Goal: Task Accomplishment & Management: Manage account settings

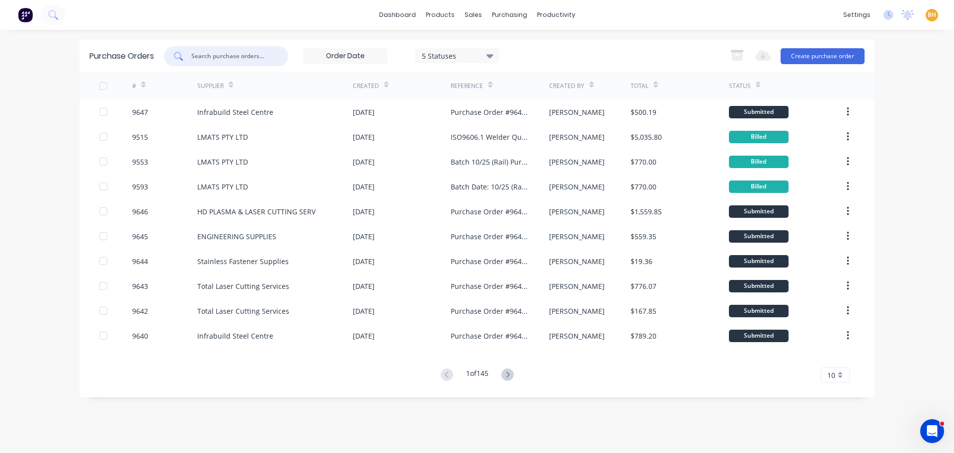
click at [252, 53] on input "text" at bounding box center [231, 56] width 83 height 10
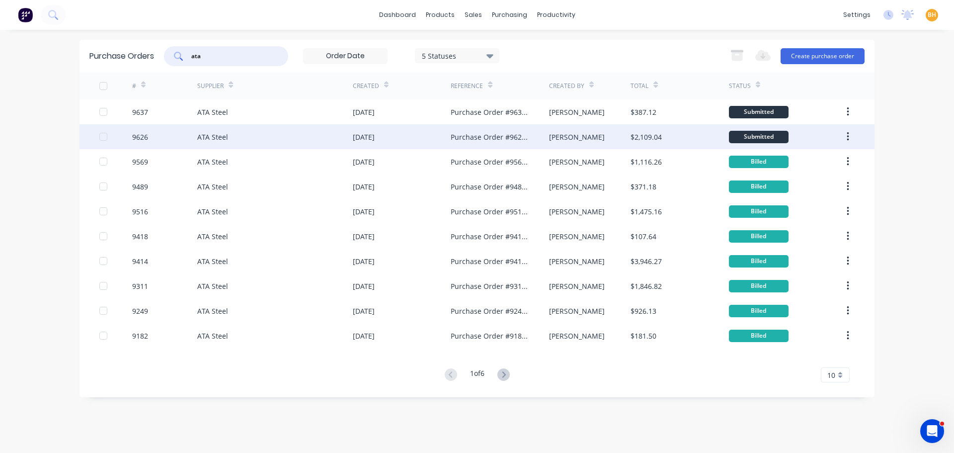
type input "ata"
click at [159, 134] on div "9626" at bounding box center [165, 136] width 66 height 25
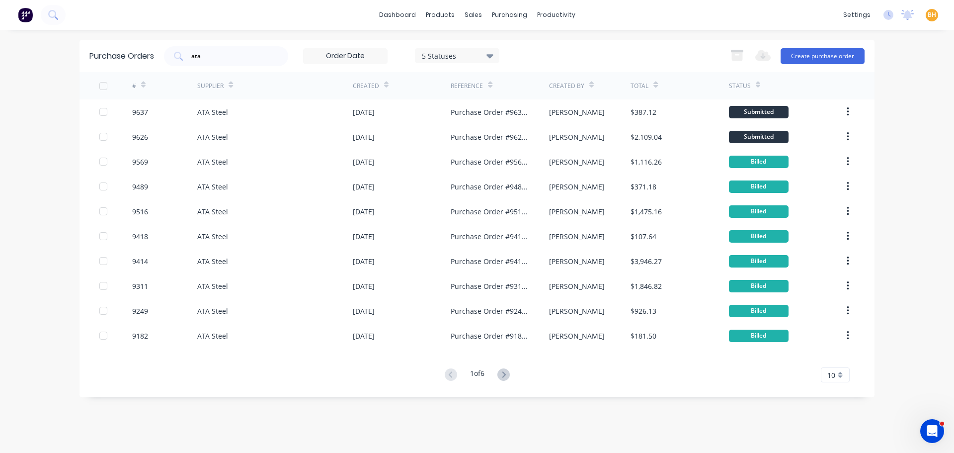
click at [166, 97] on div "#" at bounding box center [165, 85] width 66 height 27
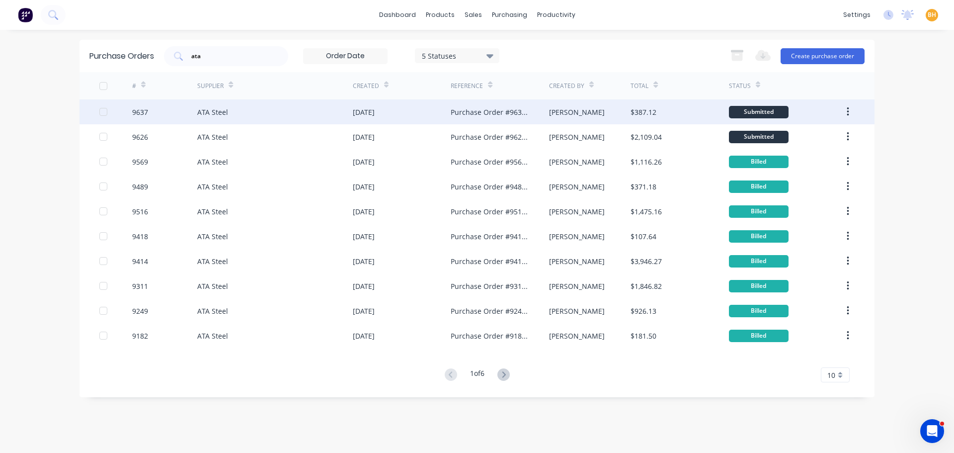
click at [163, 110] on div "9637" at bounding box center [165, 111] width 66 height 25
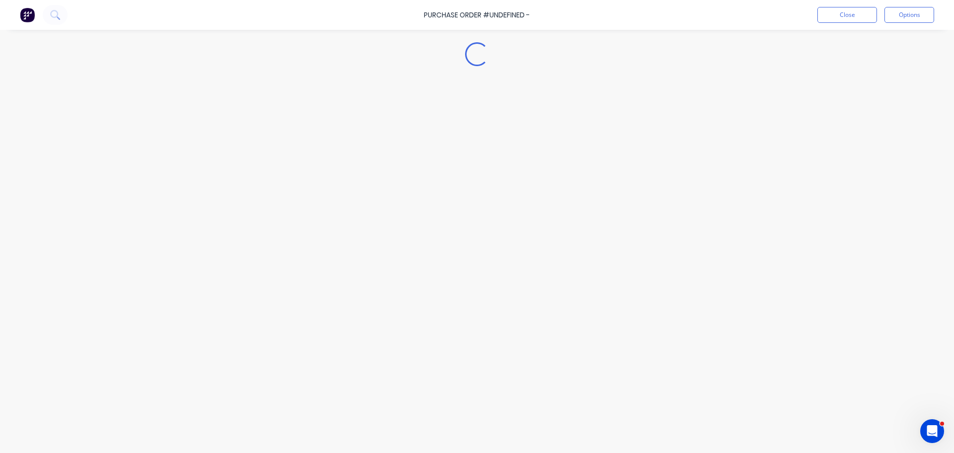
type textarea "x"
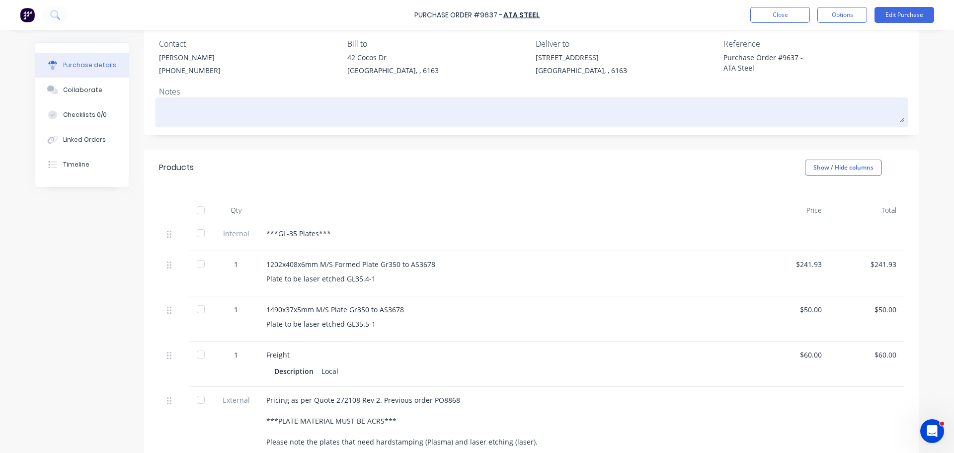
scroll to position [99, 0]
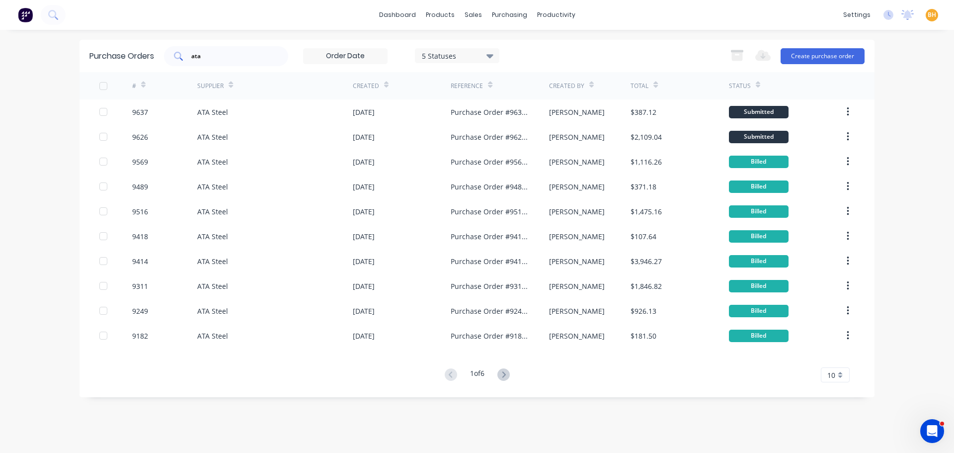
click at [207, 46] on div "ata" at bounding box center [226, 56] width 124 height 20
click at [211, 55] on input "ata" at bounding box center [231, 56] width 83 height 10
drag, startPoint x: 214, startPoint y: 56, endPoint x: 184, endPoint y: 58, distance: 30.4
click at [185, 58] on div "ata" at bounding box center [226, 56] width 124 height 20
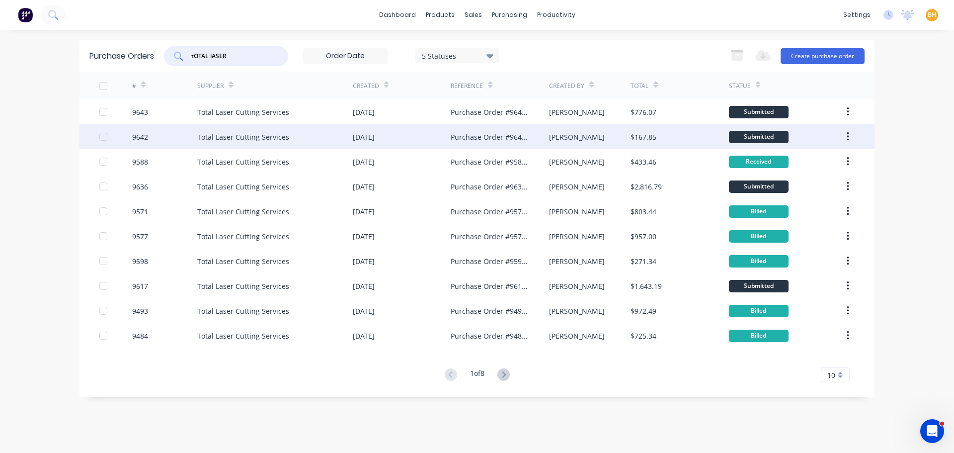
type input "tOTAL lASER"
click at [167, 137] on div "9642" at bounding box center [165, 136] width 66 height 25
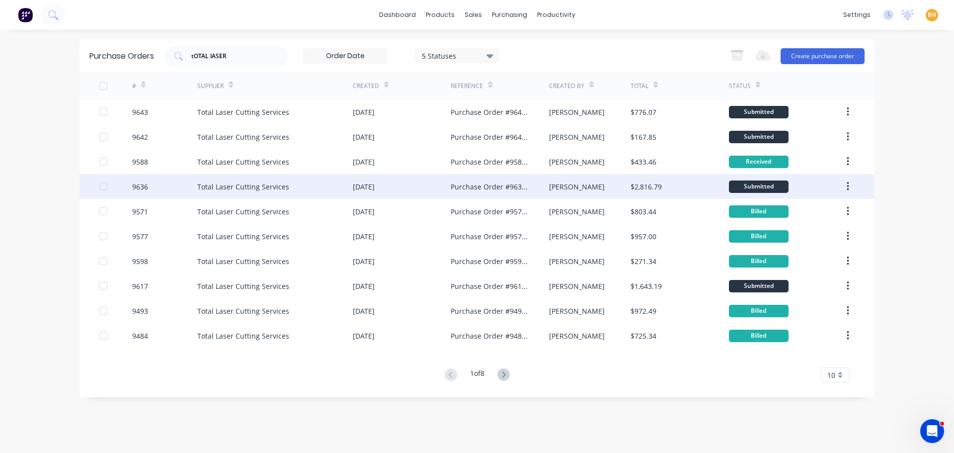
click at [165, 182] on div "9636" at bounding box center [165, 186] width 66 height 25
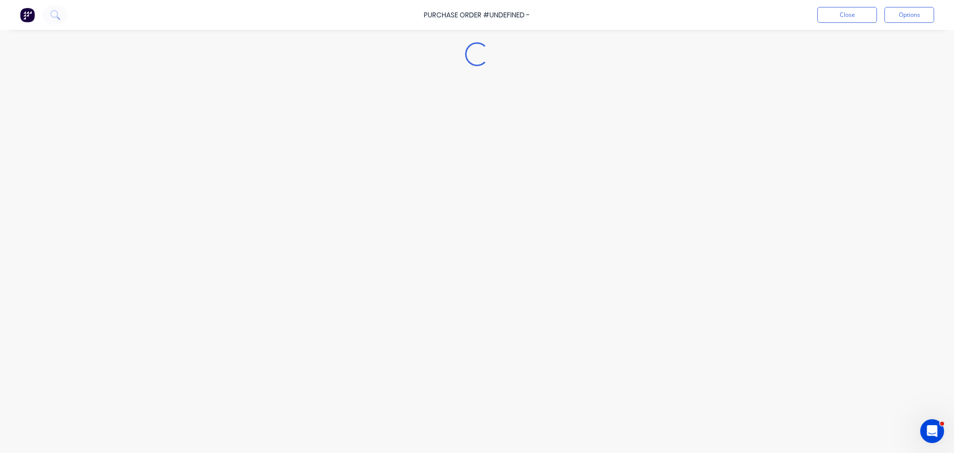
type textarea "x"
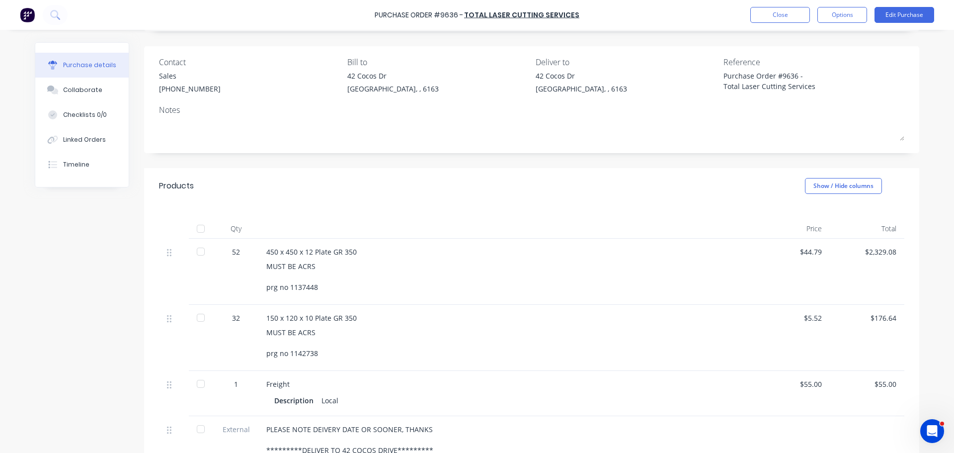
scroll to position [99, 0]
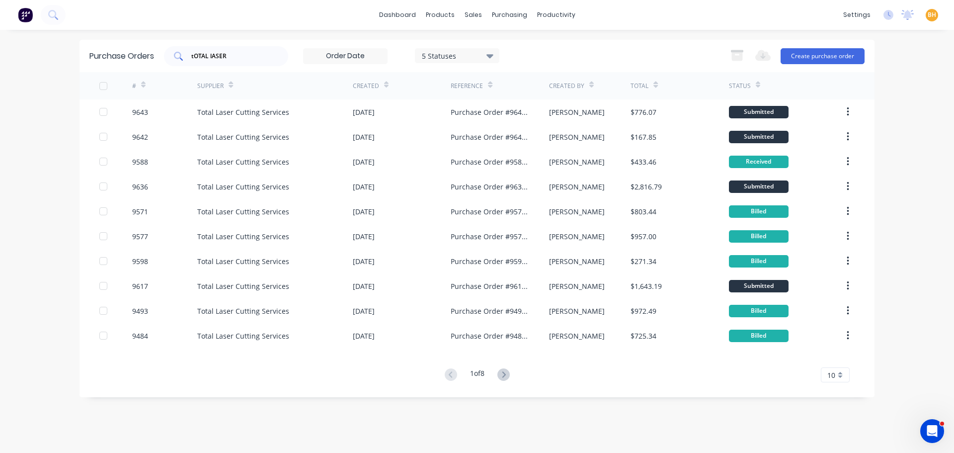
click at [244, 51] on input "tOTAL lASER" at bounding box center [231, 56] width 83 height 10
type input "t"
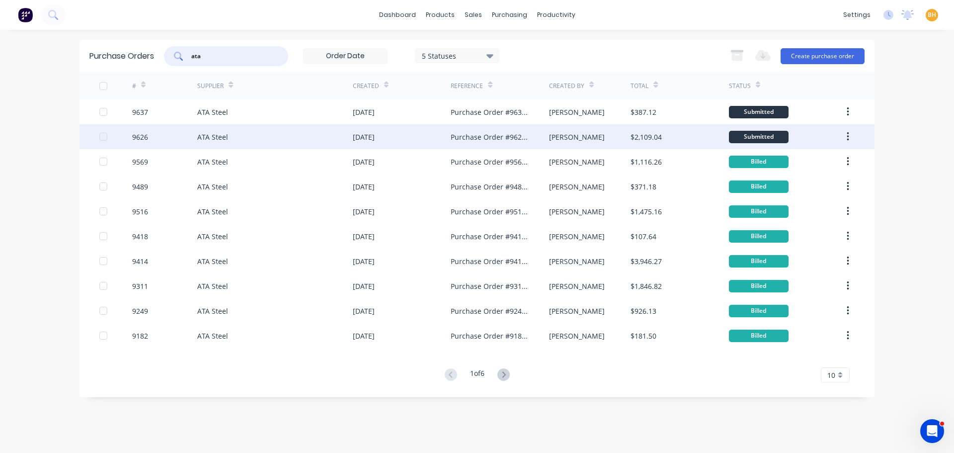
type input "ata"
click at [199, 143] on div "ATA Steel" at bounding box center [275, 136] width 156 height 25
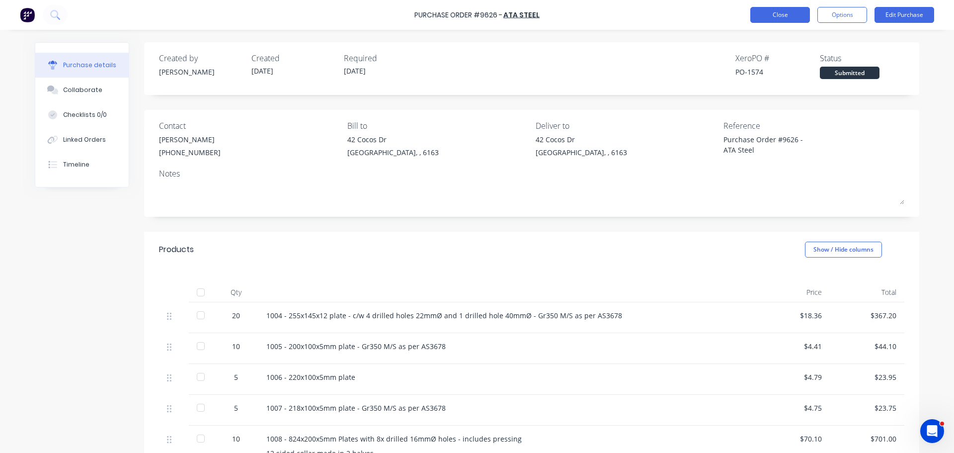
click at [778, 8] on button "Close" at bounding box center [780, 15] width 60 height 16
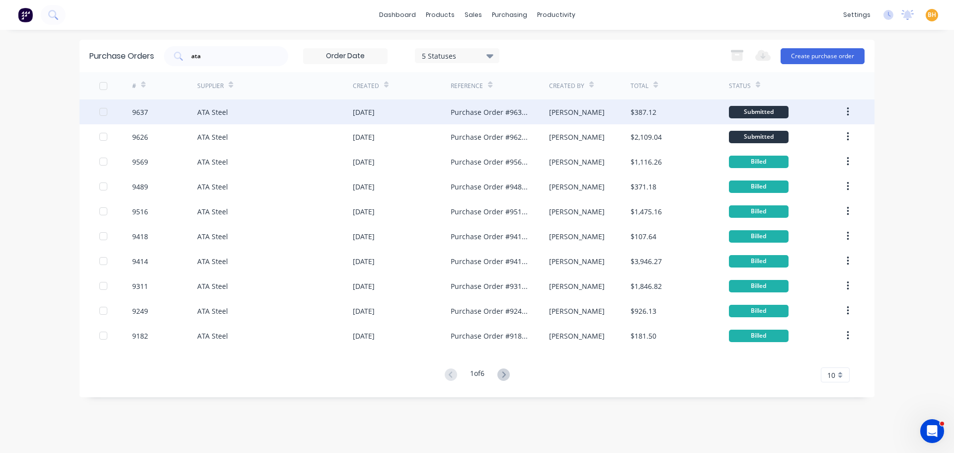
click at [207, 110] on div "ATA Steel" at bounding box center [212, 112] width 31 height 10
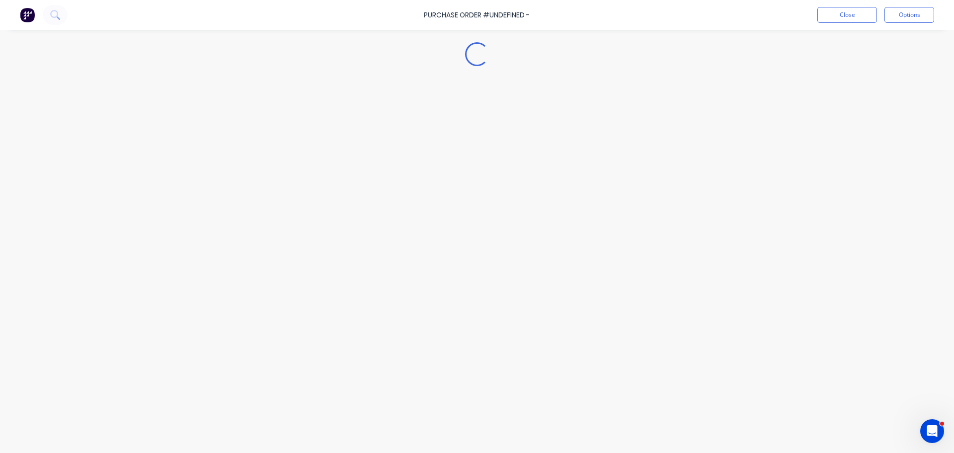
type textarea "x"
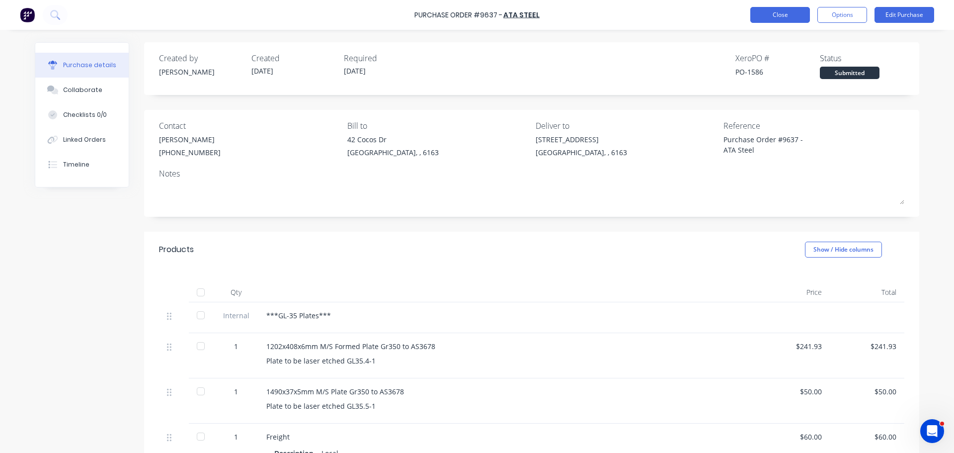
click at [773, 13] on button "Close" at bounding box center [780, 15] width 60 height 16
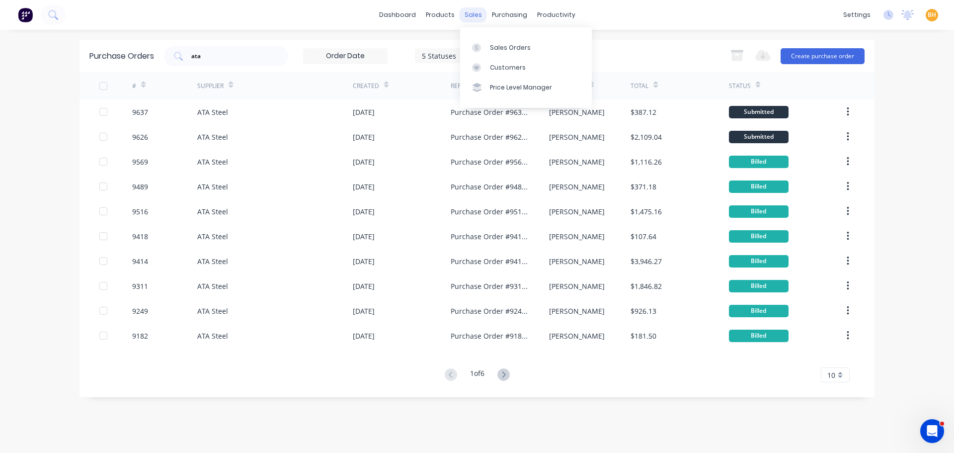
click at [480, 14] on div "sales" at bounding box center [473, 14] width 27 height 15
click at [519, 52] on link "Sales Orders" at bounding box center [526, 47] width 132 height 20
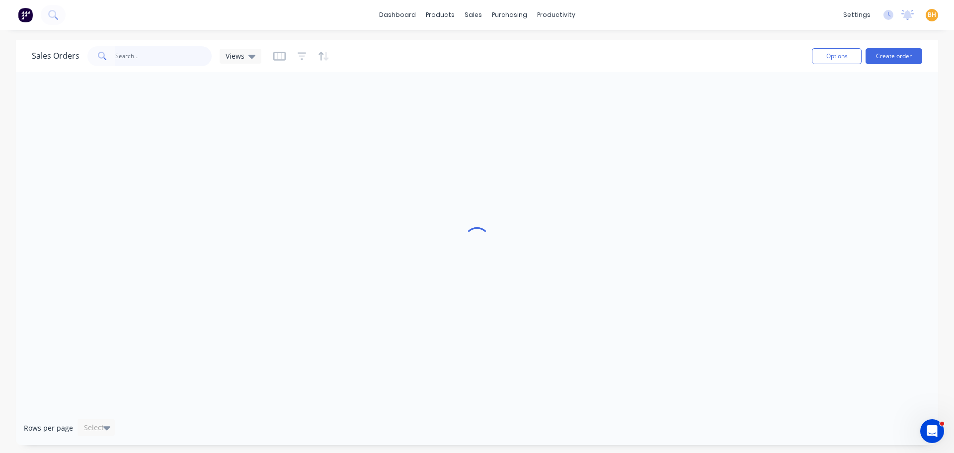
click at [177, 60] on input "text" at bounding box center [163, 56] width 97 height 20
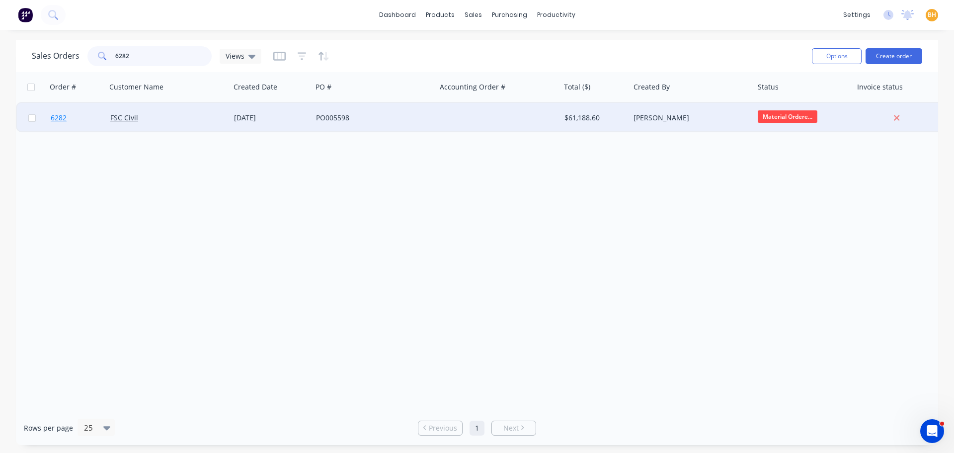
type input "6282"
click at [91, 117] on link "6282" at bounding box center [81, 118] width 60 height 30
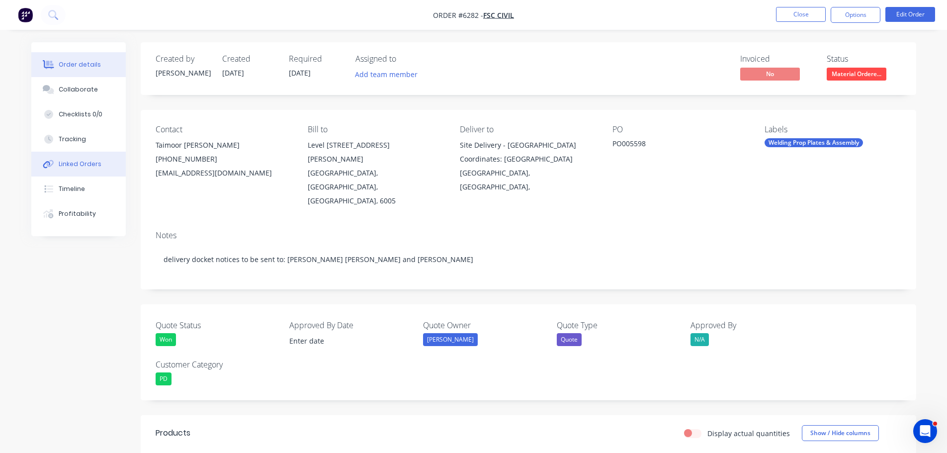
click at [93, 166] on div "Linked Orders" at bounding box center [80, 164] width 43 height 9
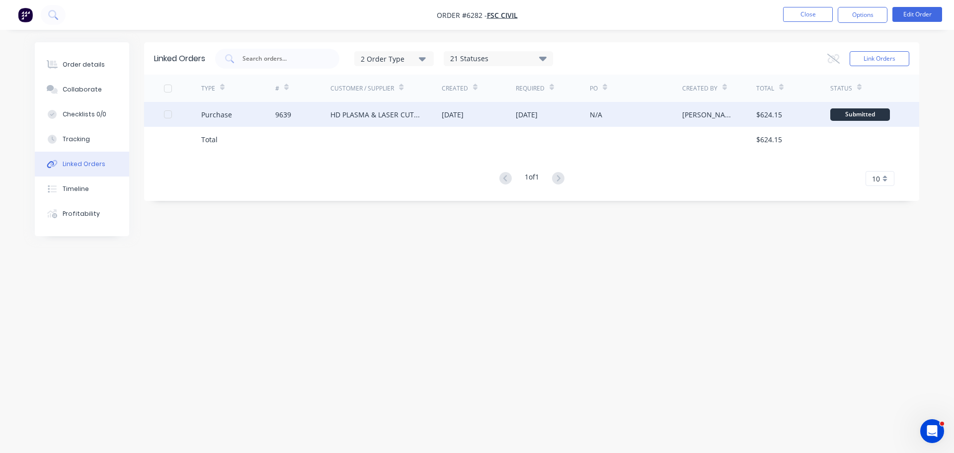
click at [333, 112] on div "HD PLASMA & LASER CUTTING SERV" at bounding box center [376, 114] width 91 height 10
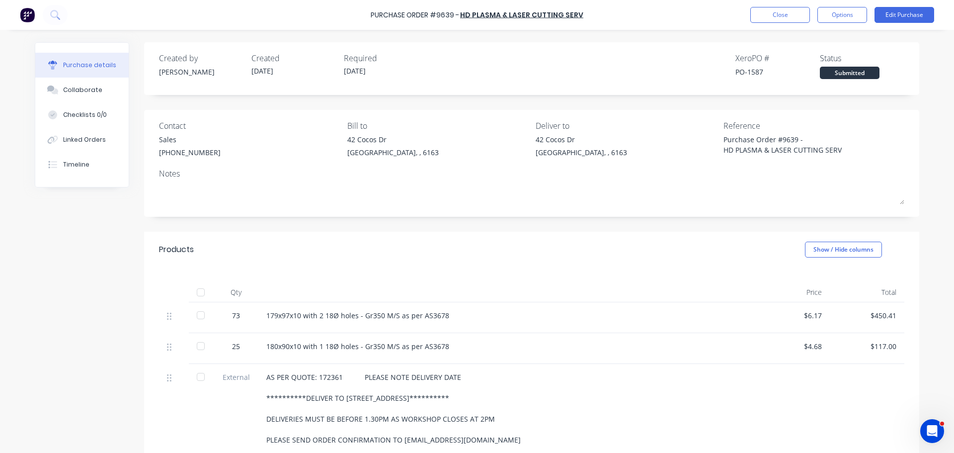
click at [459, 328] on div "179x97x10 with 2 18Ø holes - Gr350 M/S as per AS3678" at bounding box center [506, 317] width 497 height 31
click at [71, 141] on div "Linked Orders" at bounding box center [84, 139] width 43 height 9
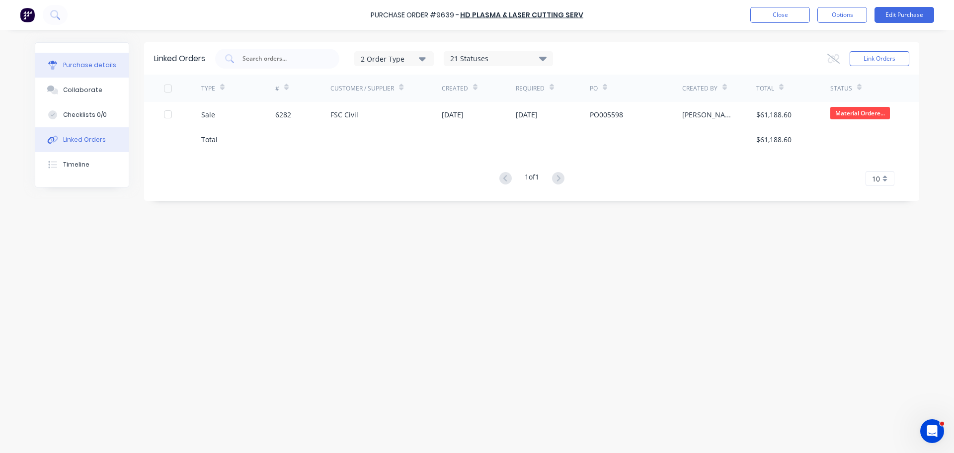
click at [84, 68] on div "Purchase details" at bounding box center [89, 65] width 53 height 9
type textarea "x"
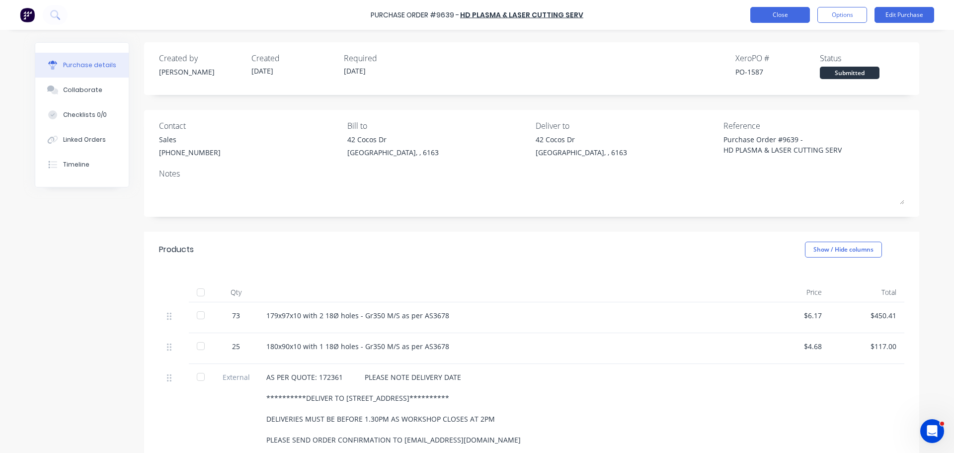
click at [773, 11] on button "Close" at bounding box center [780, 15] width 60 height 16
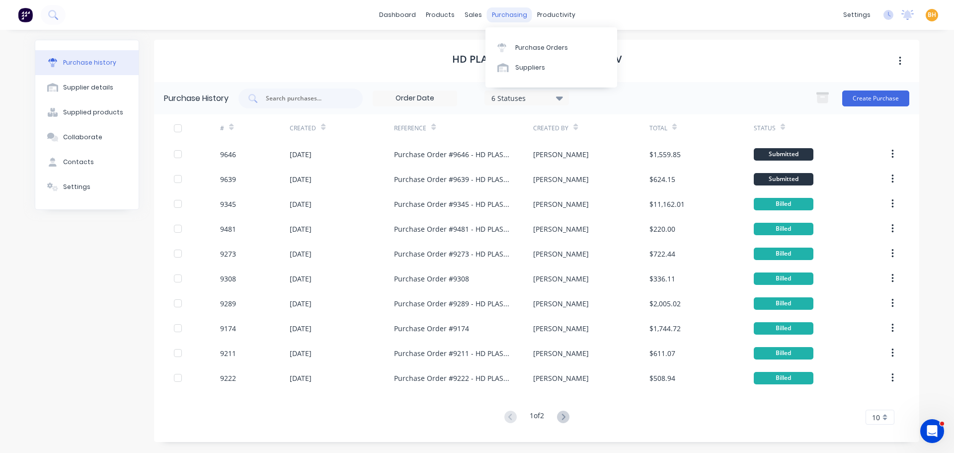
click at [497, 17] on div "purchasing" at bounding box center [509, 14] width 45 height 15
click at [522, 50] on div "Purchase Orders" at bounding box center [541, 47] width 53 height 9
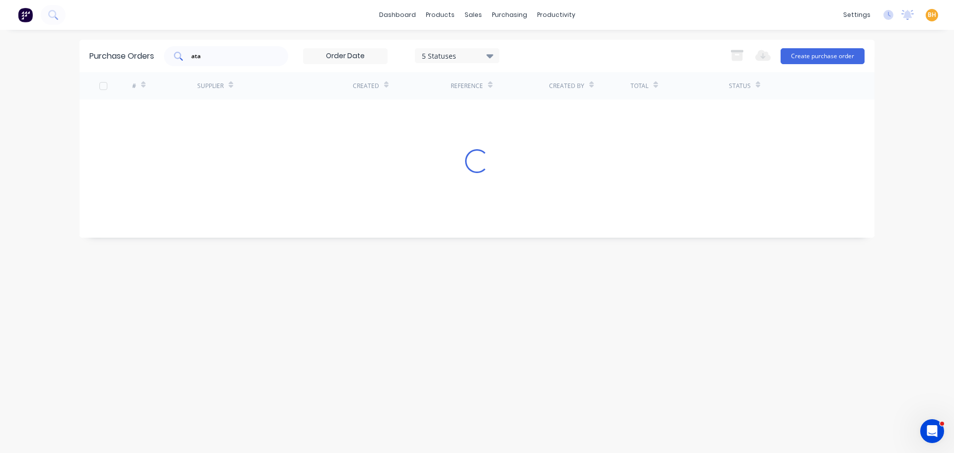
click at [207, 57] on input "ata" at bounding box center [231, 56] width 83 height 10
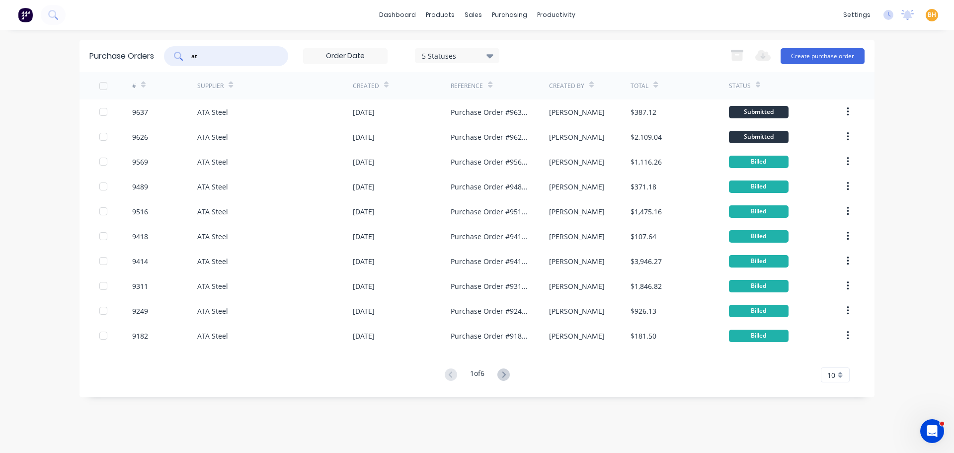
type input "a"
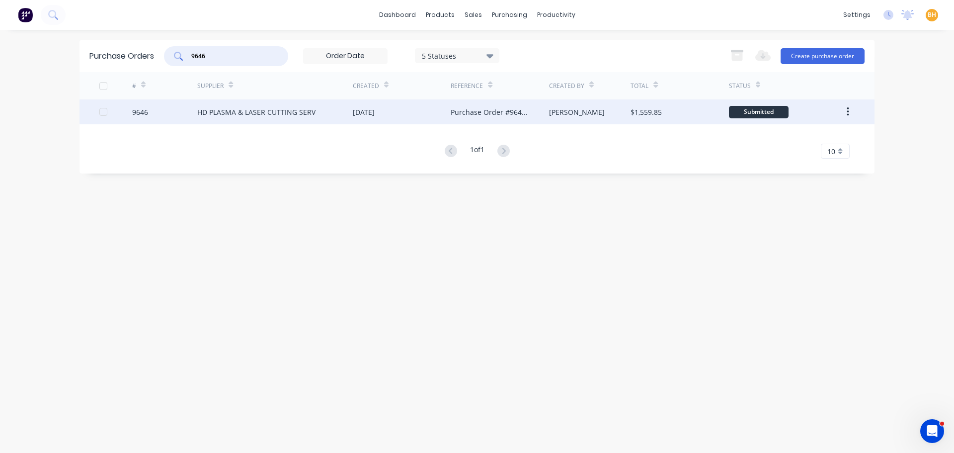
type input "9646"
click at [256, 120] on div "HD PLASMA & LASER CUTTING SERV" at bounding box center [275, 111] width 156 height 25
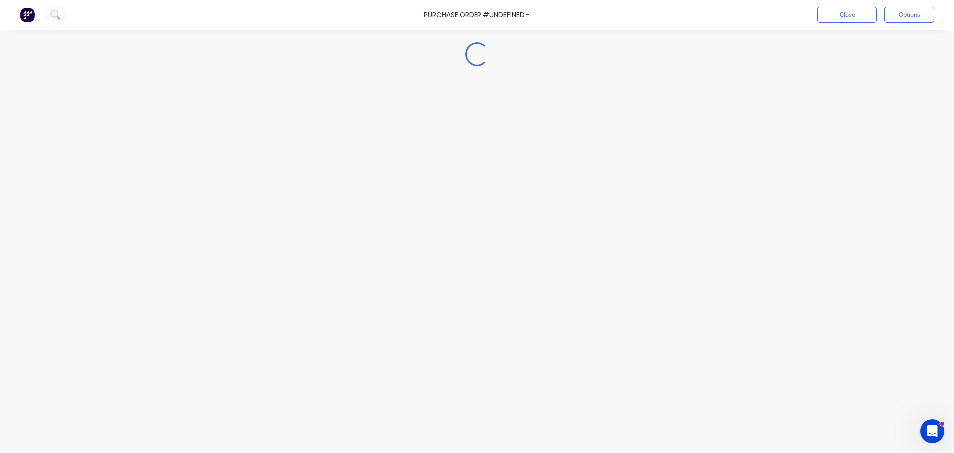
type textarea "x"
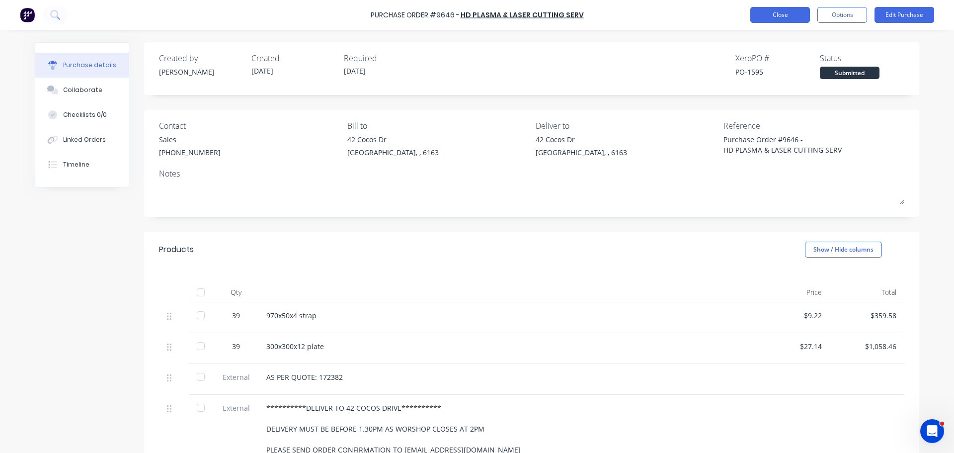
click at [770, 12] on button "Close" at bounding box center [780, 15] width 60 height 16
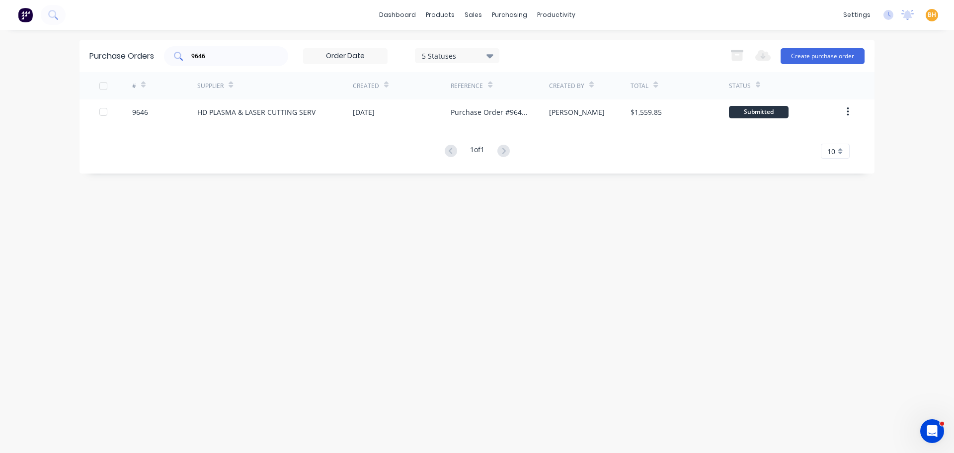
click at [238, 53] on input "9646" at bounding box center [231, 56] width 83 height 10
type input "9"
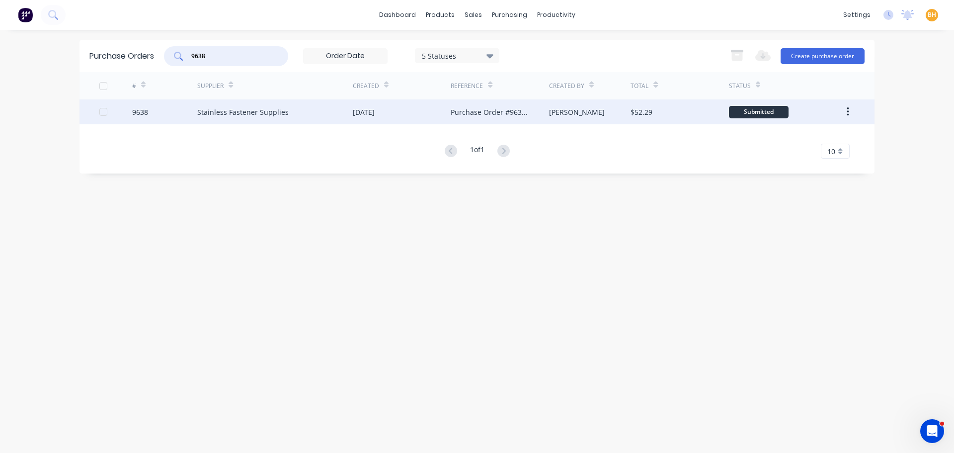
type input "9638"
click at [251, 115] on div "Stainless Fastener Supplies" at bounding box center [242, 112] width 91 height 10
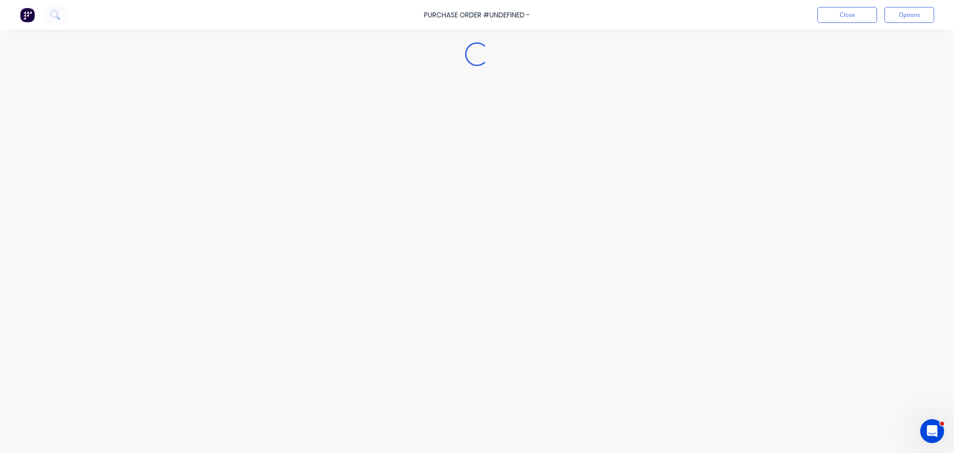
type textarea "x"
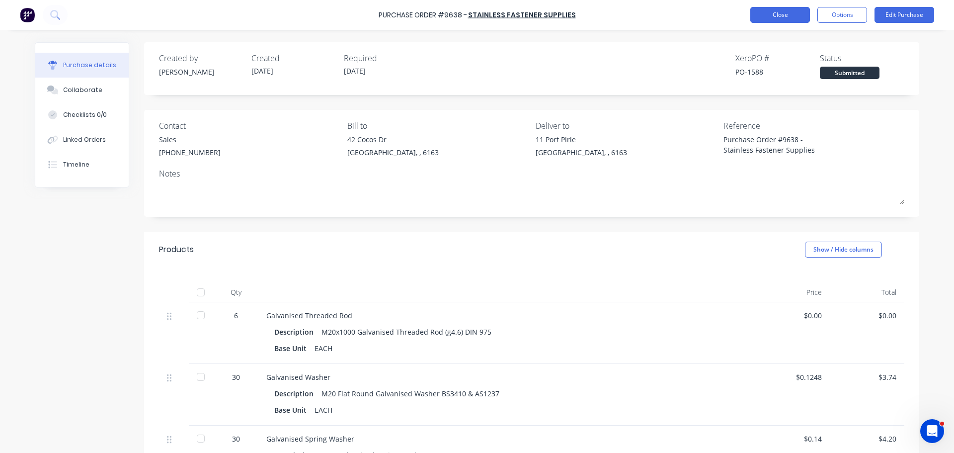
click at [766, 15] on button "Close" at bounding box center [780, 15] width 60 height 16
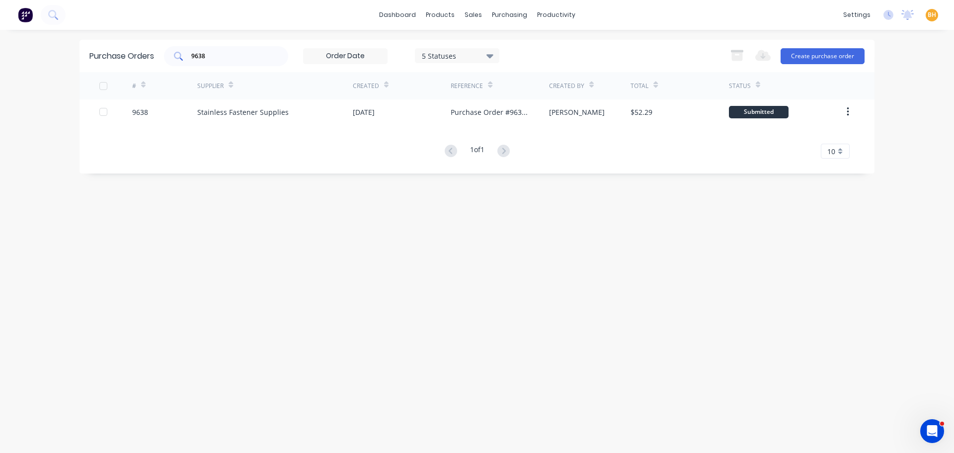
click at [246, 58] on input "9638" at bounding box center [231, 56] width 83 height 10
type input "9"
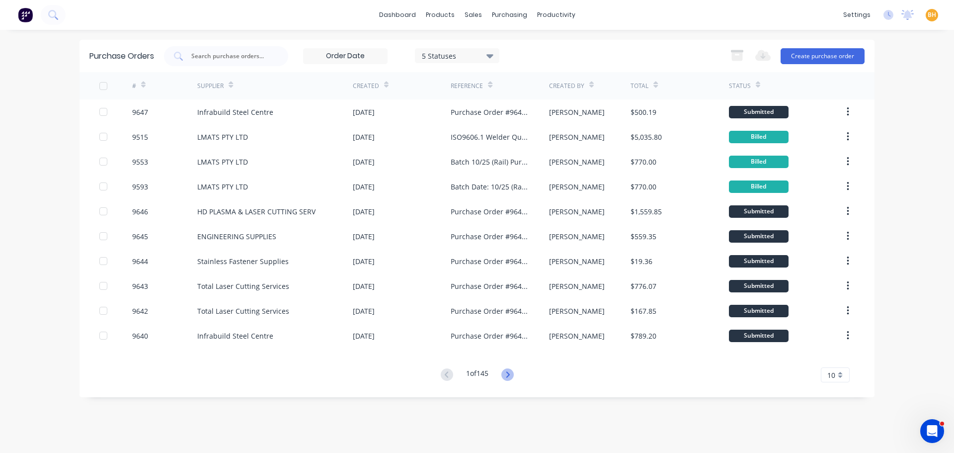
click at [514, 376] on icon at bounding box center [507, 374] width 12 height 12
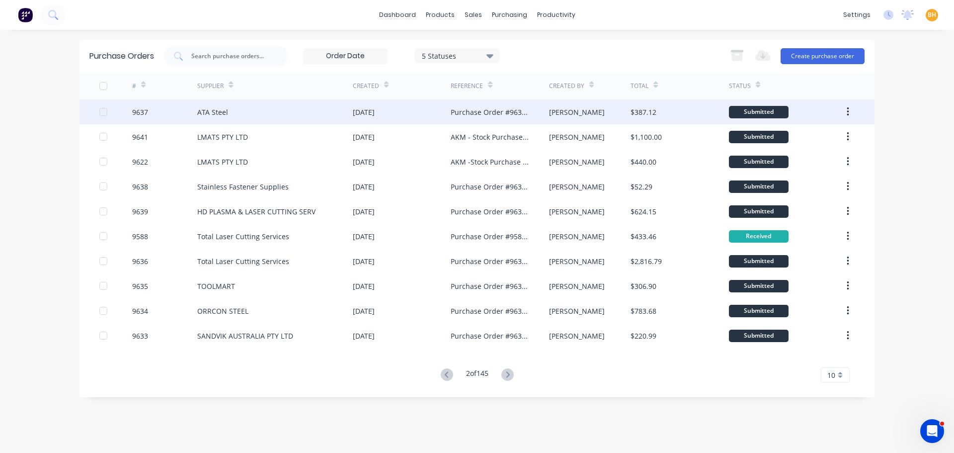
click at [234, 120] on div "ATA Steel" at bounding box center [275, 111] width 156 height 25
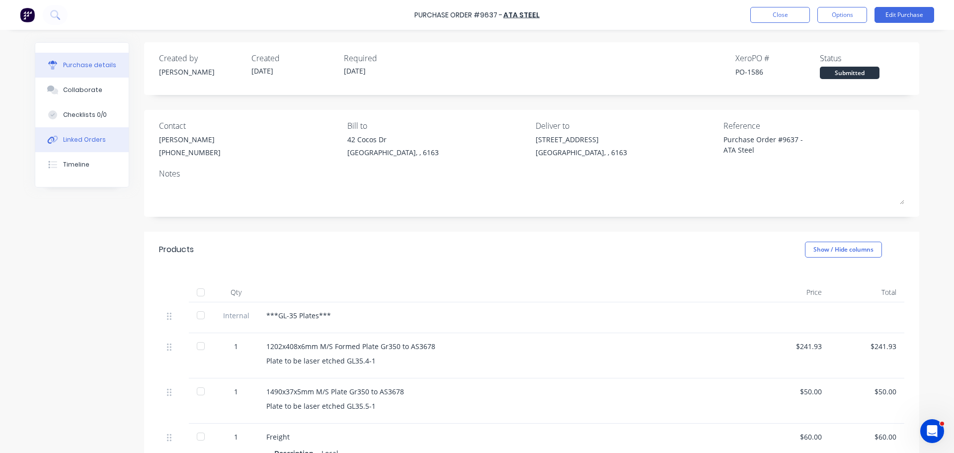
click at [92, 138] on div "Linked Orders" at bounding box center [84, 139] width 43 height 9
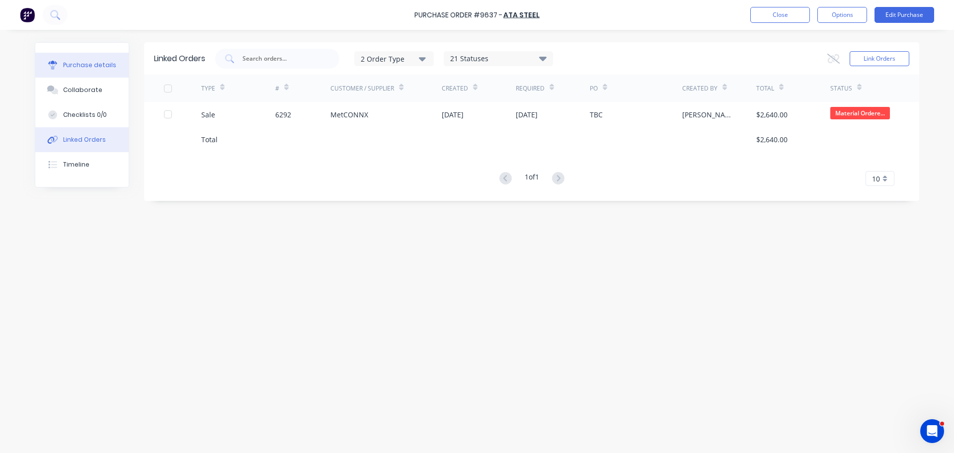
click at [58, 66] on div at bounding box center [52, 65] width 15 height 9
type textarea "x"
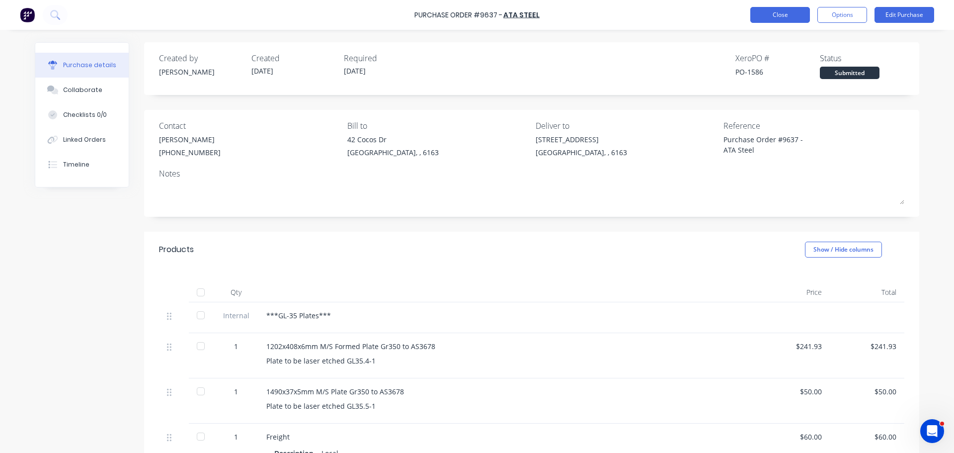
click at [762, 13] on button "Close" at bounding box center [780, 15] width 60 height 16
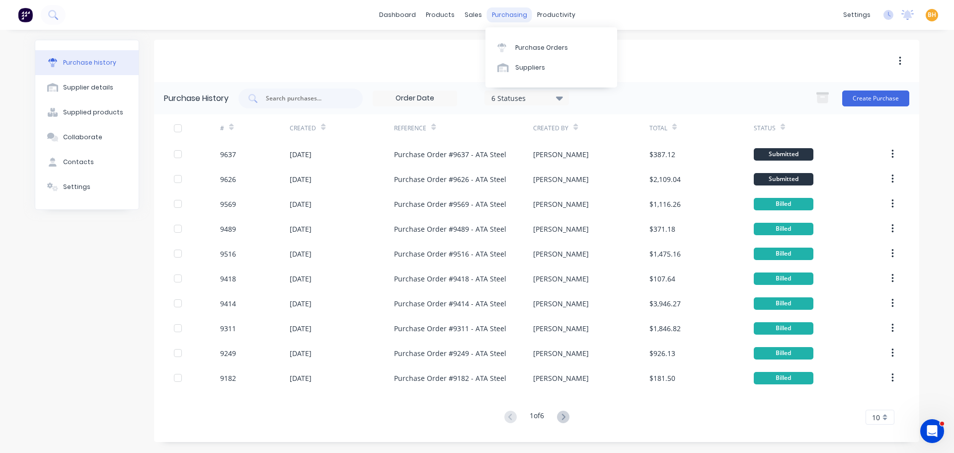
click at [502, 17] on div "purchasing" at bounding box center [509, 14] width 45 height 15
click at [545, 44] on div "Purchase Orders" at bounding box center [541, 47] width 53 height 9
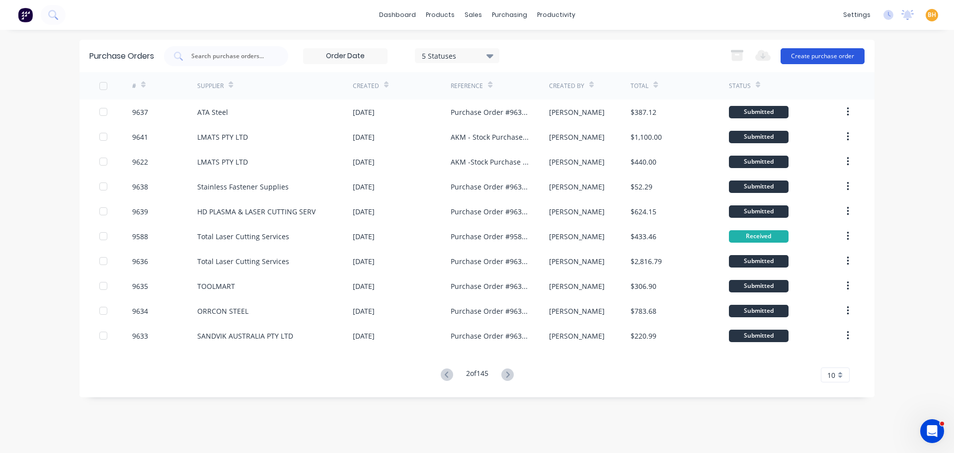
click at [846, 58] on button "Create purchase order" at bounding box center [823, 56] width 84 height 16
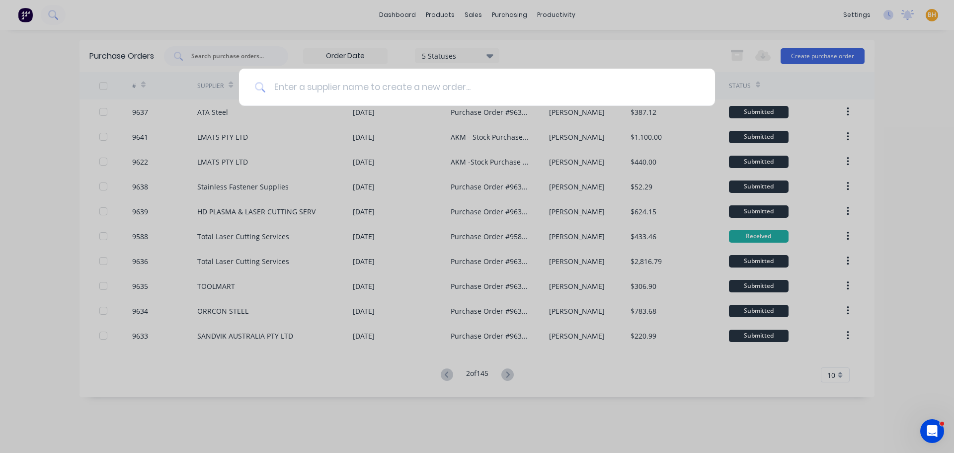
click at [293, 82] on input at bounding box center [482, 87] width 433 height 37
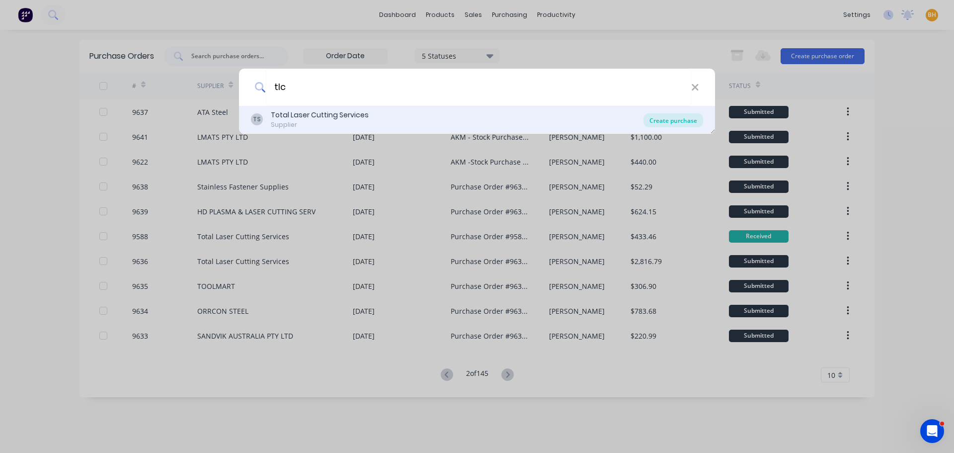
type input "tlc"
click at [665, 121] on div "Create purchase" at bounding box center [674, 120] width 60 height 14
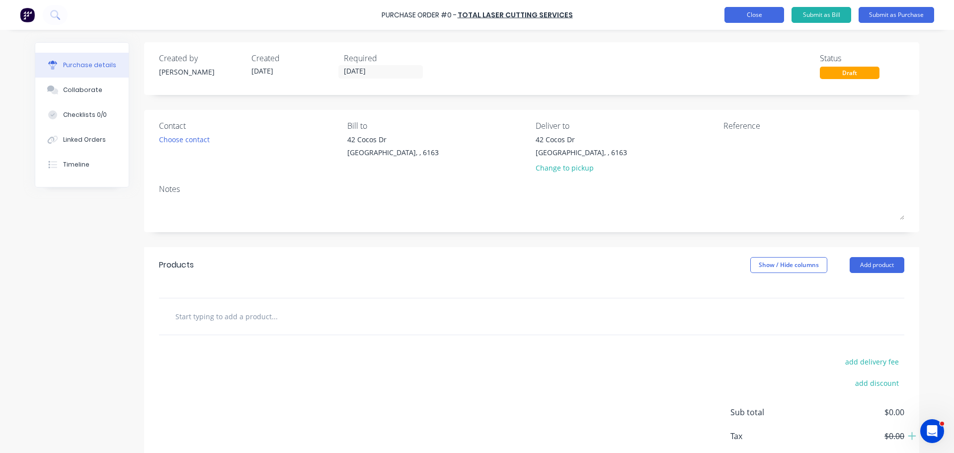
click at [748, 19] on button "Close" at bounding box center [755, 15] width 60 height 16
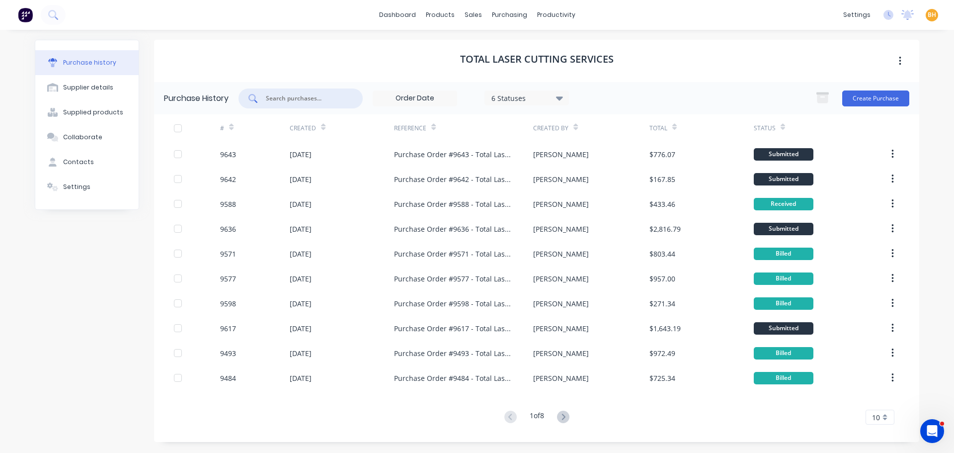
click at [313, 98] on input "text" at bounding box center [306, 98] width 83 height 10
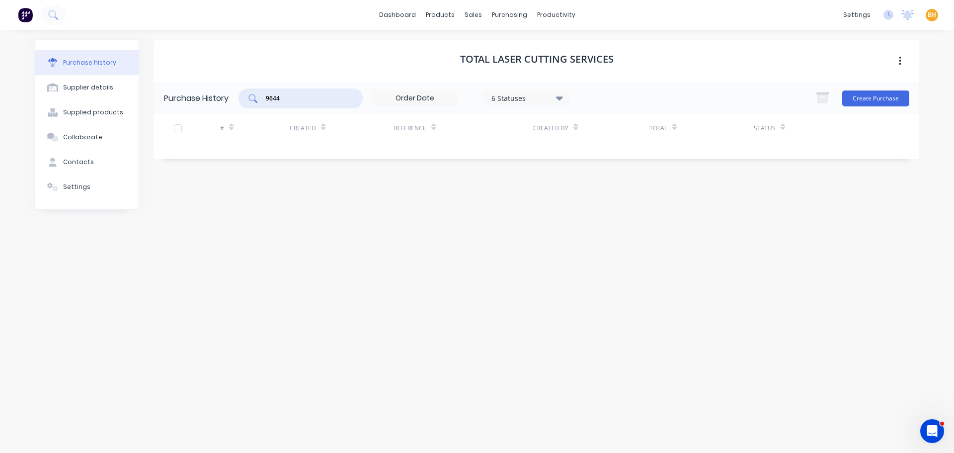
click at [316, 69] on div "Total Laser Cutting Services" at bounding box center [536, 61] width 765 height 42
click at [299, 98] on input "9644" at bounding box center [306, 98] width 83 height 10
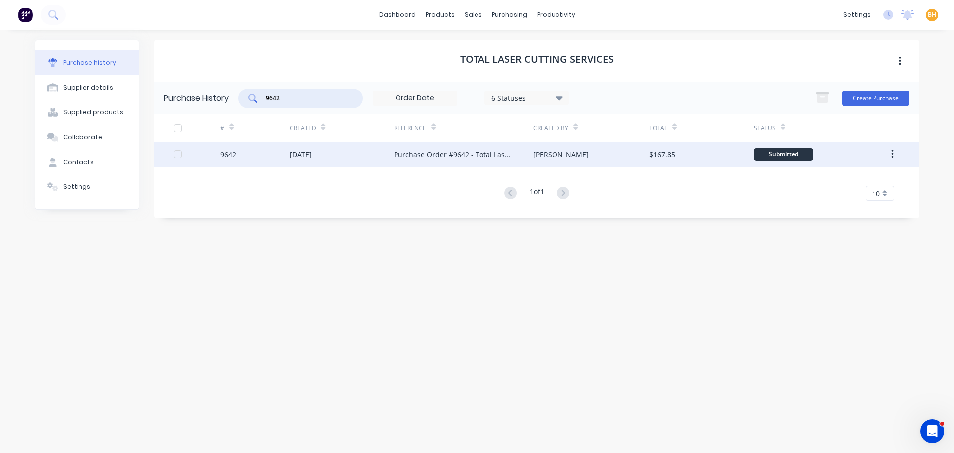
type input "9642"
click at [292, 154] on div "[DATE]" at bounding box center [301, 154] width 22 height 10
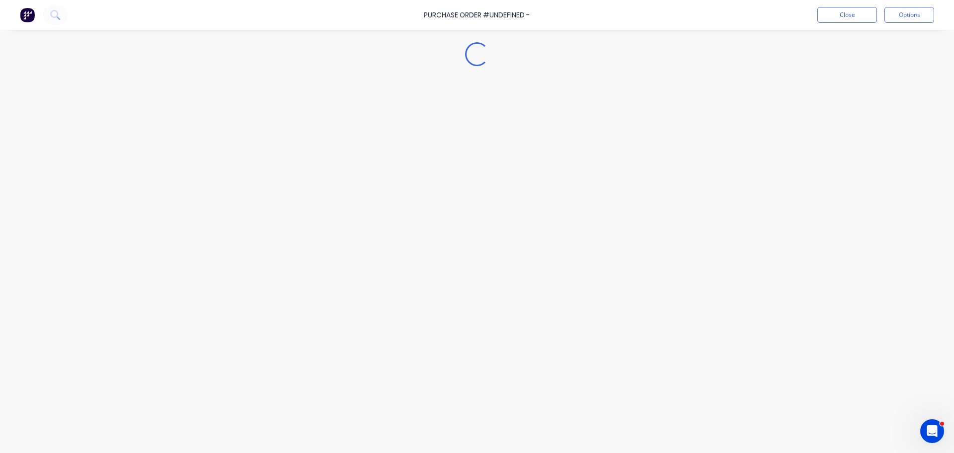
type textarea "x"
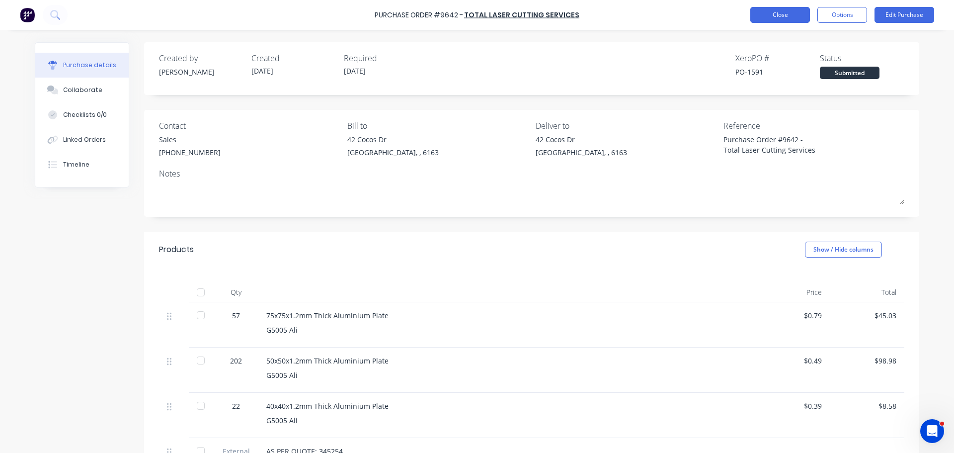
click at [793, 13] on button "Close" at bounding box center [780, 15] width 60 height 16
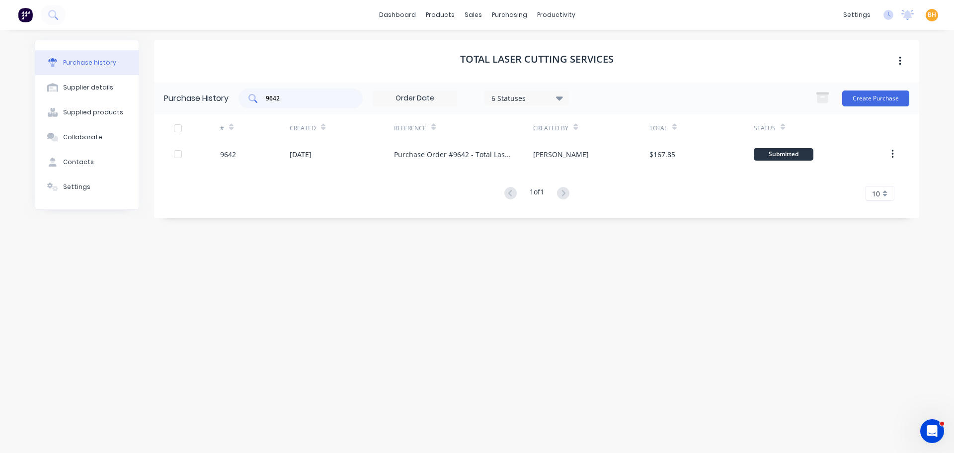
click at [280, 97] on input "9642" at bounding box center [306, 98] width 83 height 10
type input "9"
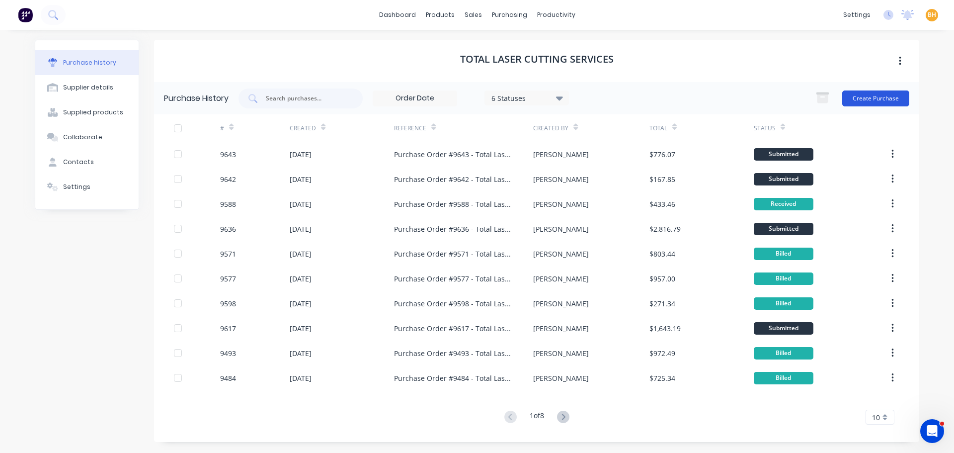
click at [884, 97] on button "Create Purchase" at bounding box center [875, 98] width 67 height 16
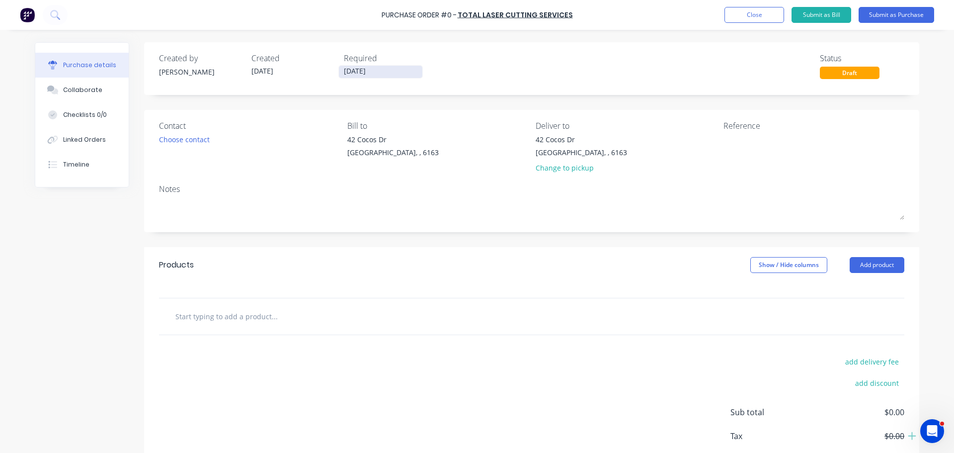
click at [348, 68] on input "[DATE]" at bounding box center [380, 72] width 83 height 12
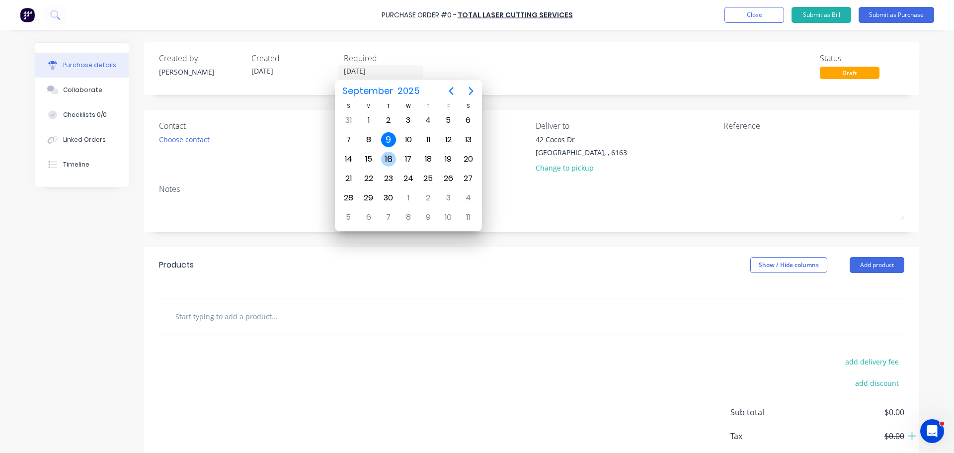
click at [386, 157] on div "16" at bounding box center [388, 159] width 15 height 15
type input "[DATE]"
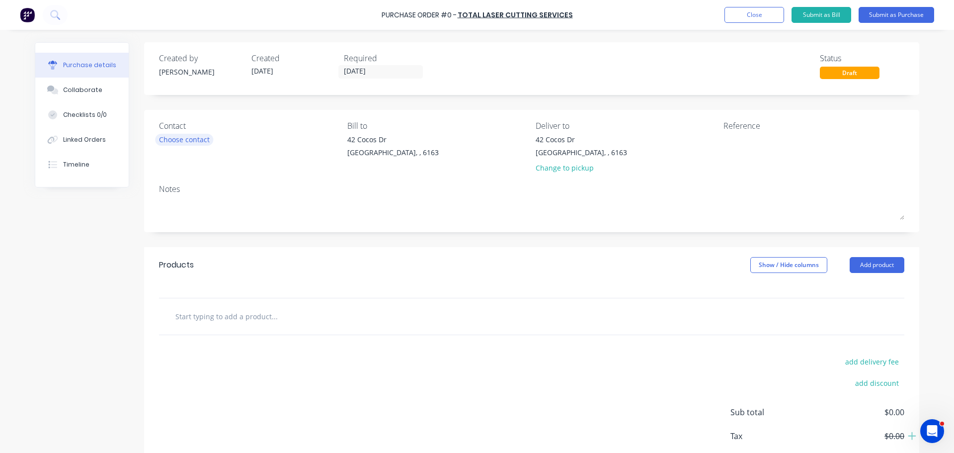
click at [183, 140] on div "Choose contact" at bounding box center [184, 139] width 51 height 10
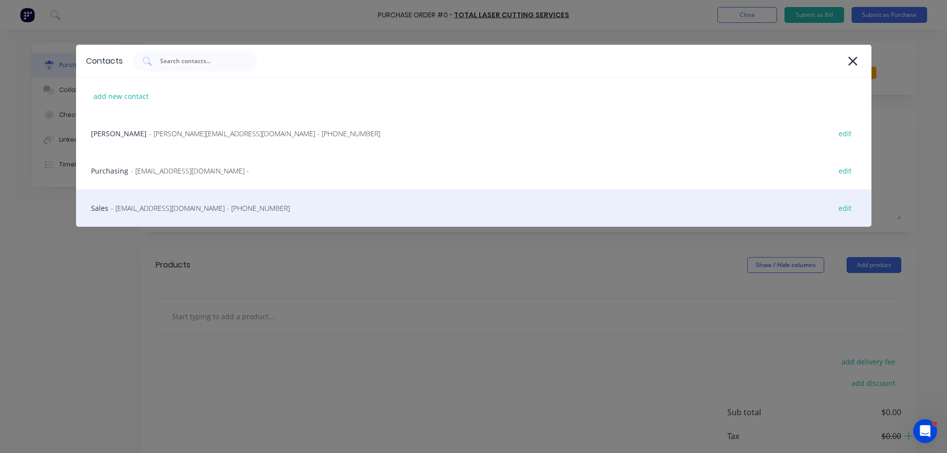
click at [160, 208] on span "- [EMAIL_ADDRESS][DOMAIN_NAME] - [PHONE_NUMBER]" at bounding box center [200, 208] width 179 height 10
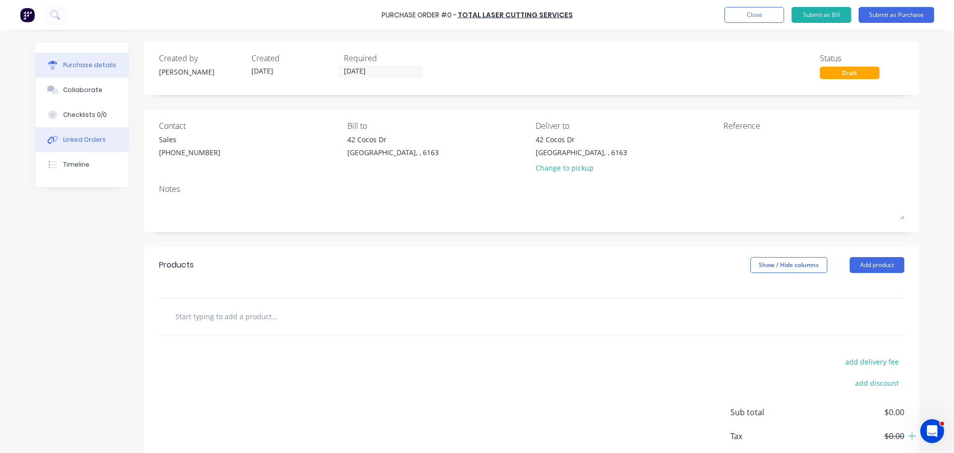
click at [63, 140] on div "Linked Orders" at bounding box center [84, 139] width 43 height 9
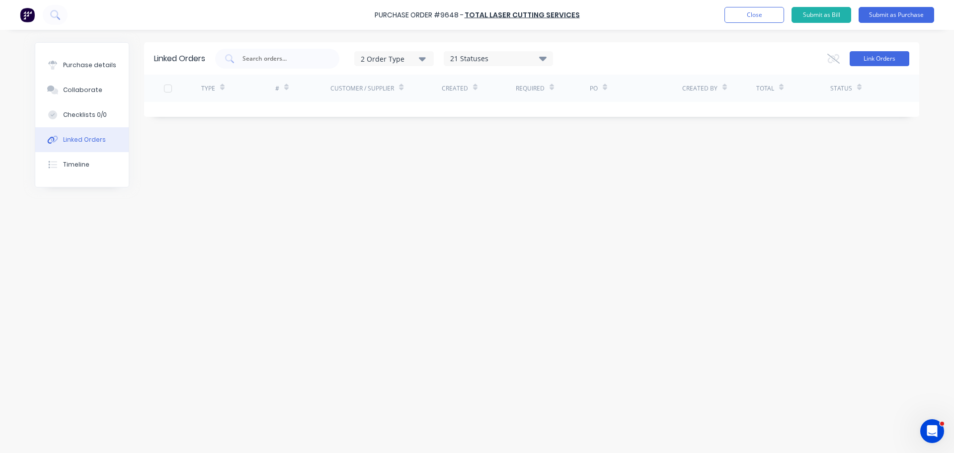
click at [885, 61] on button "Link Orders" at bounding box center [880, 58] width 60 height 15
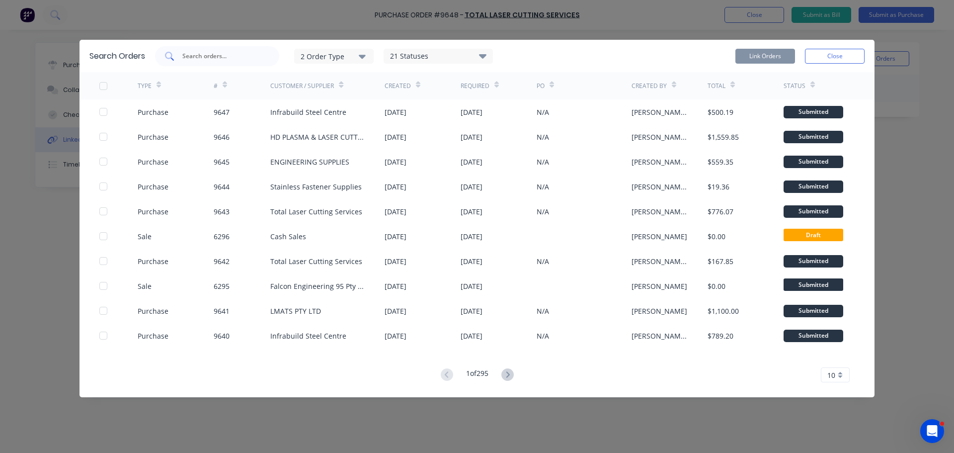
click at [208, 55] on input "text" at bounding box center [222, 56] width 83 height 10
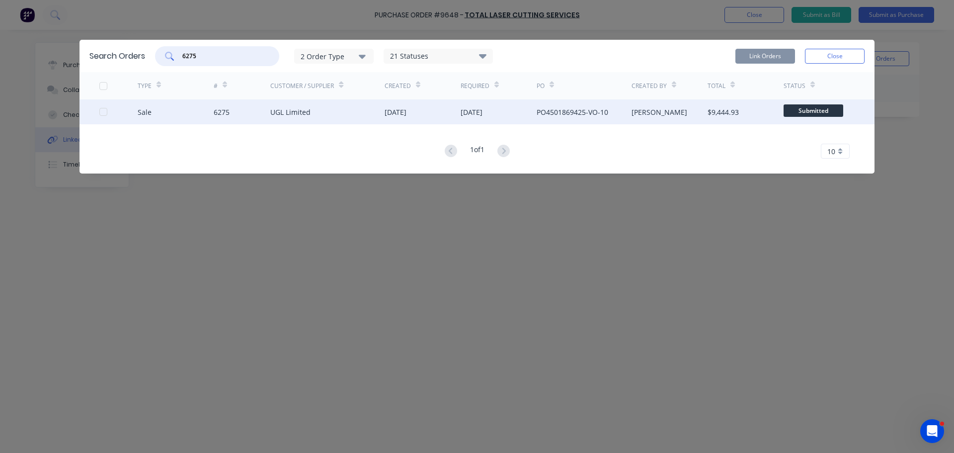
click at [101, 113] on div at bounding box center [103, 112] width 20 height 20
type input "6275"
drag, startPoint x: 753, startPoint y: 56, endPoint x: 748, endPoint y: 59, distance: 5.4
click at [753, 56] on button "Link Orders" at bounding box center [766, 56] width 60 height 15
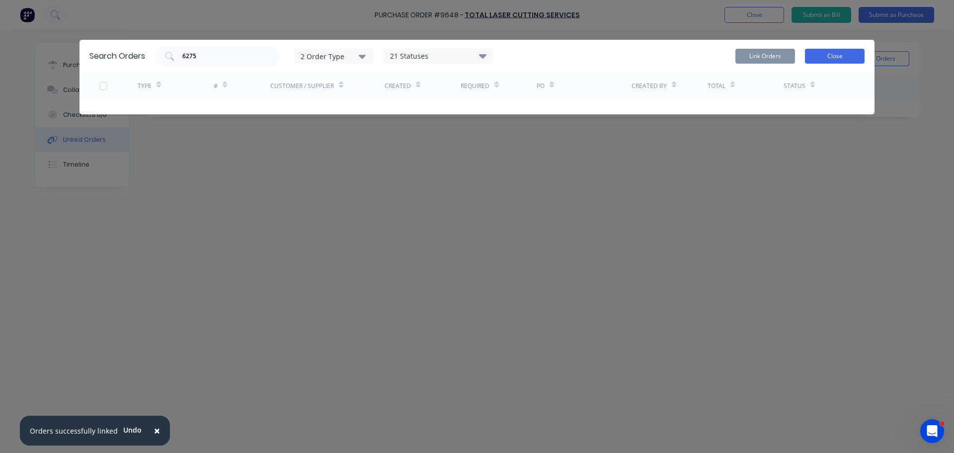
click at [819, 52] on button "Close" at bounding box center [835, 56] width 60 height 15
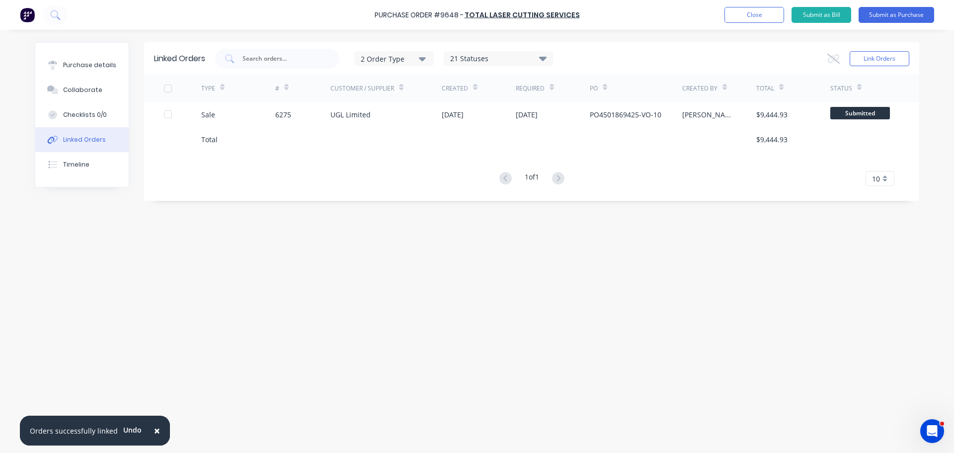
click at [154, 435] on span "×" at bounding box center [157, 430] width 6 height 14
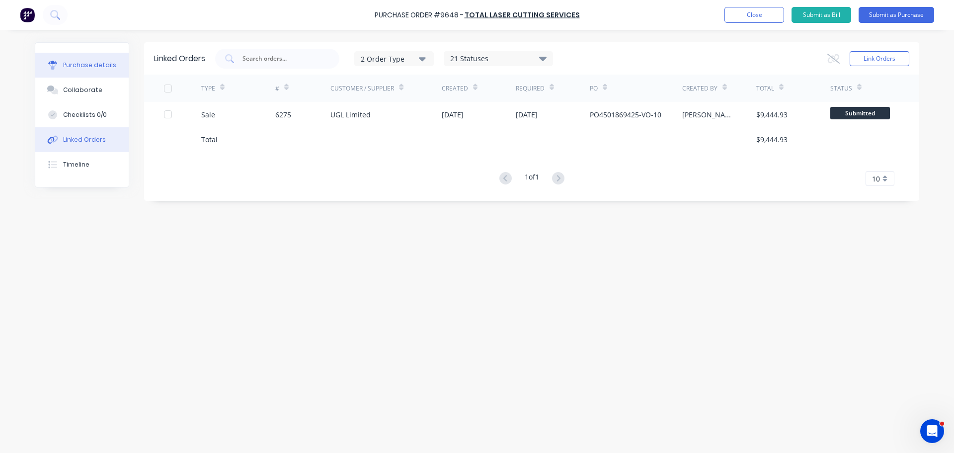
click at [85, 65] on div "Purchase details" at bounding box center [89, 65] width 53 height 9
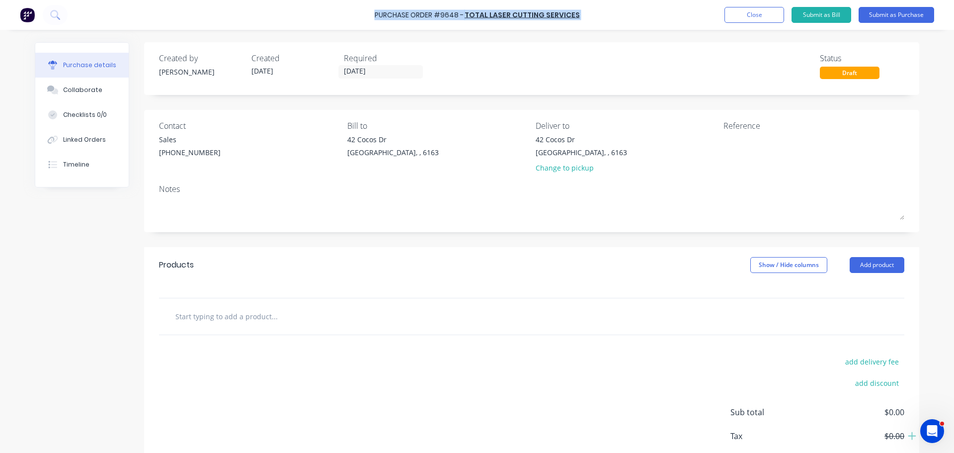
drag, startPoint x: 371, startPoint y: 16, endPoint x: 576, endPoint y: 18, distance: 204.8
click at [576, 18] on div "Purchase Order #9648 - Total Laser Cutting Services Add product Close Submit as…" at bounding box center [477, 15] width 954 height 30
copy div "Purchase Order #9648 - Total Laser Cutting Services Add product Close Submit as…"
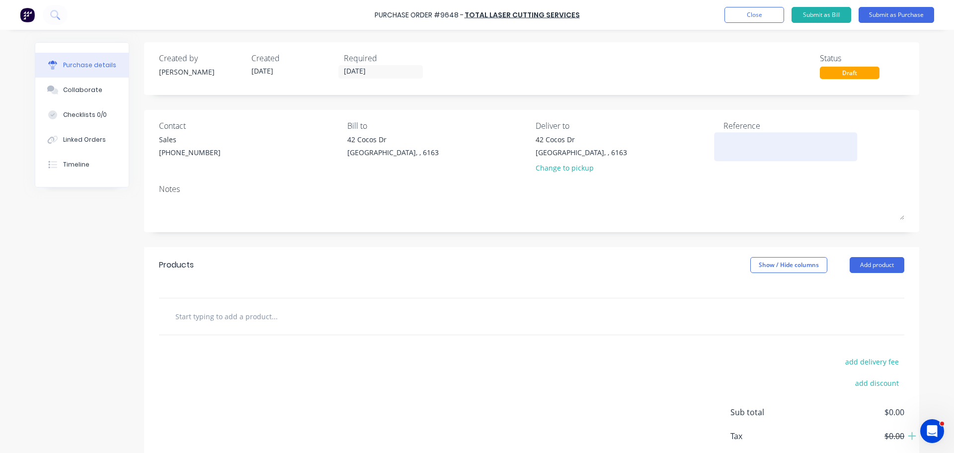
click at [732, 145] on textarea at bounding box center [786, 145] width 124 height 22
paste textarea "Purchase Order #9648 - Total Laser Cutting Services"
type textarea "Purchase Order #9648 - Total Laser Cutting Services"
type textarea "x"
type textarea "Purchase Order #9648 - Total Laser Cutting Services"
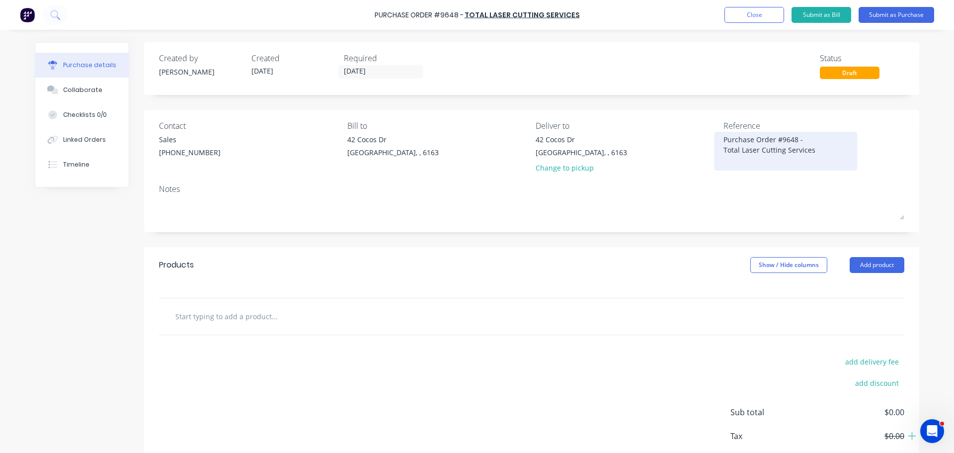
type textarea "x"
type textarea "Purchase Order #9648 - Total Laser Cutting Services"
type textarea "x"
type textarea "Purchase Order #9648 - Total Laser Cutting Services"
click at [268, 311] on input "text" at bounding box center [274, 316] width 199 height 20
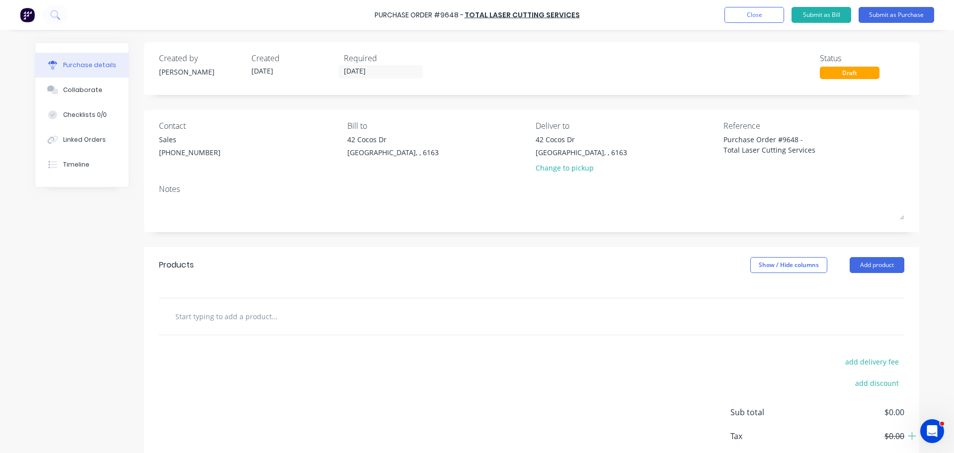
scroll to position [50, 0]
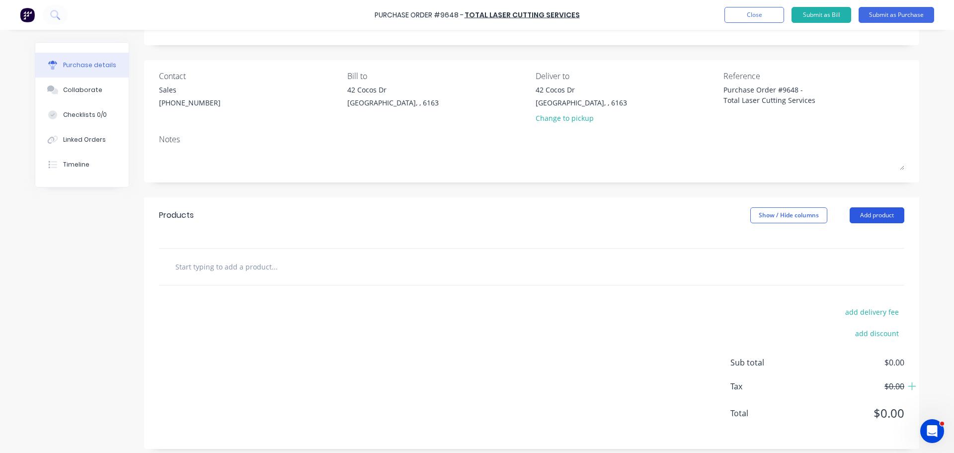
click at [857, 213] on button "Add product" at bounding box center [877, 215] width 55 height 16
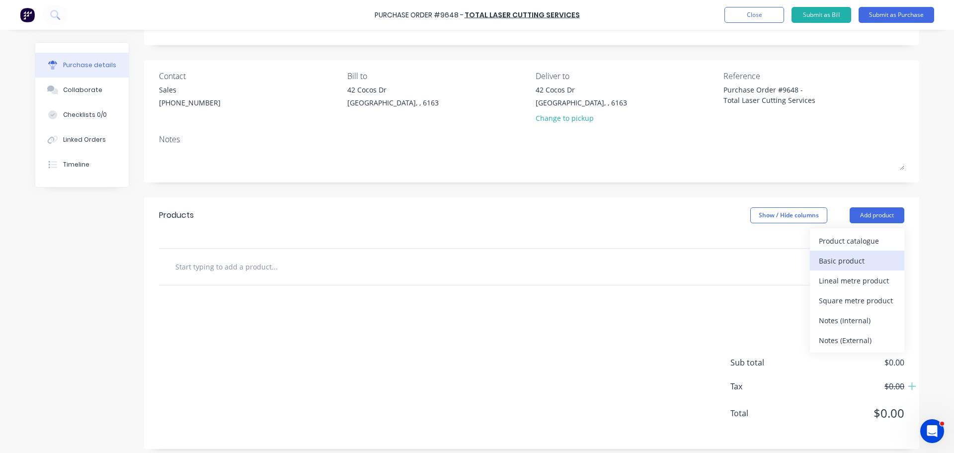
click at [843, 260] on div "Basic product" at bounding box center [857, 260] width 77 height 14
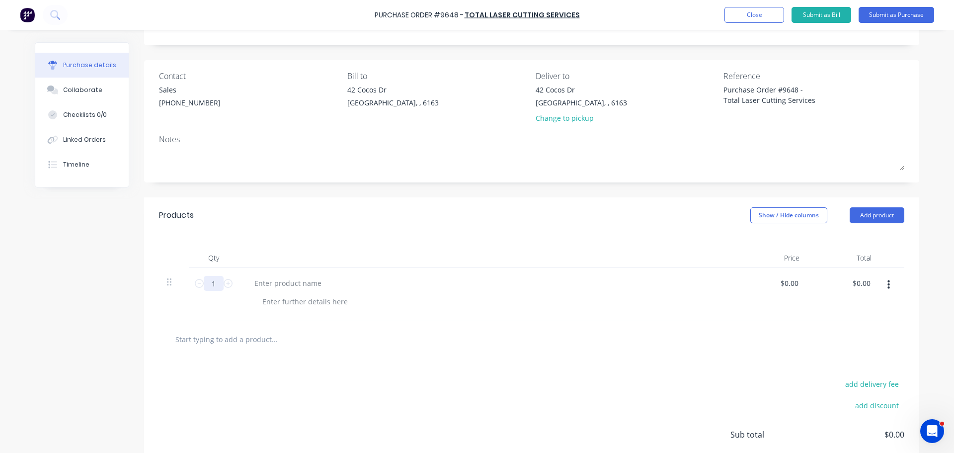
click at [215, 284] on input "1" at bounding box center [214, 283] width 20 height 15
type textarea "x"
type input "2"
type textarea "x"
type input "20"
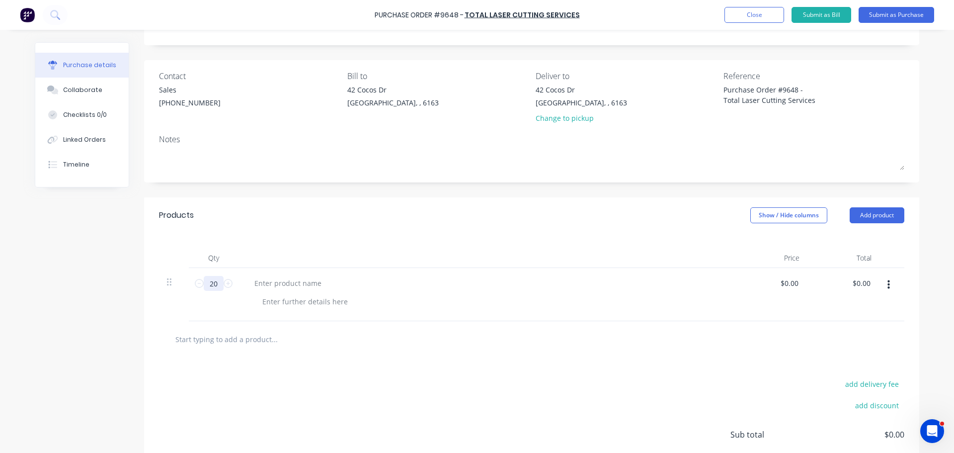
type textarea "x"
type input "20"
click at [289, 281] on div at bounding box center [288, 283] width 83 height 14
type textarea "x"
click at [300, 287] on div at bounding box center [288, 283] width 83 height 14
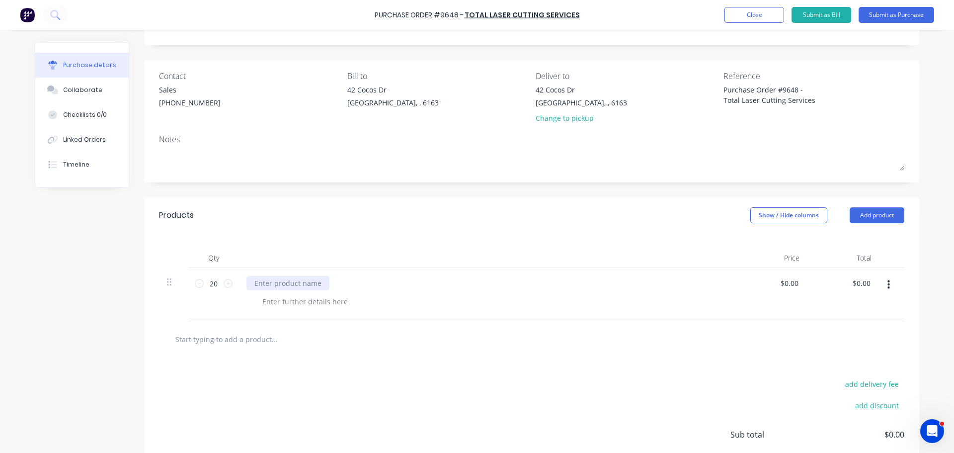
paste div
click at [857, 215] on button "Add product" at bounding box center [877, 215] width 55 height 16
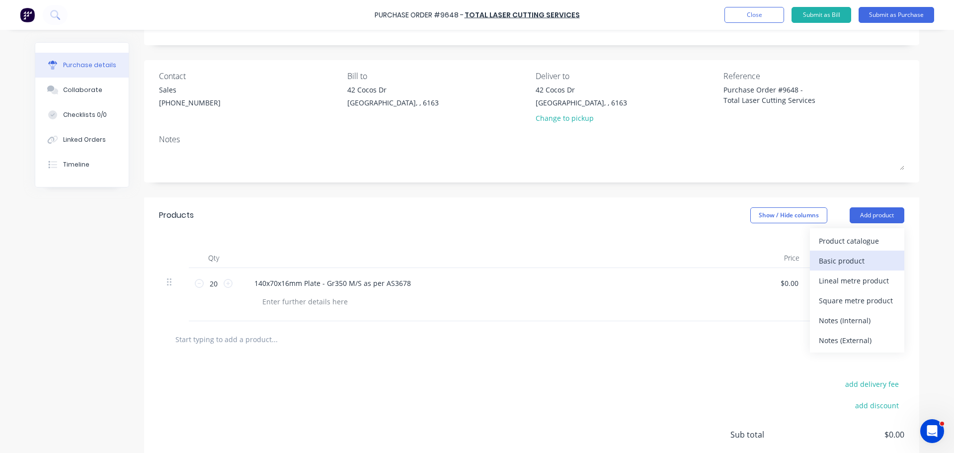
click at [844, 263] on div "Basic product" at bounding box center [857, 260] width 77 height 14
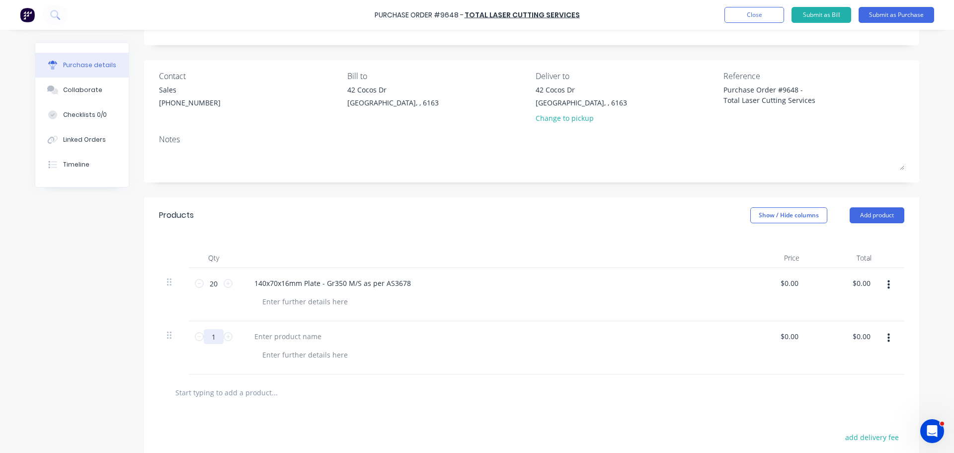
click at [213, 336] on input "1" at bounding box center [214, 336] width 20 height 15
type textarea "x"
type input "2"
type textarea "x"
type input "20"
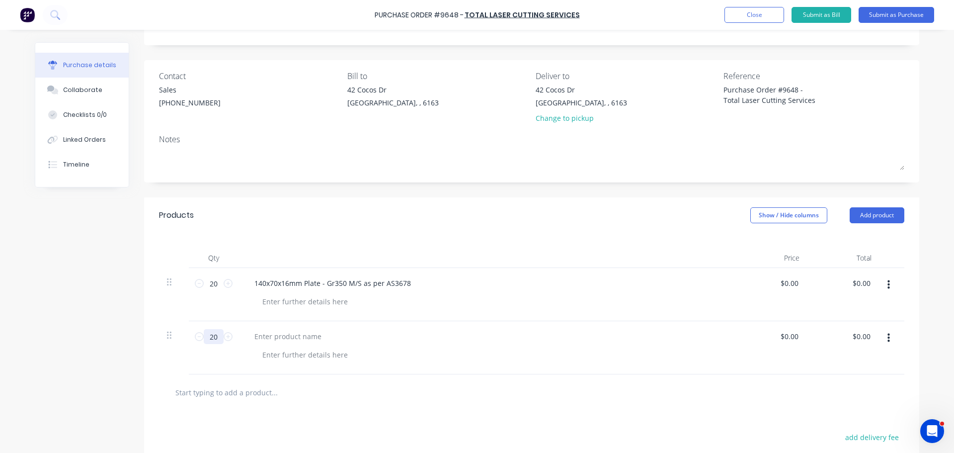
type textarea "x"
type input "20"
type textarea "x"
click at [296, 339] on div at bounding box center [288, 336] width 83 height 14
paste div
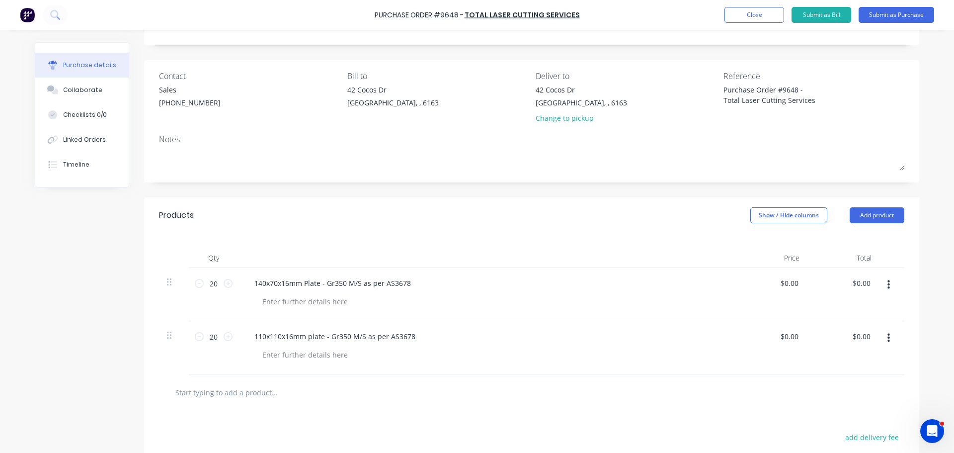
click at [514, 326] on div "110x110x16mm plate - Gr350 M/S as per AS3678" at bounding box center [487, 347] width 497 height 53
type textarea "x"
click at [274, 306] on div at bounding box center [304, 301] width 101 height 14
type textarea "x"
click at [269, 355] on div at bounding box center [304, 354] width 101 height 14
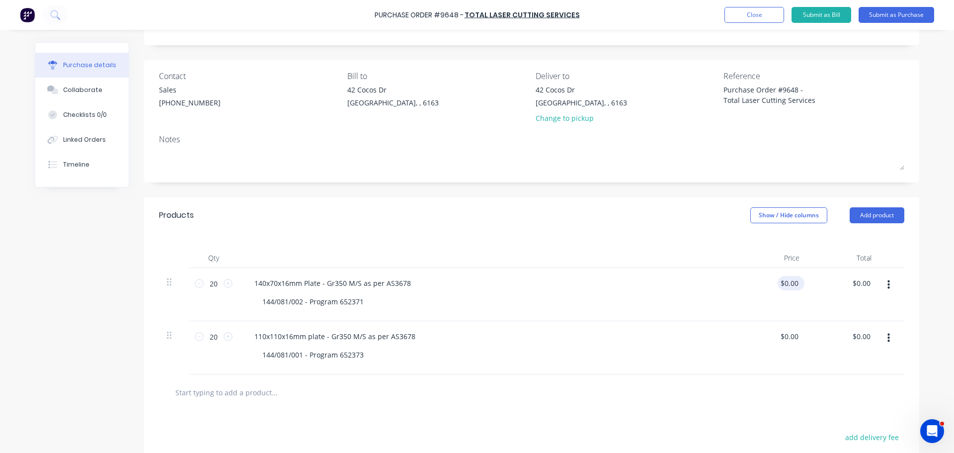
click at [795, 285] on input "$0.00" at bounding box center [789, 283] width 23 height 14
type textarea "x"
type input "0"
type input "8089"
type textarea "x"
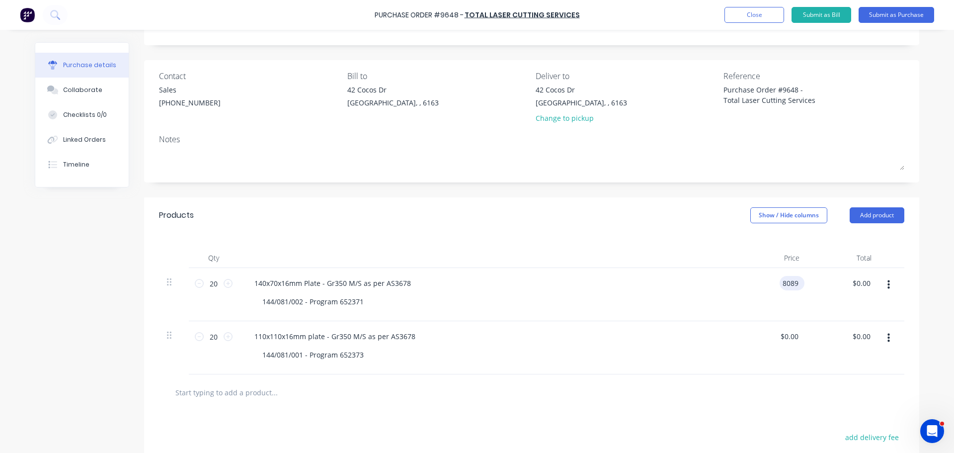
type input "$8,089.00"
type input "161780.00"
type textarea "x"
type input "8089.0000"
type input "$161,780.00"
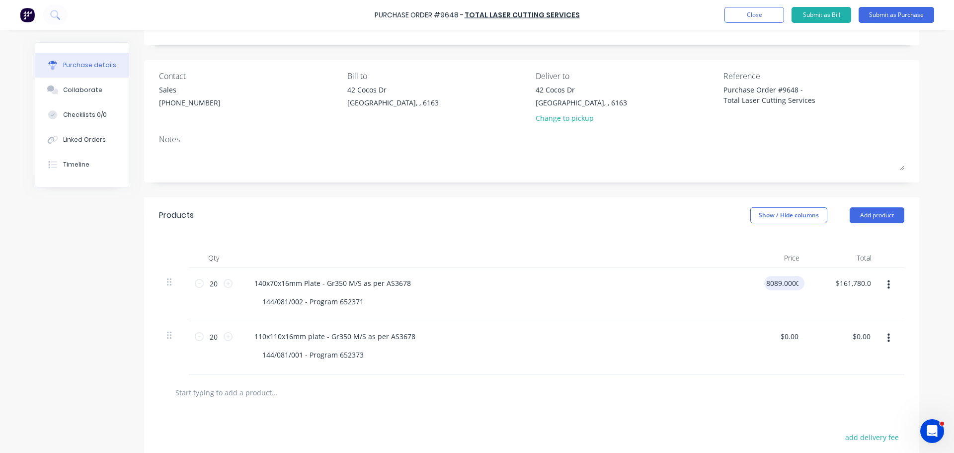
click at [795, 285] on input "8089.0000" at bounding box center [782, 283] width 36 height 14
type input "8"
type input "8.89"
type input "177.80"
type textarea "x"
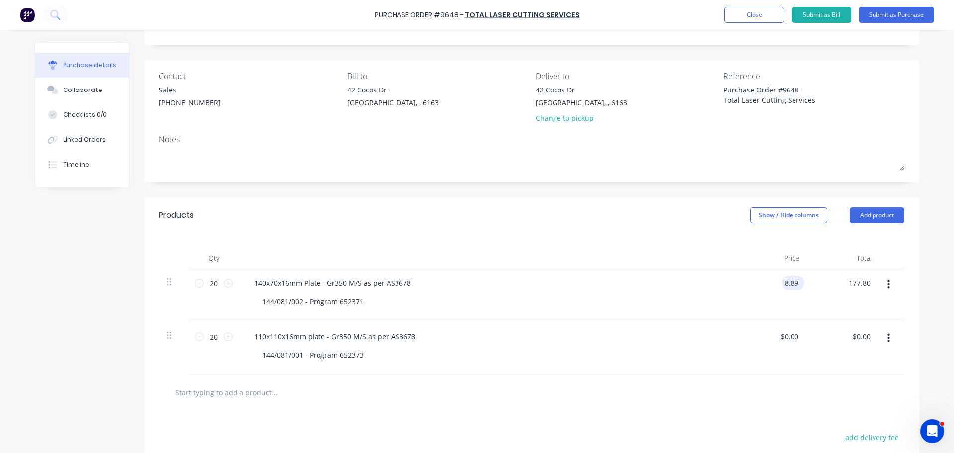
type input "$8.89"
type textarea "x"
type input "$177.80"
click at [795, 341] on div "$0.00 $0.00" at bounding box center [789, 336] width 23 height 14
click at [799, 338] on div "$0.00 $0.00" at bounding box center [791, 336] width 27 height 14
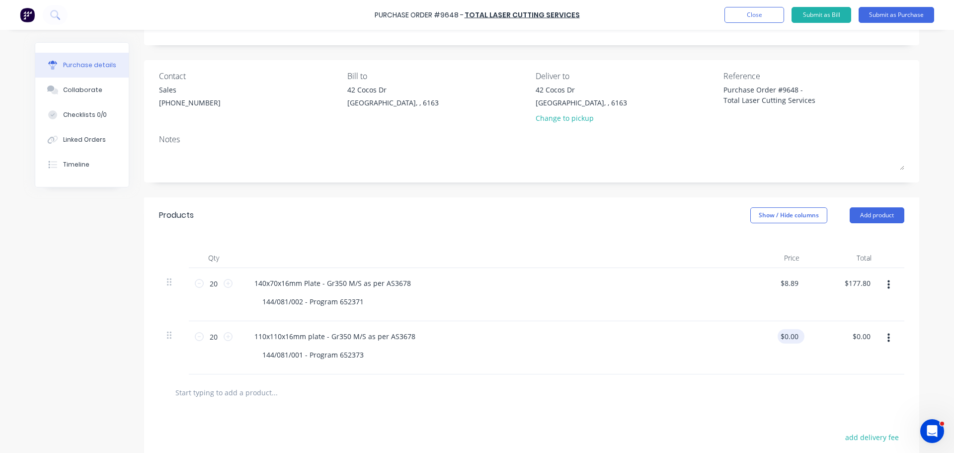
type textarea "x"
click at [797, 337] on div "0.00 $0.00" at bounding box center [791, 336] width 27 height 14
type input "0"
type input "8.38"
type textarea "x"
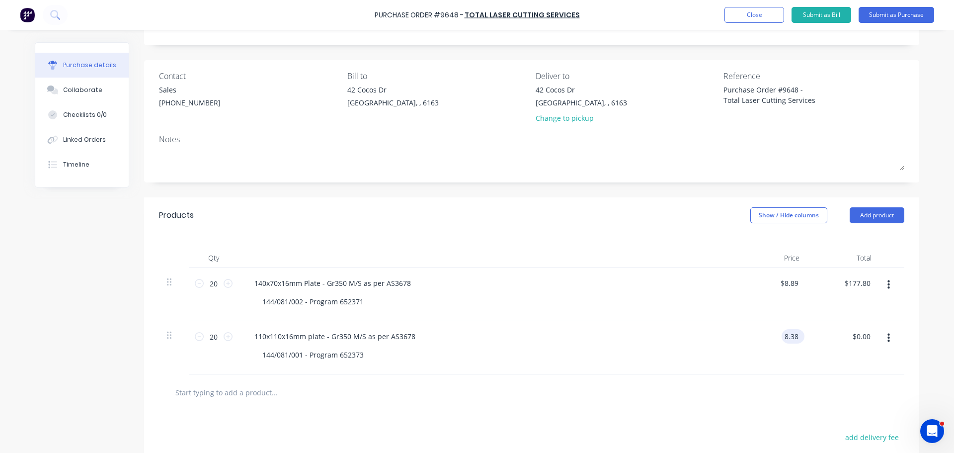
type input "$8.38"
type input "167.60"
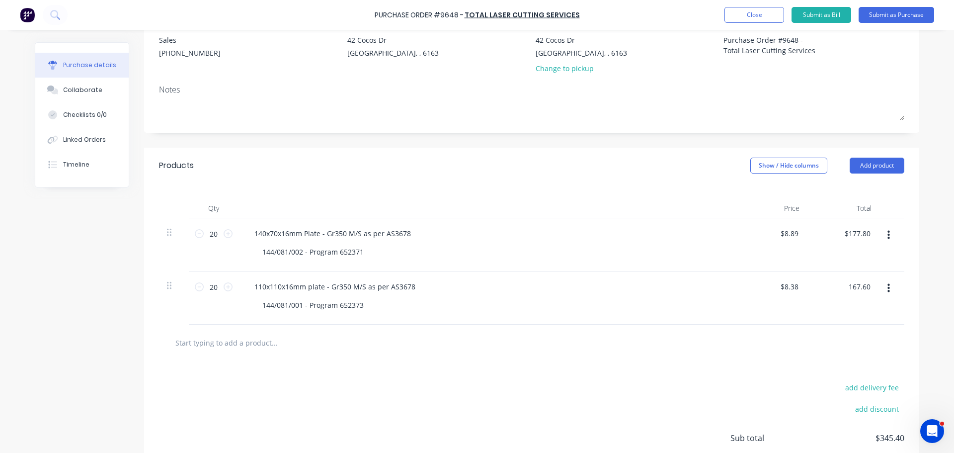
scroll to position [149, 0]
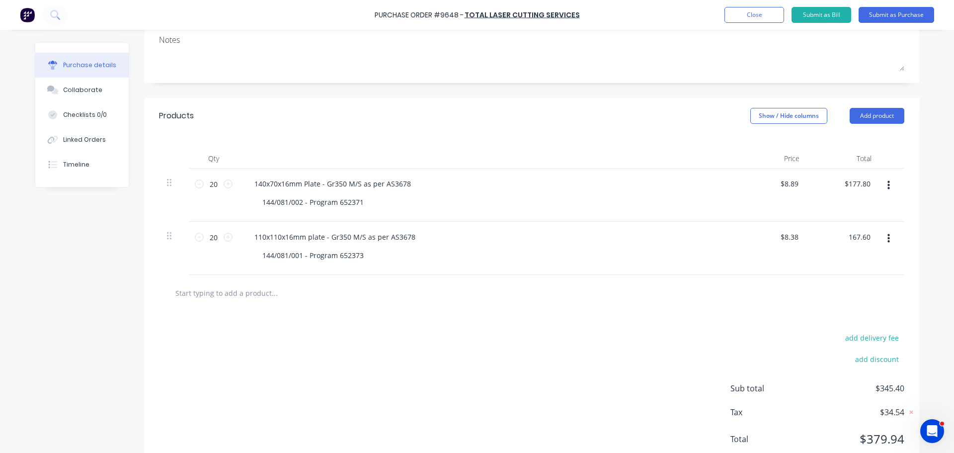
type textarea "x"
type input "167.60"
type textarea "x"
type input "$167.60"
click at [220, 287] on input "text" at bounding box center [274, 293] width 199 height 20
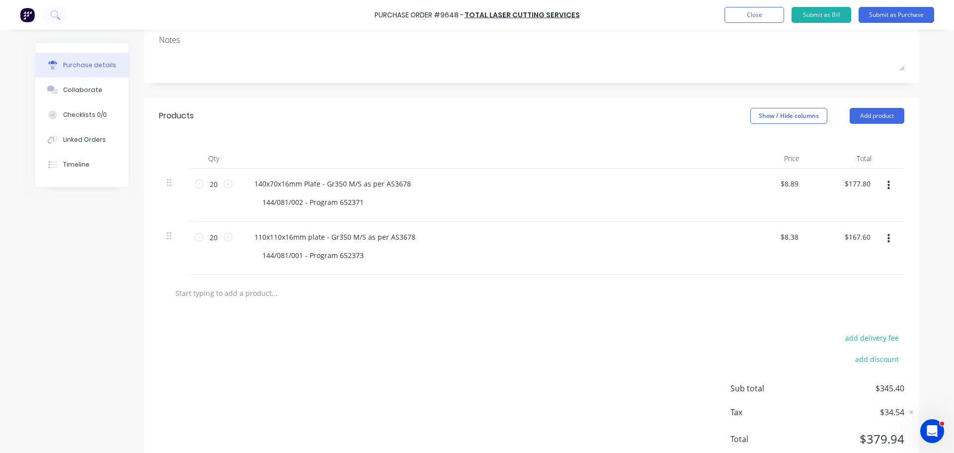
type textarea "x"
type input "f"
type textarea "x"
type input "fr"
type textarea "x"
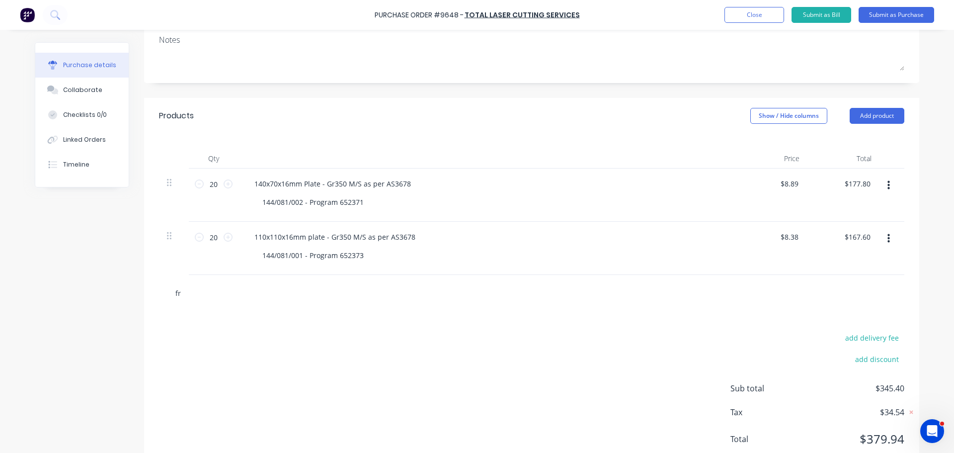
type input "fre"
type textarea "x"
type input "frei"
type textarea "x"
type input "freig"
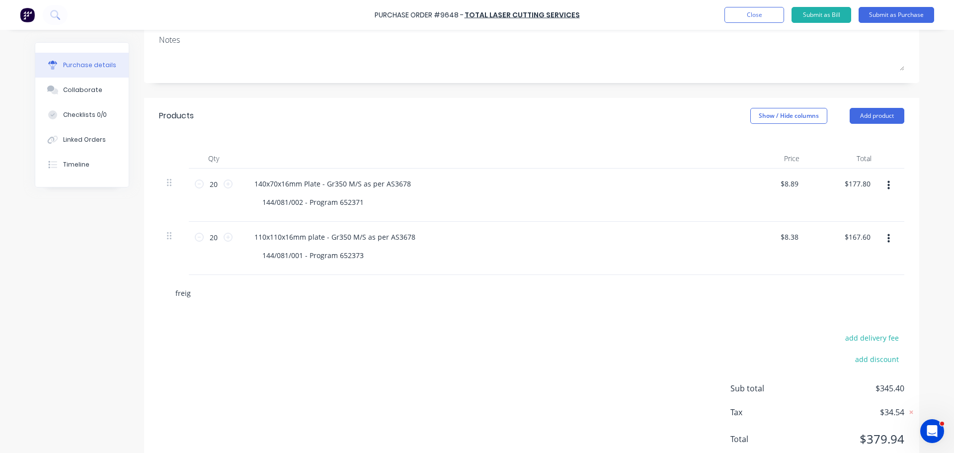
type textarea "x"
type input "freigh"
type textarea "x"
type input "freight"
type textarea "x"
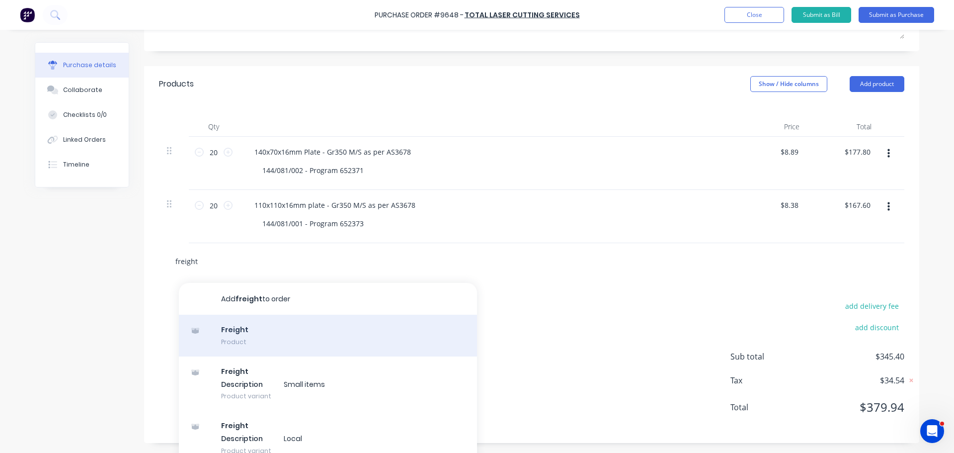
scroll to position [193, 0]
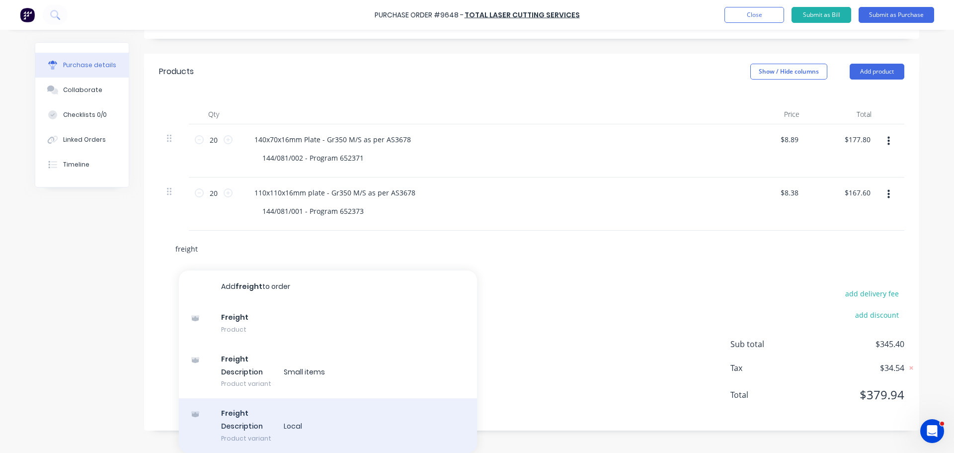
type input "freight"
click at [248, 425] on div "Freight Description Local Product variant" at bounding box center [328, 425] width 298 height 55
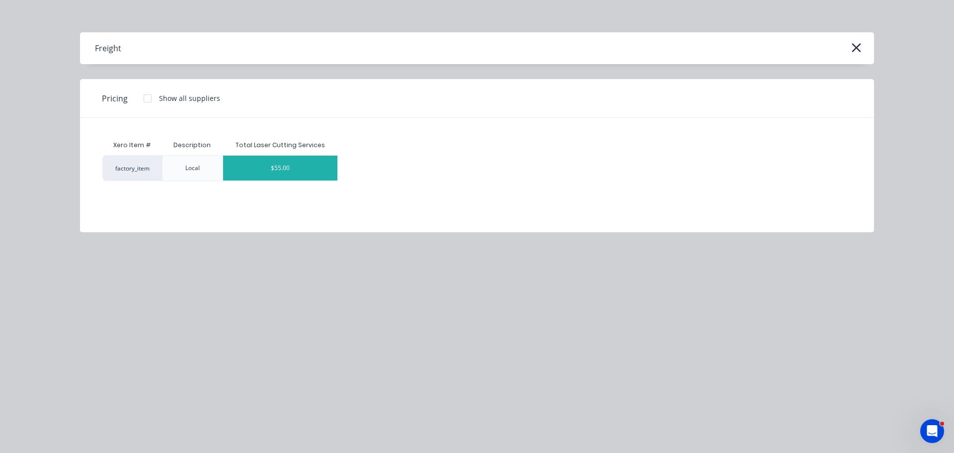
click at [297, 167] on div "$55.00" at bounding box center [280, 168] width 114 height 25
type textarea "x"
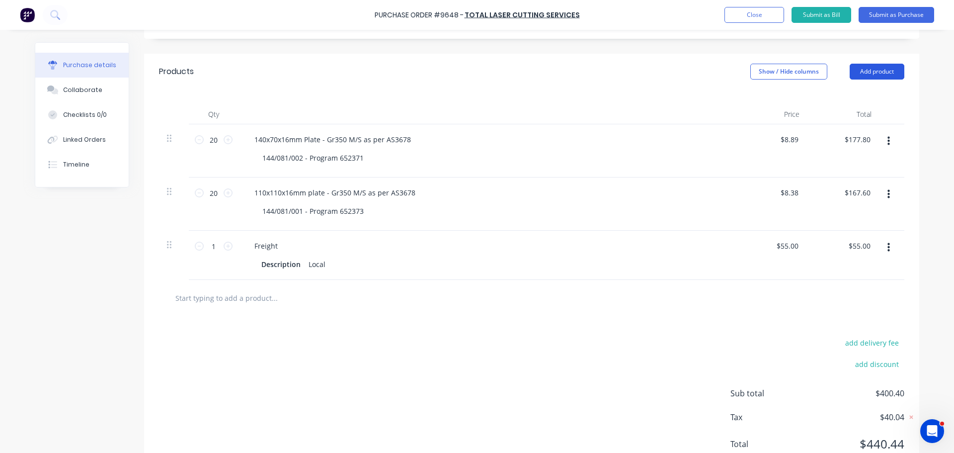
click at [867, 67] on button "Add product" at bounding box center [877, 72] width 55 height 16
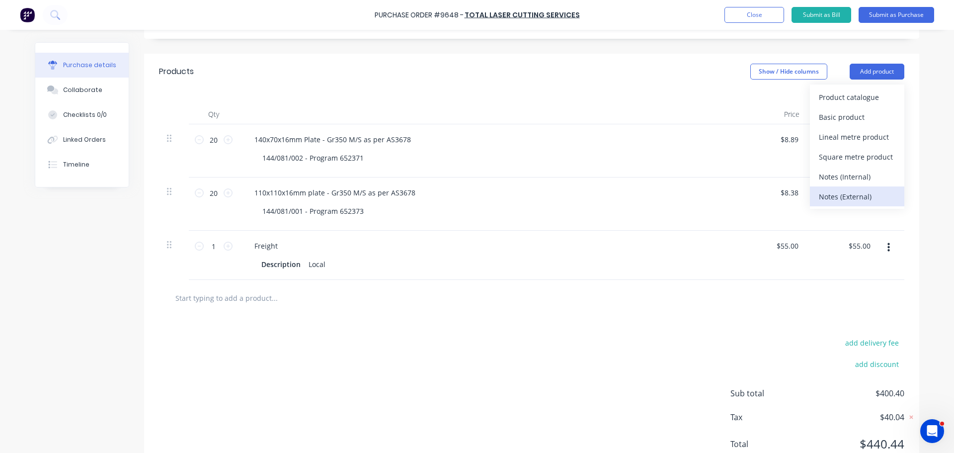
click at [837, 190] on div "Notes (External)" at bounding box center [857, 196] width 77 height 14
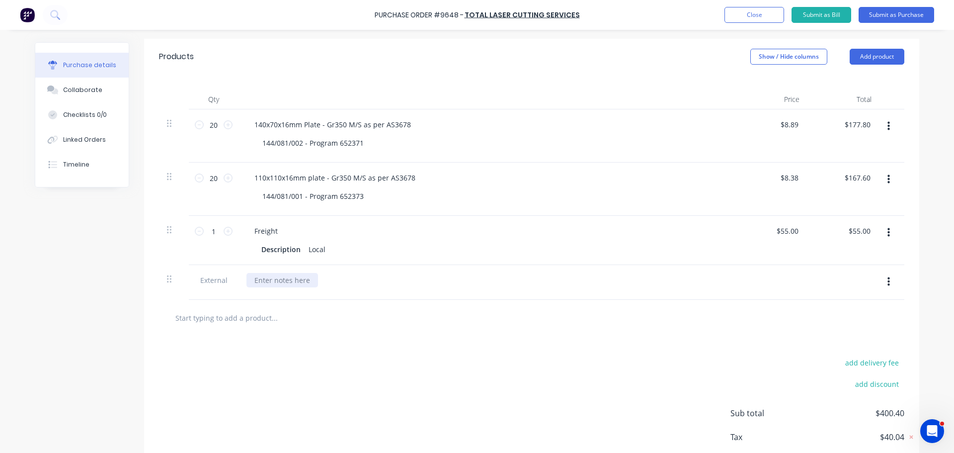
scroll to position [248, 0]
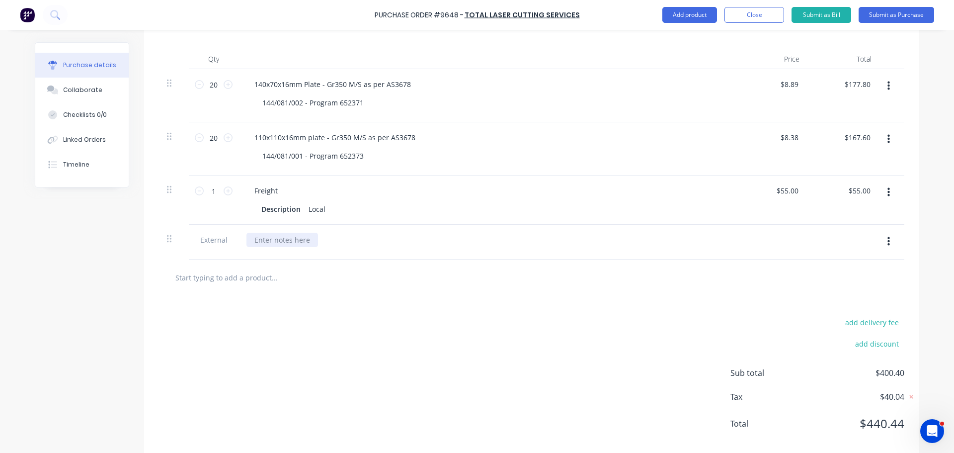
type textarea "x"
click at [289, 240] on div at bounding box center [283, 240] width 72 height 14
click at [348, 242] on div "PLEASE NOTE DELIVERY DATE" at bounding box center [303, 240] width 112 height 14
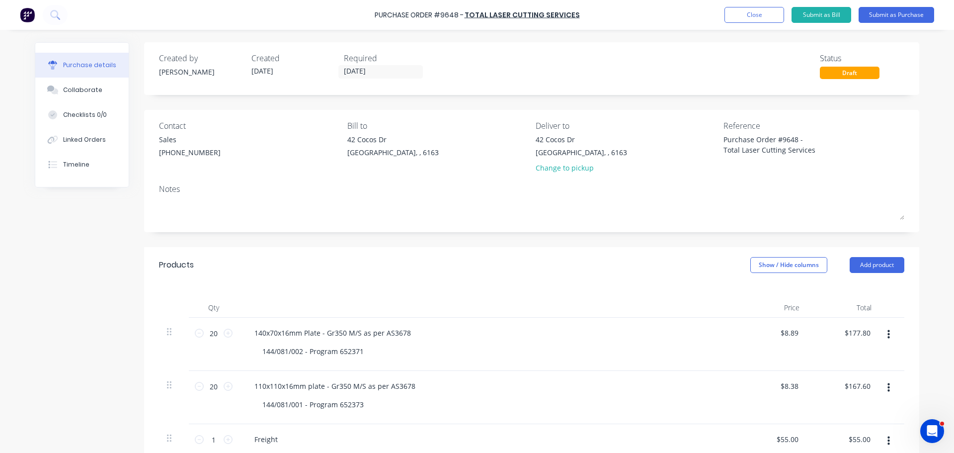
scroll to position [149, 0]
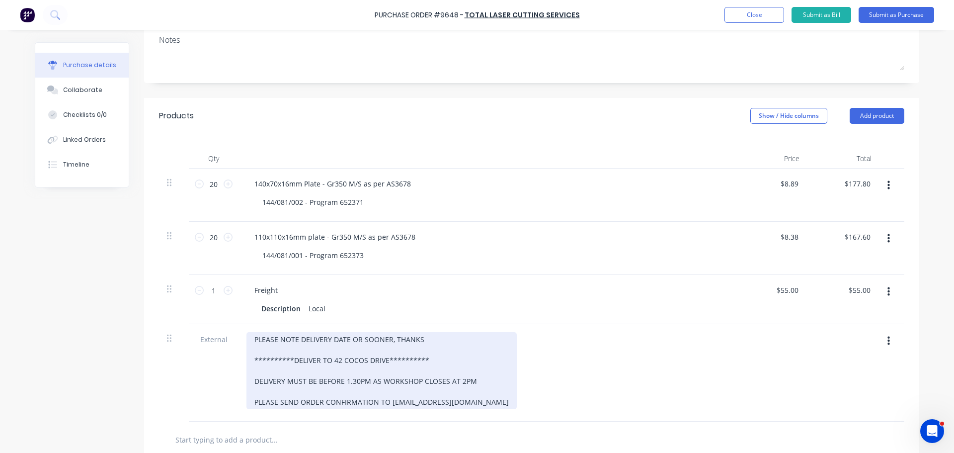
click at [494, 401] on div "**********" at bounding box center [382, 370] width 270 height 77
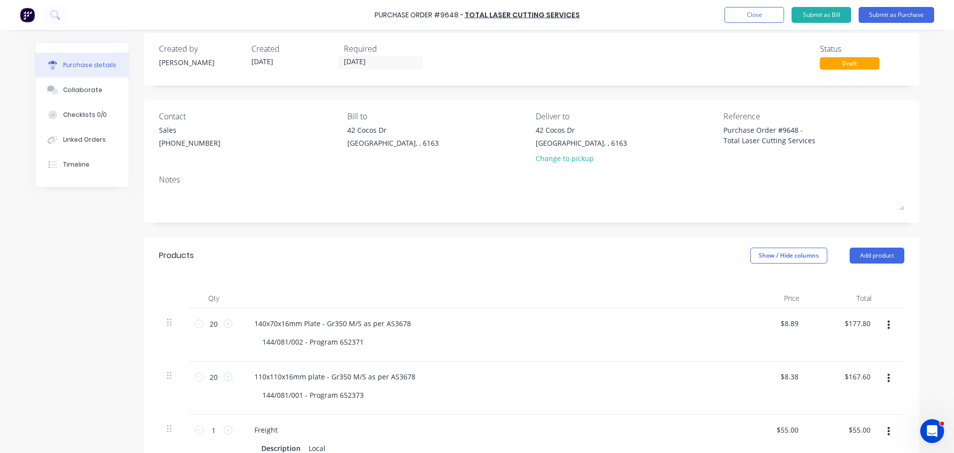
scroll to position [0, 0]
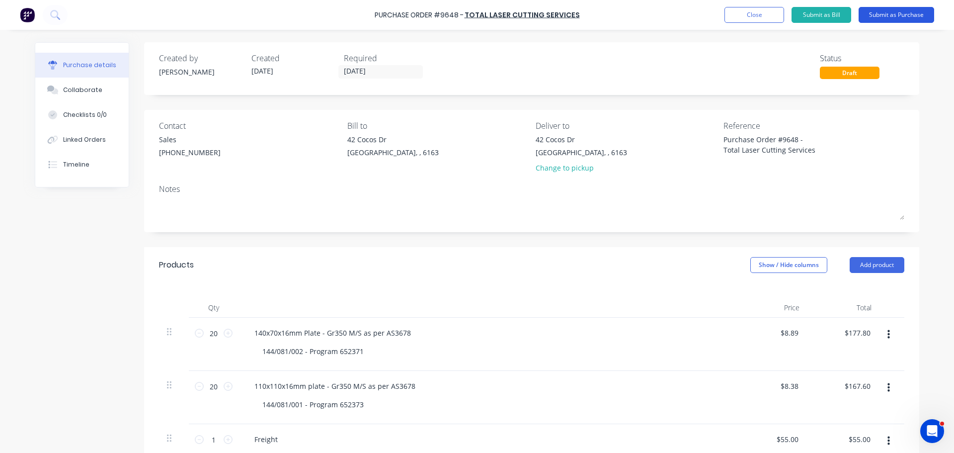
click at [892, 14] on button "Submit as Purchase" at bounding box center [897, 15] width 76 height 16
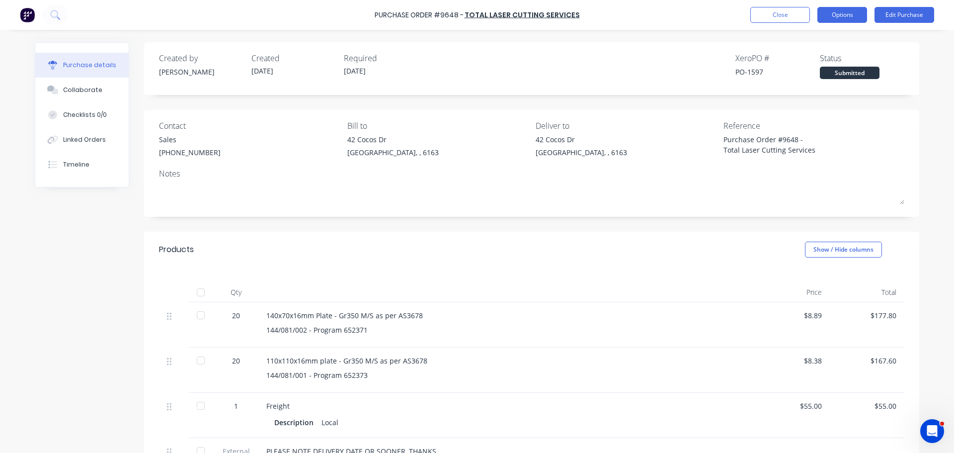
click at [843, 20] on button "Options" at bounding box center [843, 15] width 50 height 16
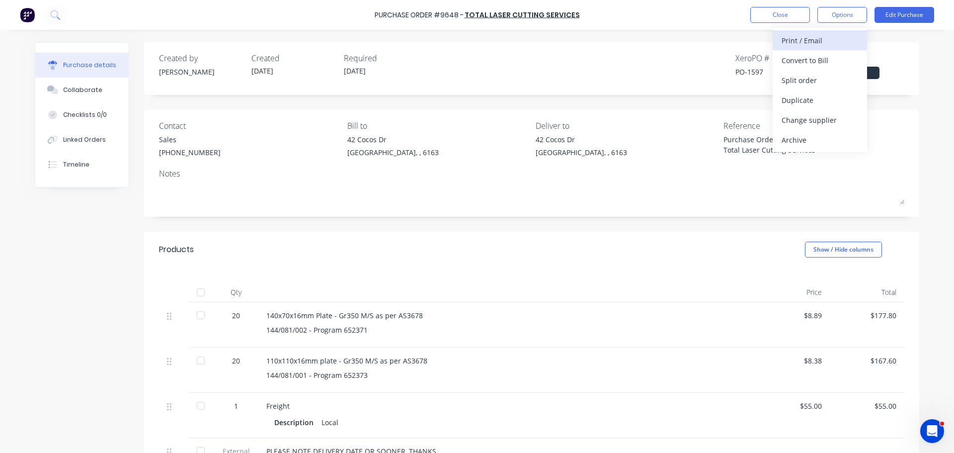
click at [812, 41] on div "Print / Email" at bounding box center [820, 40] width 77 height 14
click at [798, 54] on div "With pricing" at bounding box center [820, 60] width 77 height 14
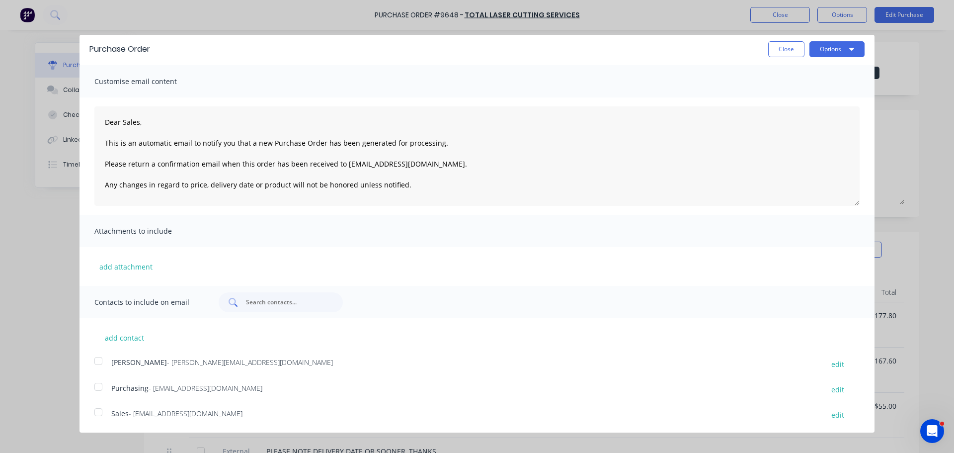
scroll to position [3, 0]
click at [97, 414] on div at bounding box center [98, 411] width 20 height 20
click at [99, 387] on div at bounding box center [98, 386] width 20 height 20
click at [849, 51] on icon "button" at bounding box center [851, 51] width 5 height 8
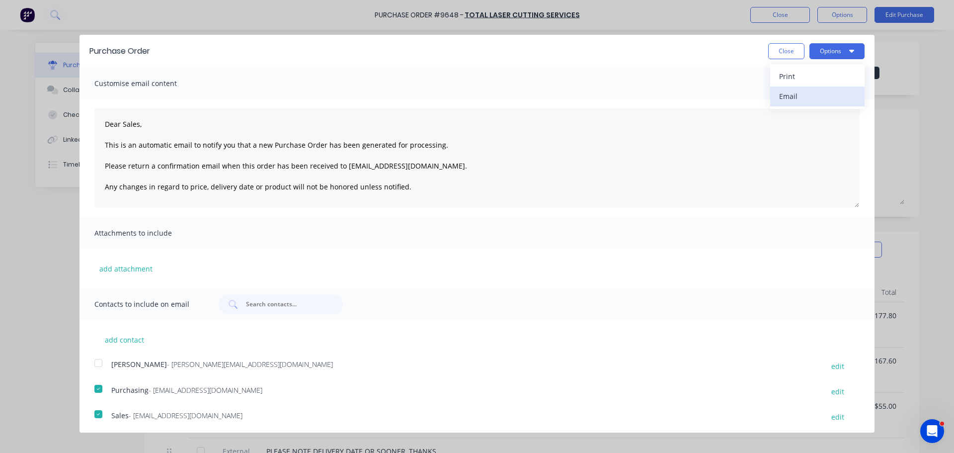
click at [779, 98] on div "Email" at bounding box center [817, 96] width 77 height 14
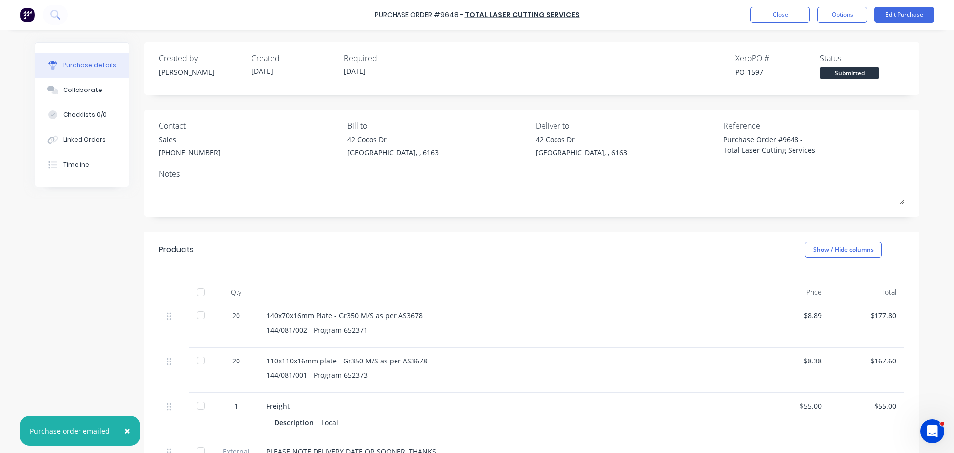
click at [125, 430] on span "×" at bounding box center [127, 430] width 6 height 14
click at [83, 341] on div "**********" at bounding box center [477, 363] width 885 height 642
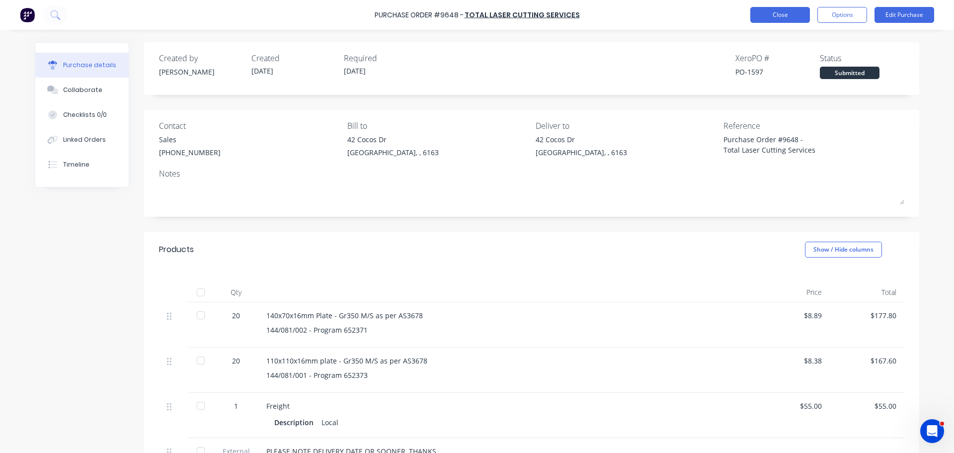
click at [773, 16] on button "Close" at bounding box center [780, 15] width 60 height 16
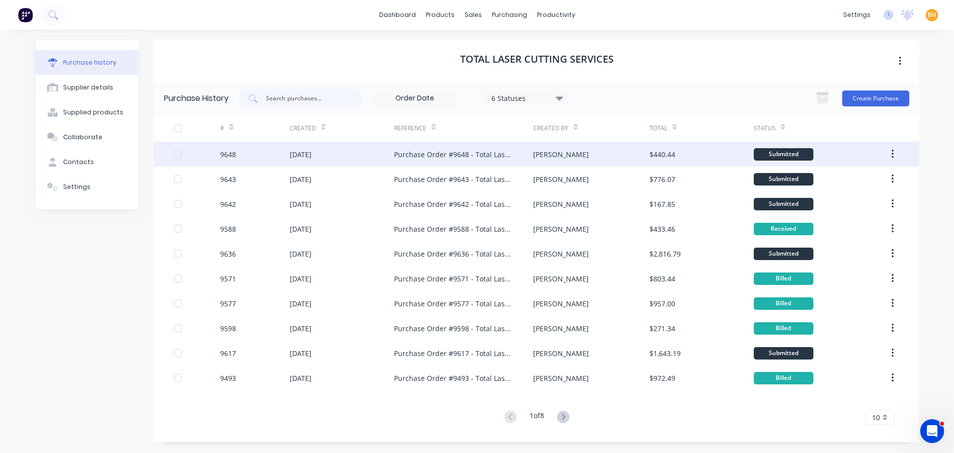
click at [312, 153] on div "[DATE]" at bounding box center [301, 154] width 22 height 10
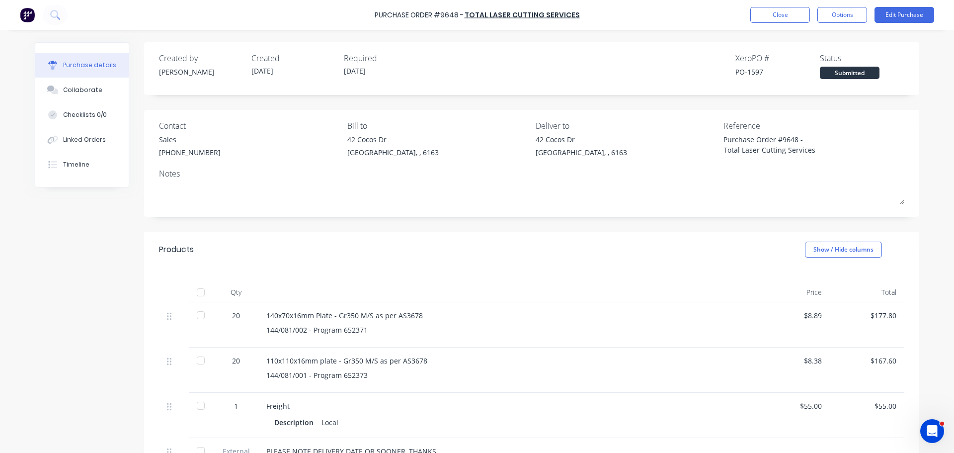
scroll to position [149, 0]
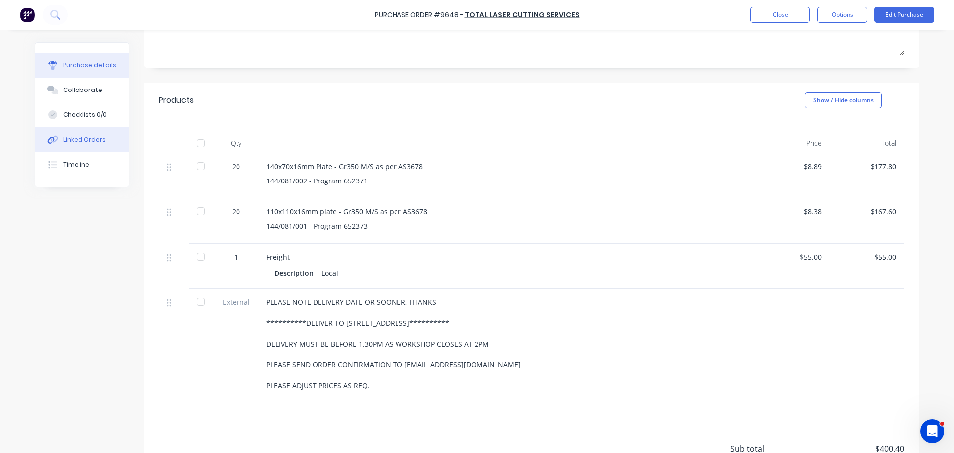
click at [66, 138] on div "Linked Orders" at bounding box center [84, 139] width 43 height 9
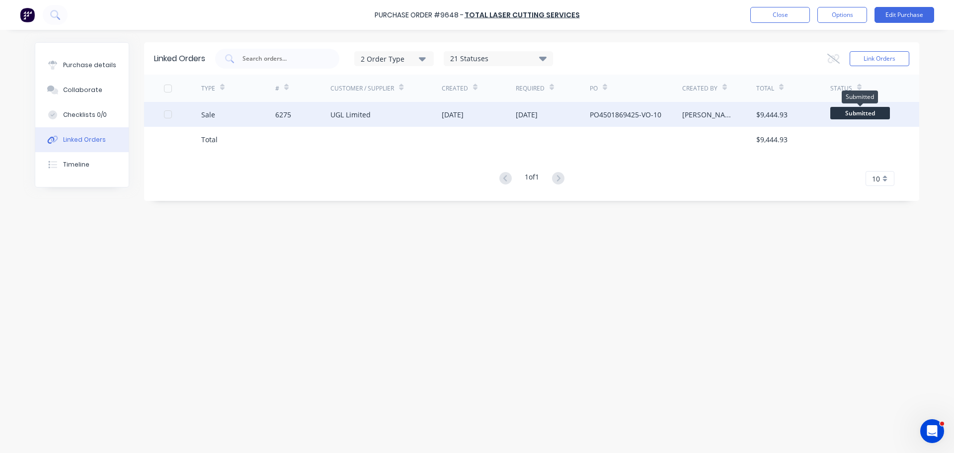
click at [869, 114] on span "Submitted" at bounding box center [860, 113] width 60 height 12
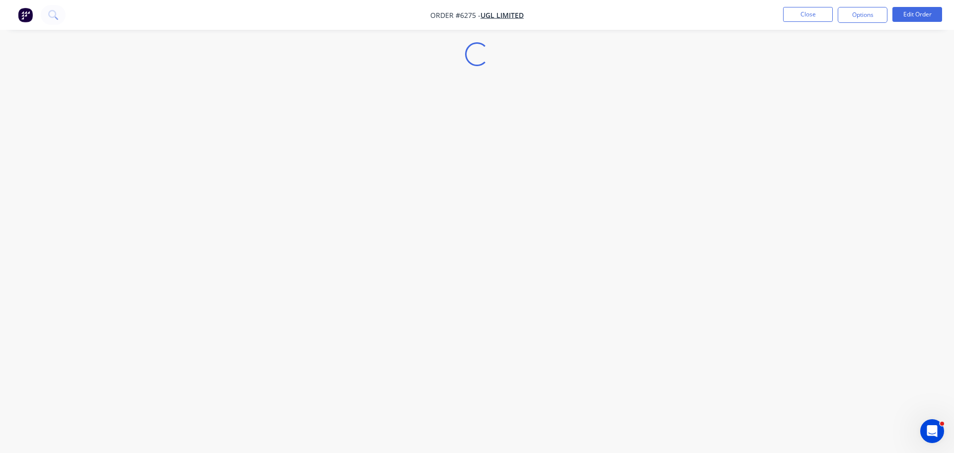
click at [853, 75] on div "Loading..." at bounding box center [477, 226] width 954 height 453
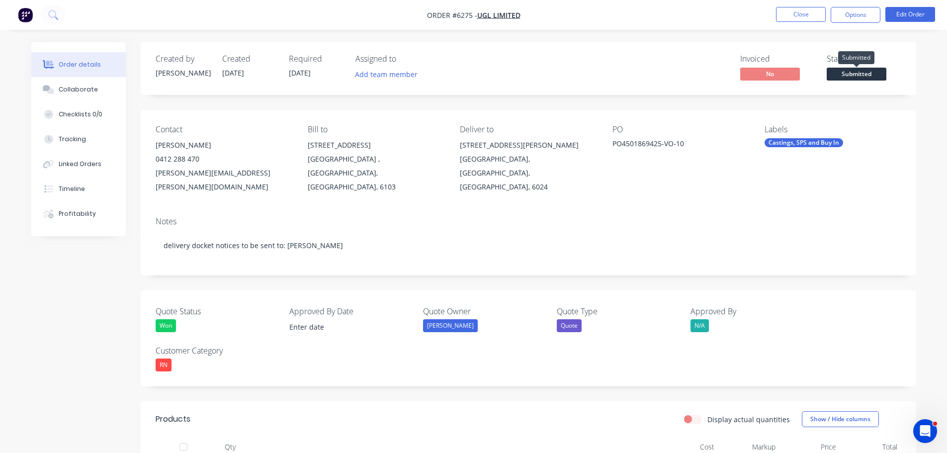
click at [849, 76] on span "Submitted" at bounding box center [857, 74] width 60 height 12
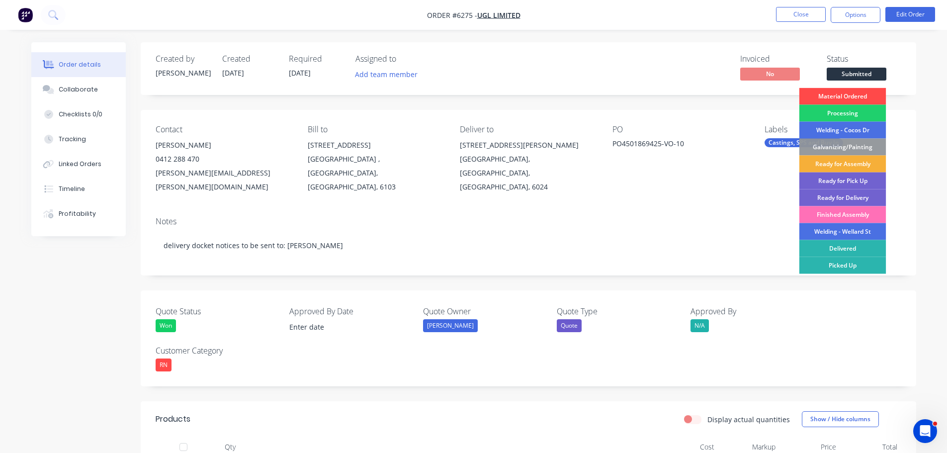
click at [844, 93] on div "Material Ordered" at bounding box center [842, 96] width 87 height 17
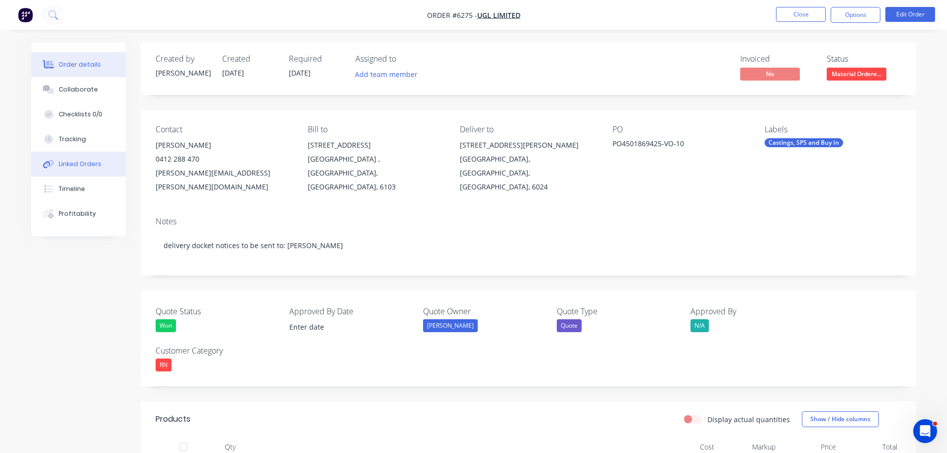
click at [88, 163] on div "Linked Orders" at bounding box center [80, 164] width 43 height 9
click at [564, 43] on div "Created by [PERSON_NAME] Created [DATE] Required [DATE] Assigned to Add team me…" at bounding box center [528, 68] width 775 height 53
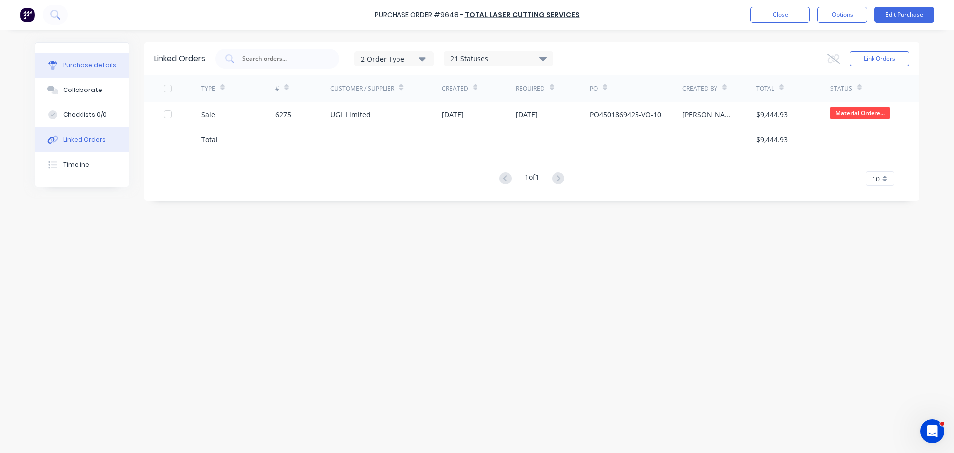
click at [92, 69] on div "Purchase details" at bounding box center [89, 65] width 53 height 9
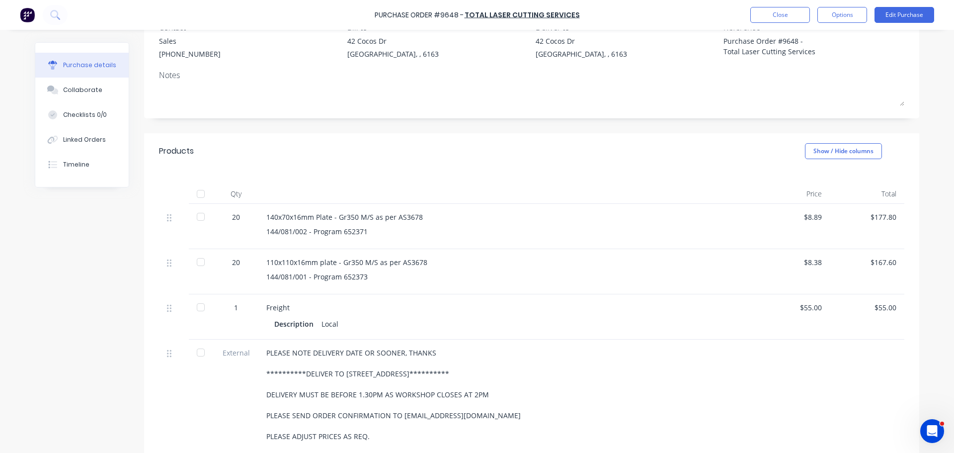
scroll to position [99, 0]
click at [910, 7] on button "Edit Purchase" at bounding box center [905, 15] width 60 height 16
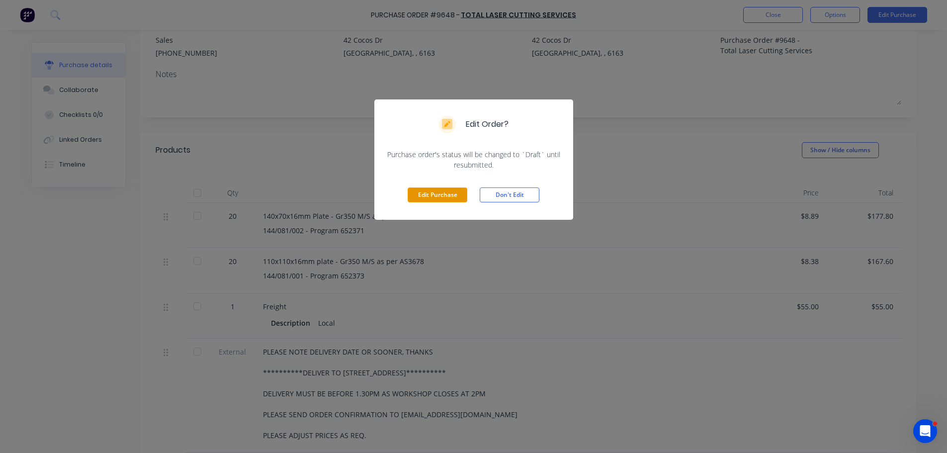
click at [444, 194] on button "Edit Purchase" at bounding box center [438, 194] width 60 height 15
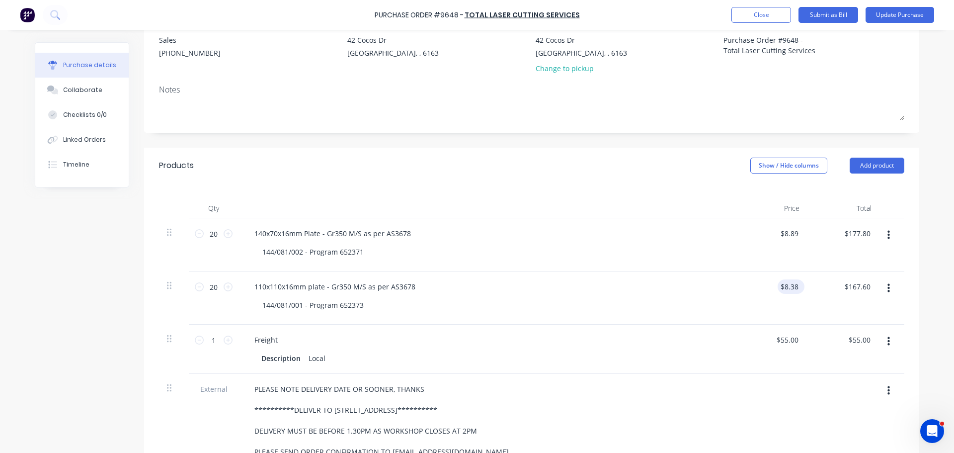
type textarea "x"
click at [793, 285] on input "8.3800" at bounding box center [789, 286] width 23 height 14
type input "8"
type input "8.40"
type textarea "x"
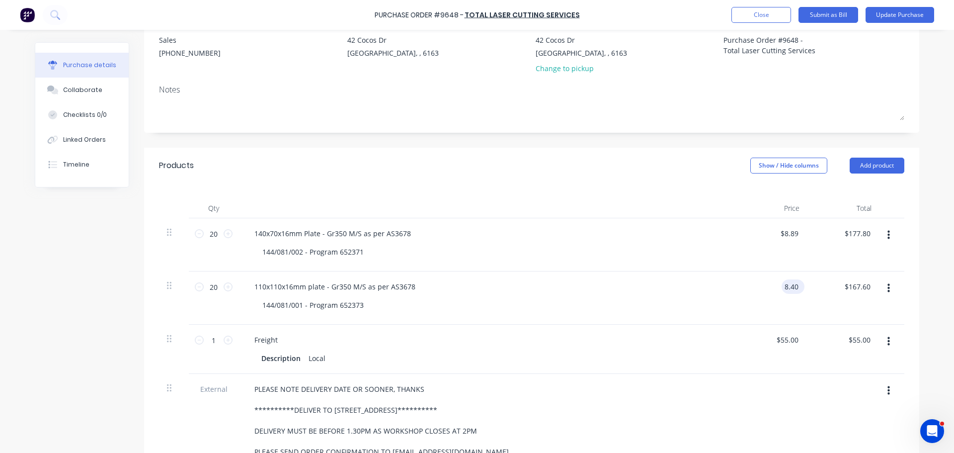
type input "$8.40"
type input "168.00"
type textarea "x"
type input "$168.00"
click at [800, 287] on div "$8.40 $8.40" at bounding box center [791, 286] width 27 height 14
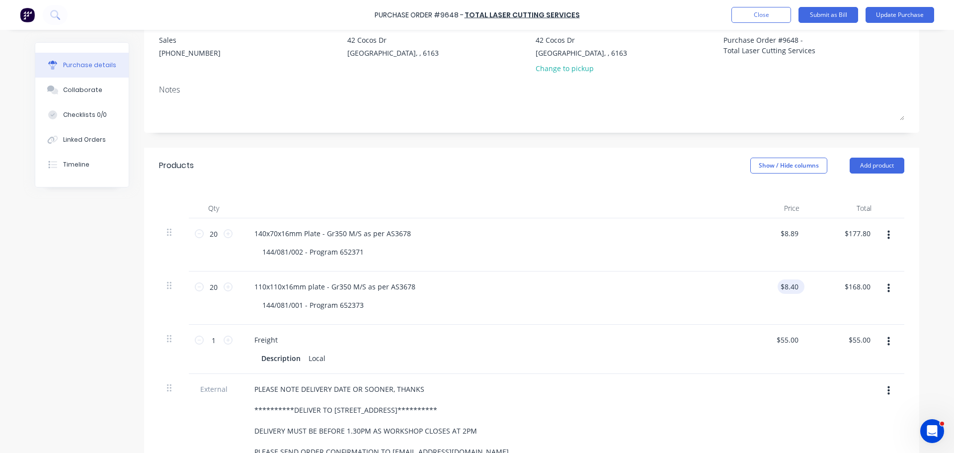
type textarea "x"
click at [797, 288] on input "8.4000" at bounding box center [787, 286] width 27 height 14
type input "8.41"
type textarea "x"
type input "$8.41"
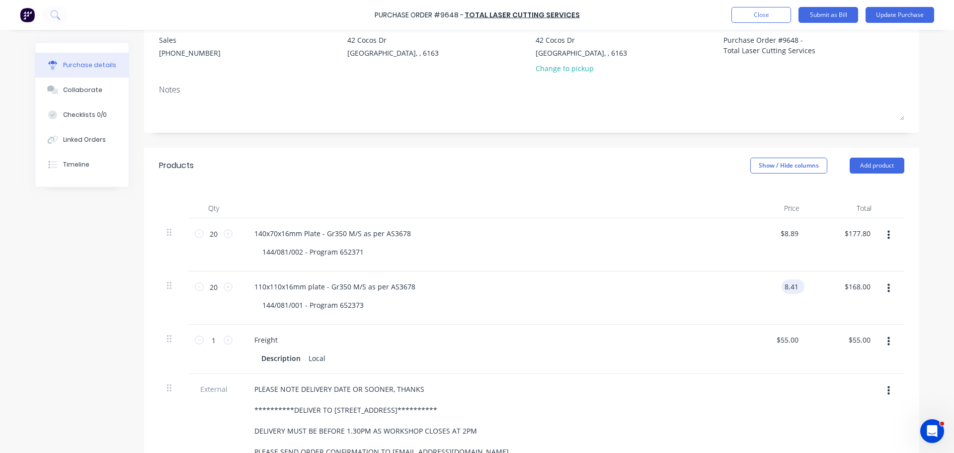
type input "168.20"
type textarea "x"
type input "$168.20"
click at [906, 17] on button "Update Purchase" at bounding box center [900, 15] width 69 height 16
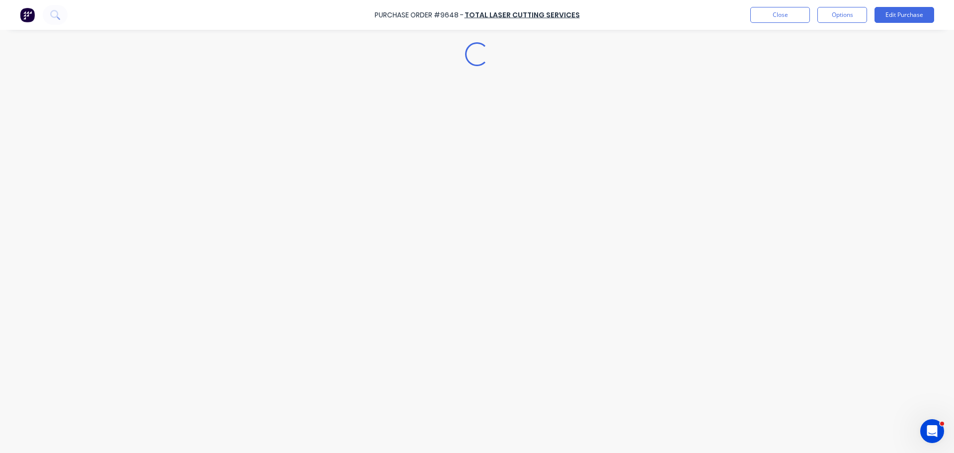
scroll to position [0, 0]
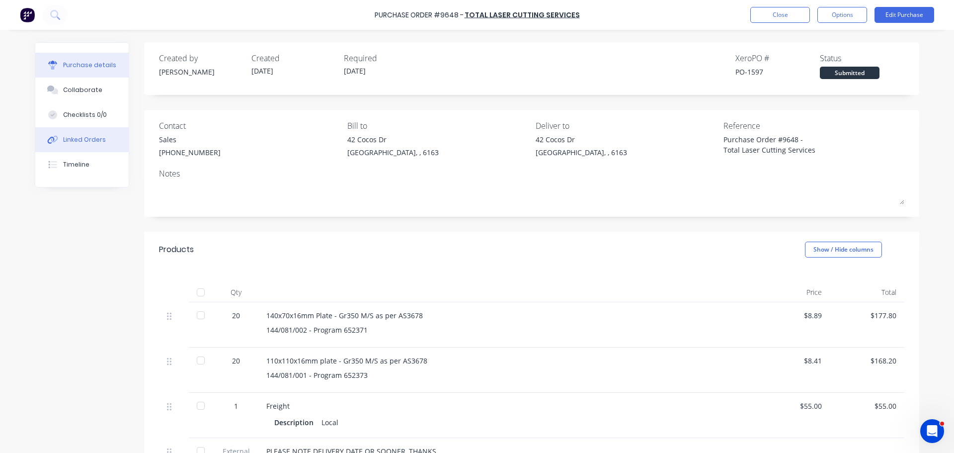
click at [96, 147] on button "Linked Orders" at bounding box center [81, 139] width 93 height 25
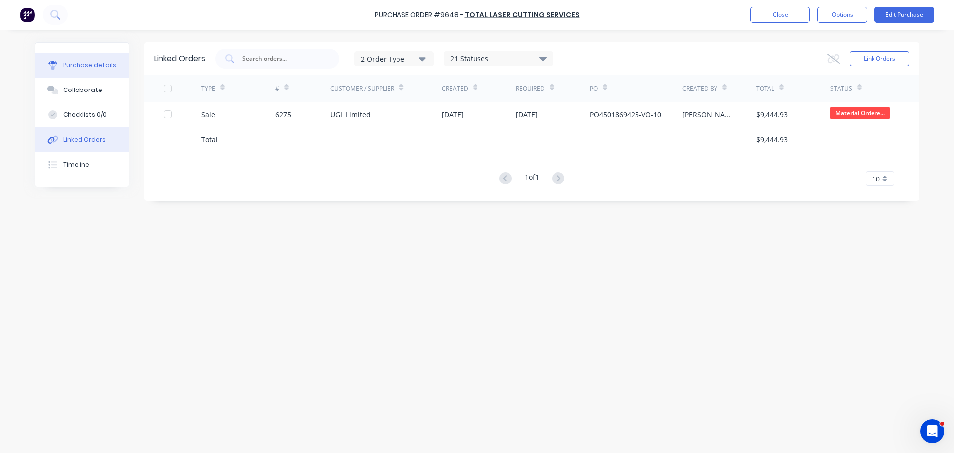
click at [97, 65] on div "Purchase details" at bounding box center [89, 65] width 53 height 9
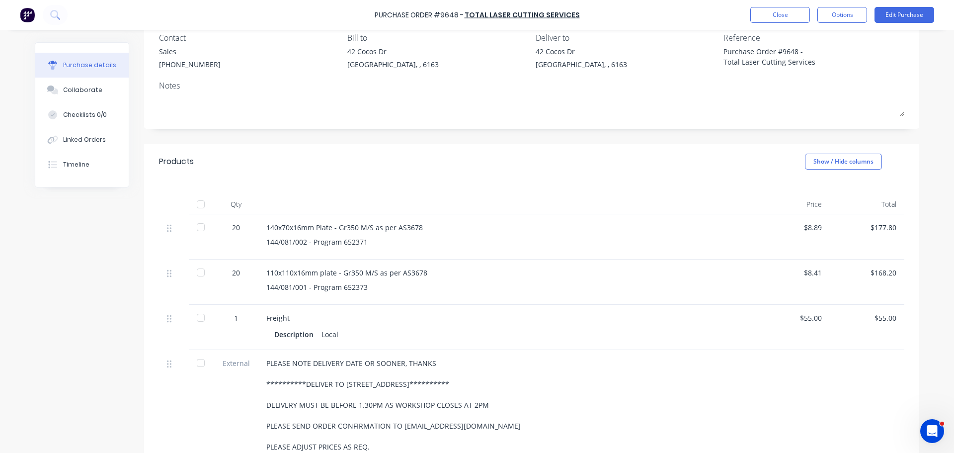
scroll to position [99, 0]
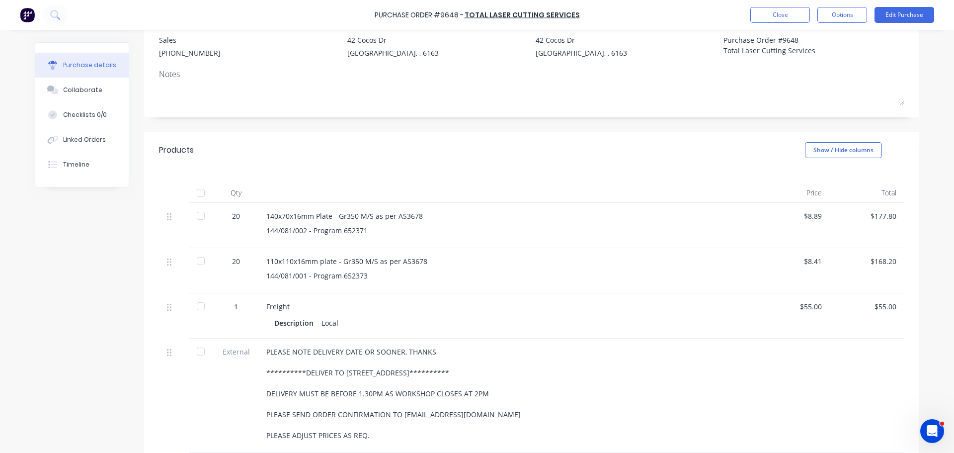
click at [775, 23] on div "Purchase Order #9648 - Total Laser Cutting Services Close Options Edit Purchase" at bounding box center [477, 15] width 954 height 30
click at [764, 18] on button "Close" at bounding box center [780, 15] width 60 height 16
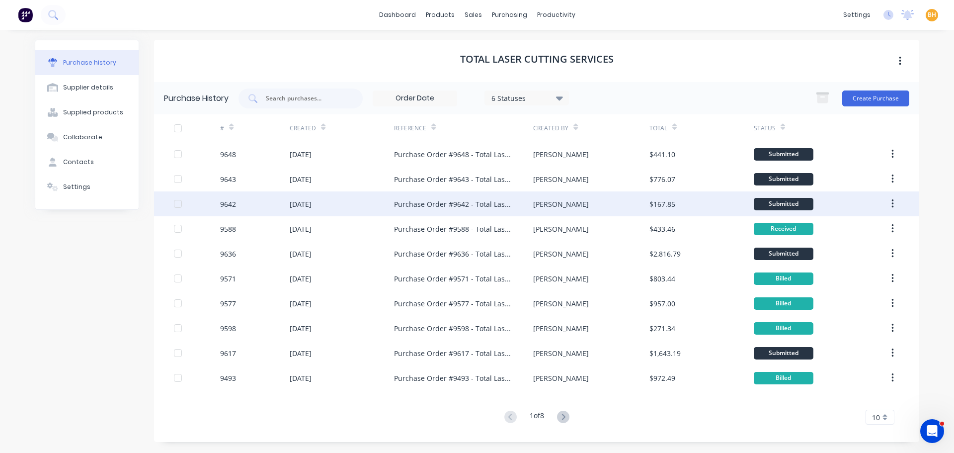
click at [260, 202] on div "9642" at bounding box center [255, 203] width 70 height 25
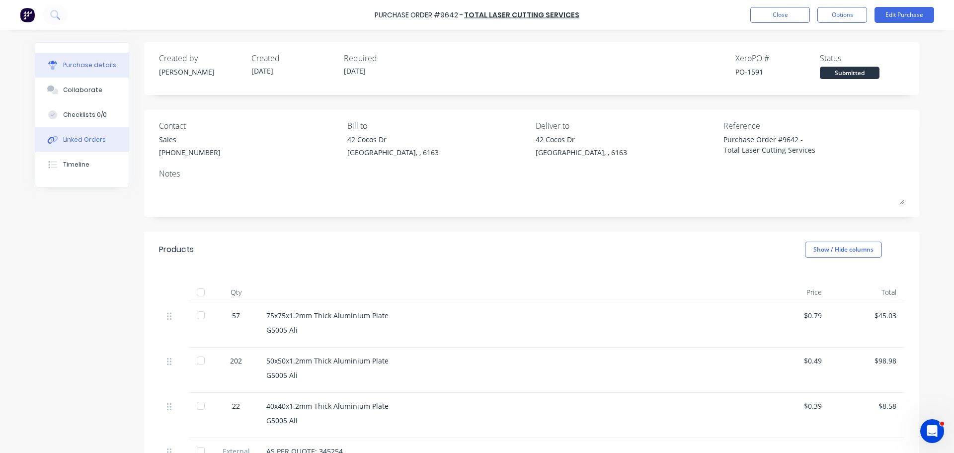
click at [90, 138] on div "Linked Orders" at bounding box center [84, 139] width 43 height 9
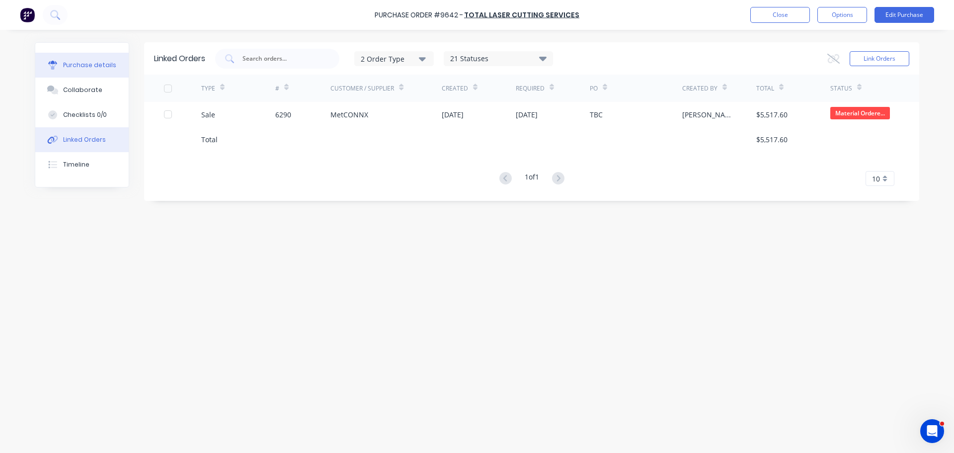
click at [74, 65] on div "Purchase details" at bounding box center [89, 65] width 53 height 9
type textarea "x"
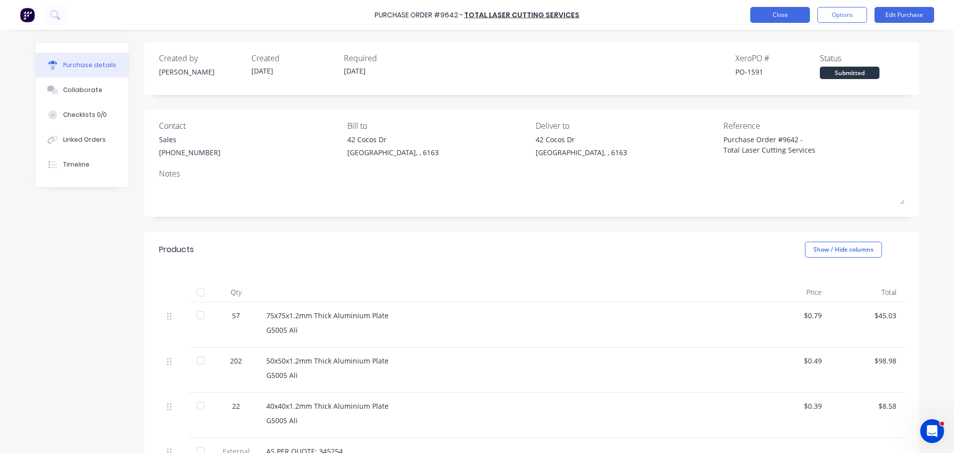
click at [795, 11] on button "Close" at bounding box center [780, 15] width 60 height 16
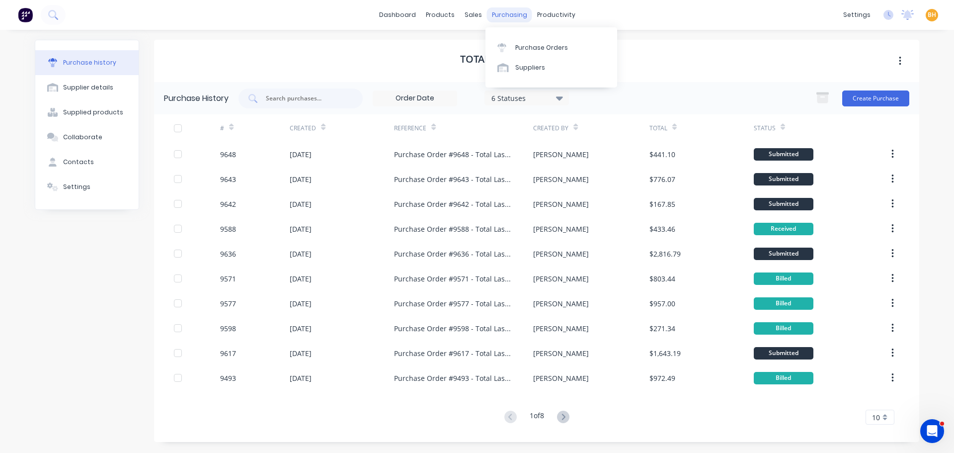
click at [511, 15] on div "purchasing" at bounding box center [509, 14] width 45 height 15
click at [519, 44] on div "Purchase Orders" at bounding box center [541, 47] width 53 height 9
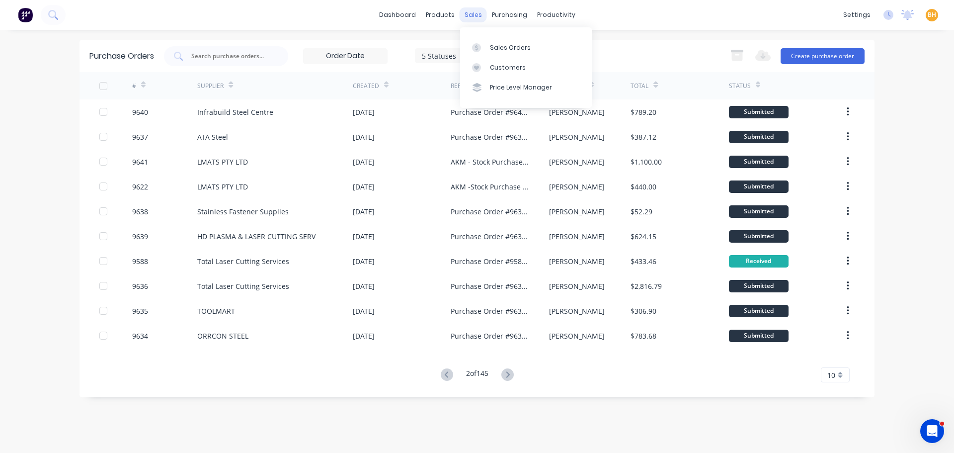
click at [468, 16] on div "sales" at bounding box center [473, 14] width 27 height 15
click at [503, 45] on div "Sales Orders" at bounding box center [510, 47] width 41 height 9
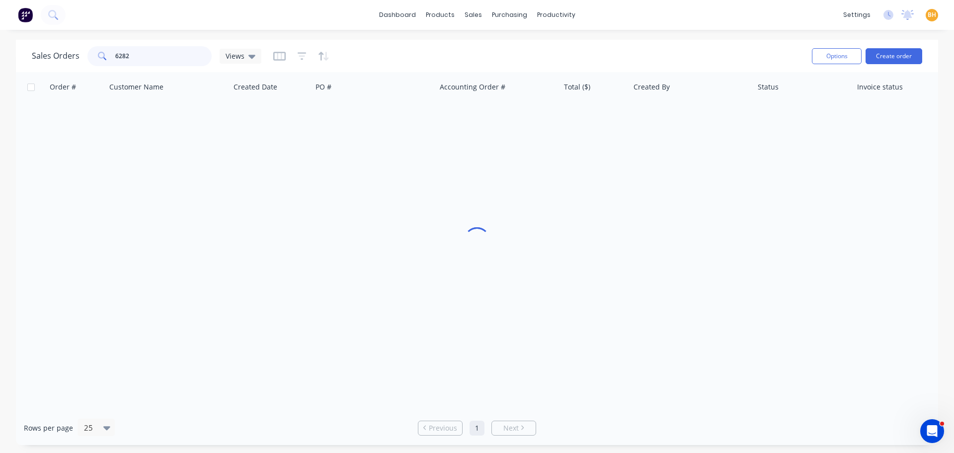
click at [159, 54] on input "6282" at bounding box center [163, 56] width 97 height 20
type input "6"
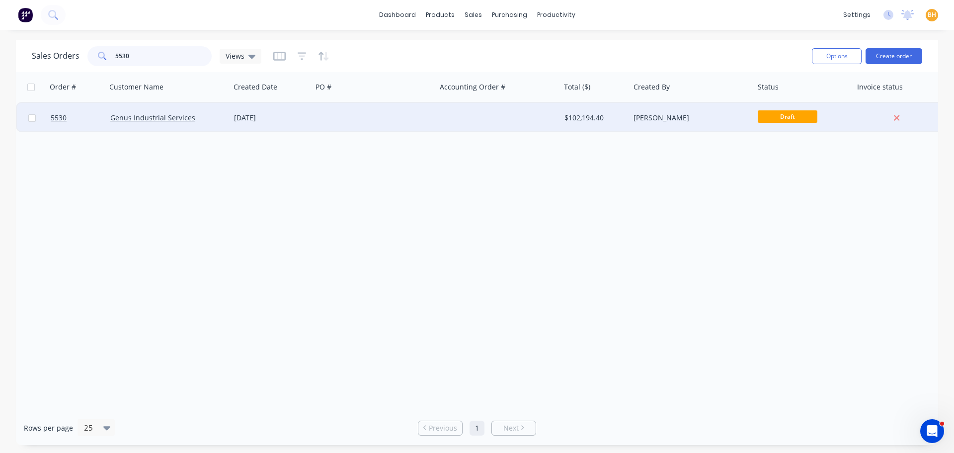
type input "5530"
click at [154, 123] on div "Genus Industrial Services" at bounding box center [168, 118] width 124 height 30
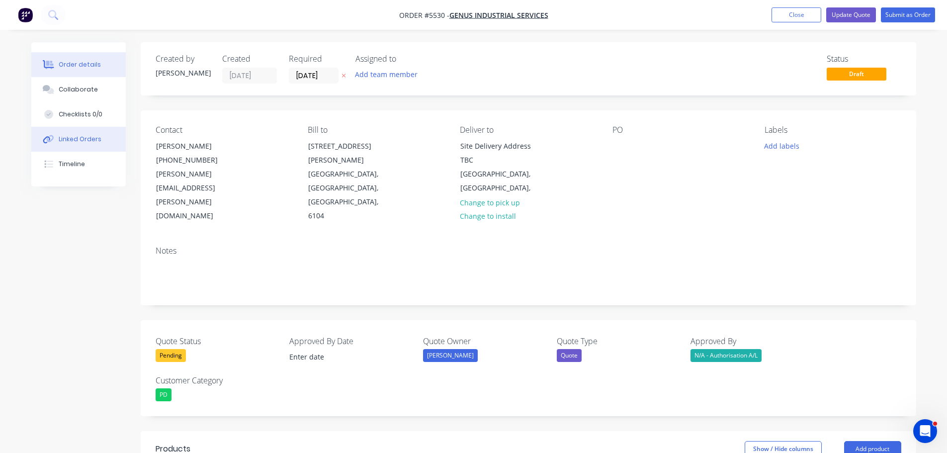
click at [80, 140] on div "Linked Orders" at bounding box center [80, 139] width 43 height 9
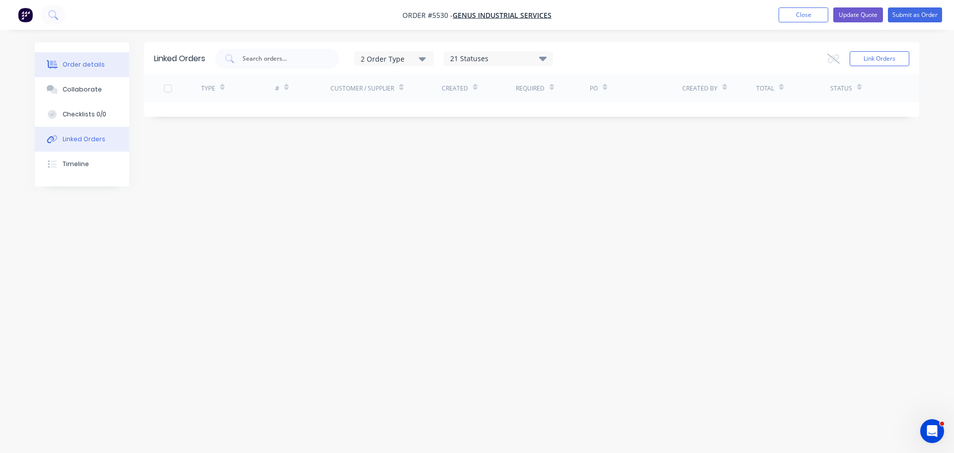
click at [70, 69] on button "Order details" at bounding box center [82, 64] width 94 height 25
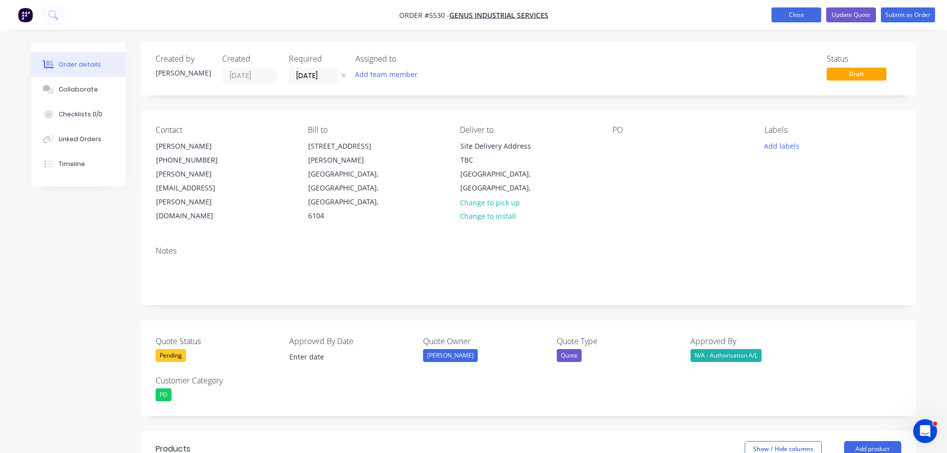
click at [788, 16] on button "Close" at bounding box center [796, 14] width 50 height 15
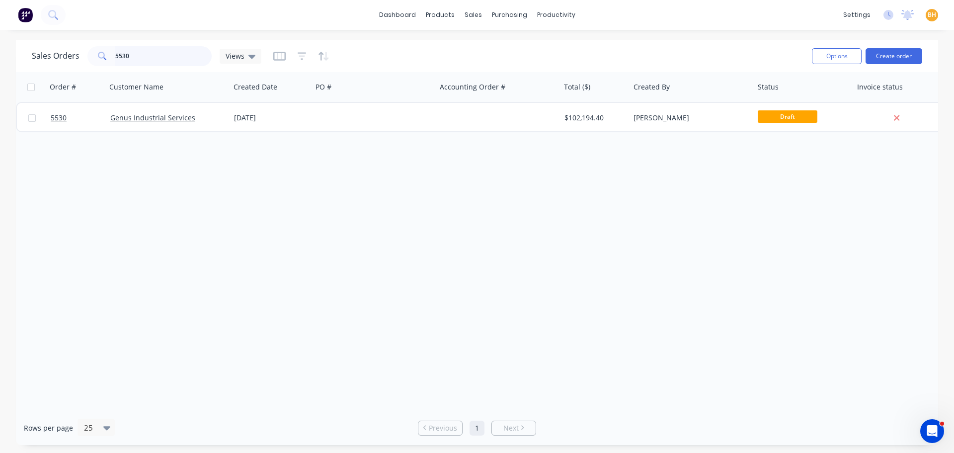
click at [137, 58] on input "5530" at bounding box center [163, 56] width 97 height 20
type input "5"
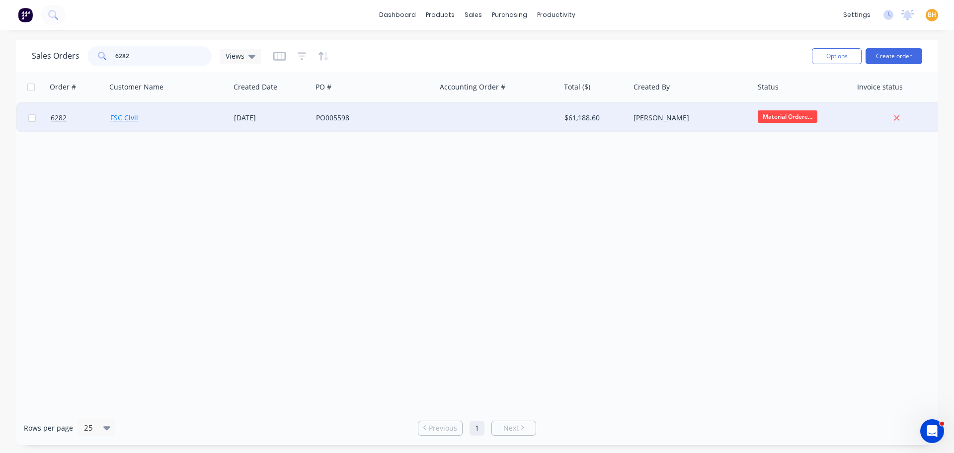
type input "6282"
click at [133, 120] on link "FSC Civil" at bounding box center [124, 117] width 28 height 9
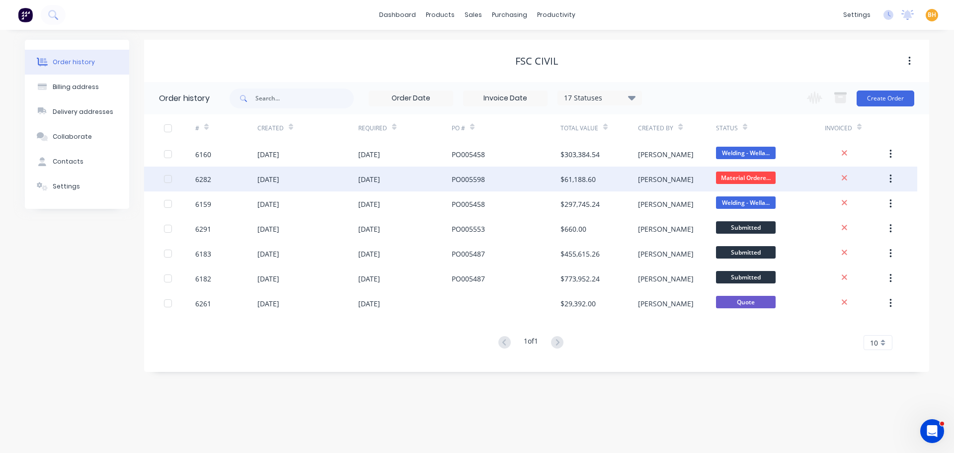
click at [241, 180] on div "6282" at bounding box center [226, 178] width 62 height 25
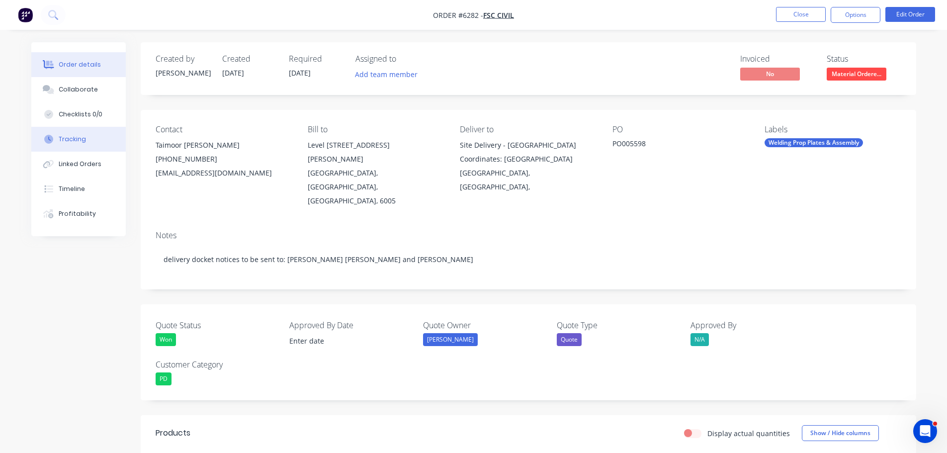
click at [75, 131] on button "Tracking" at bounding box center [78, 139] width 94 height 25
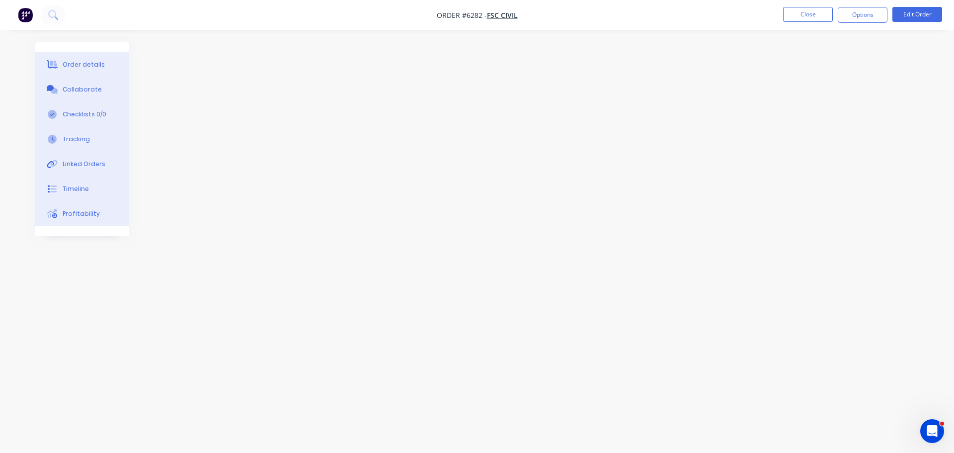
click at [213, 174] on div at bounding box center [477, 207] width 885 height 331
click at [84, 59] on button "Order details" at bounding box center [82, 64] width 94 height 25
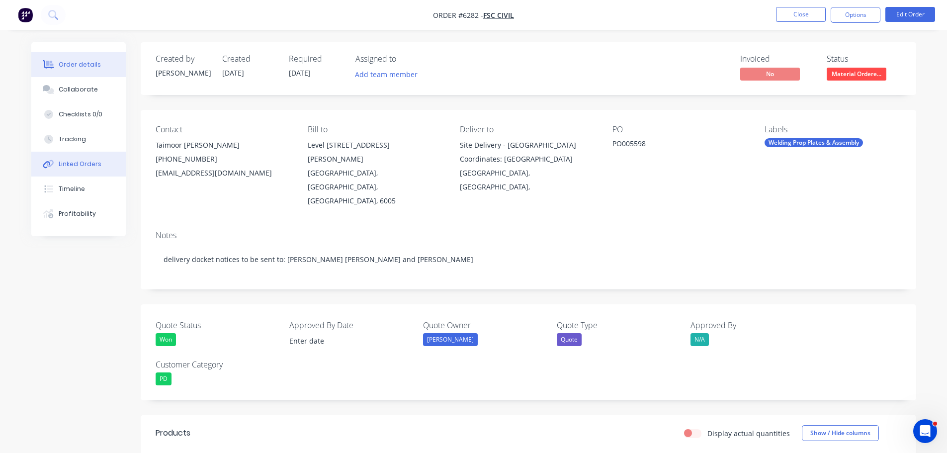
click at [83, 161] on div "Linked Orders" at bounding box center [80, 164] width 43 height 9
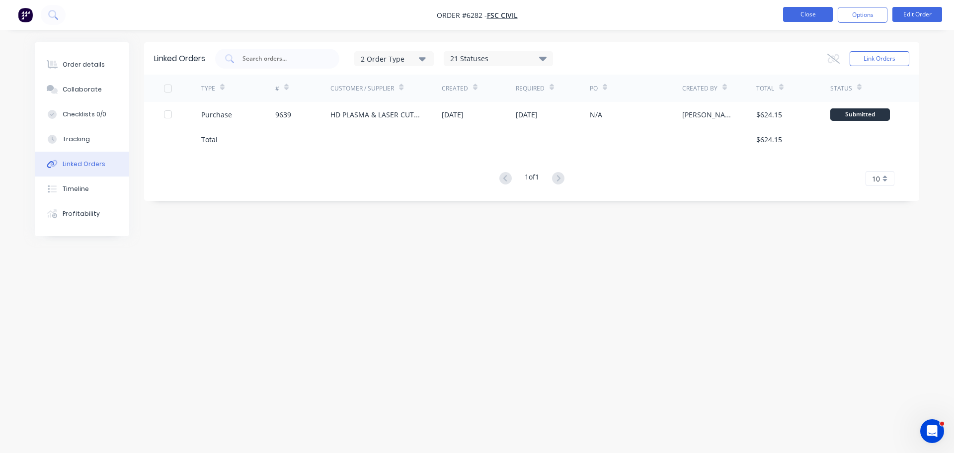
click at [796, 15] on button "Close" at bounding box center [808, 14] width 50 height 15
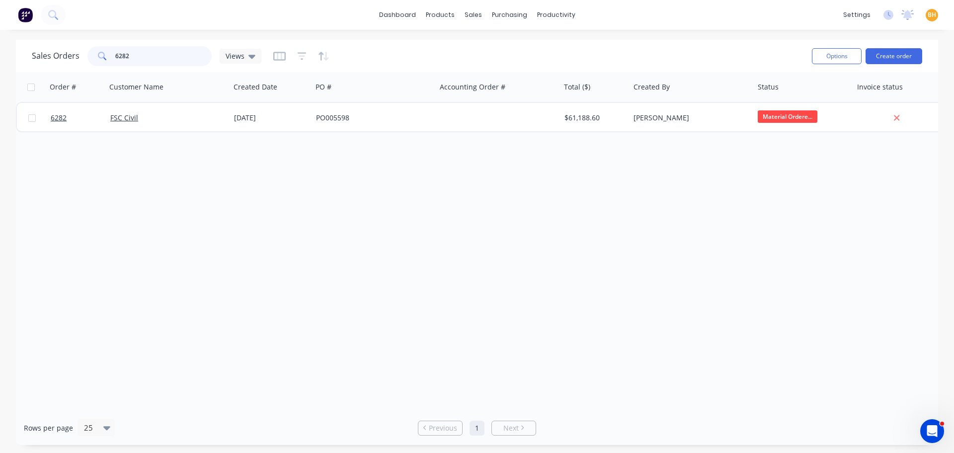
click at [138, 56] on input "6282" at bounding box center [163, 56] width 97 height 20
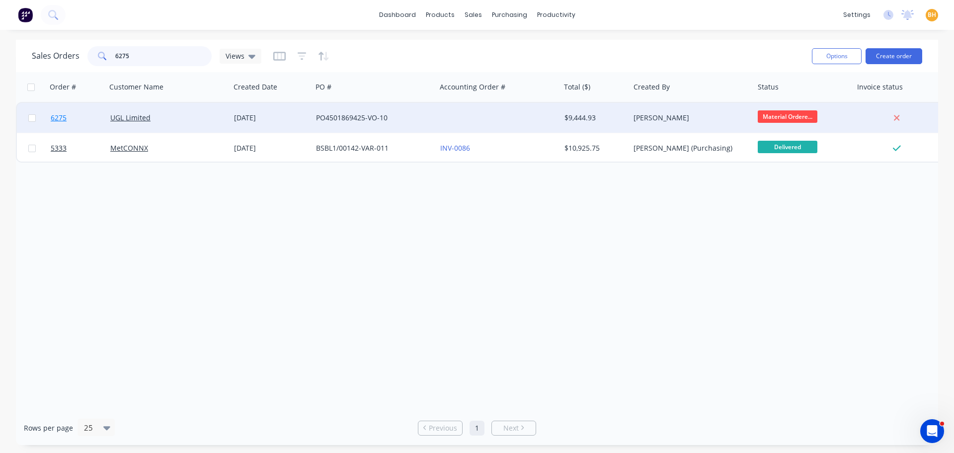
type input "6275"
click at [72, 116] on link "6275" at bounding box center [81, 118] width 60 height 30
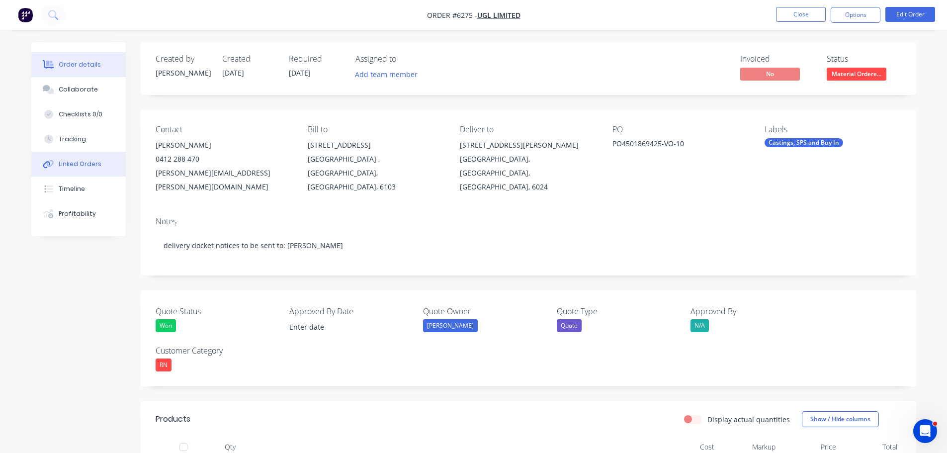
click at [78, 157] on button "Linked Orders" at bounding box center [78, 164] width 94 height 25
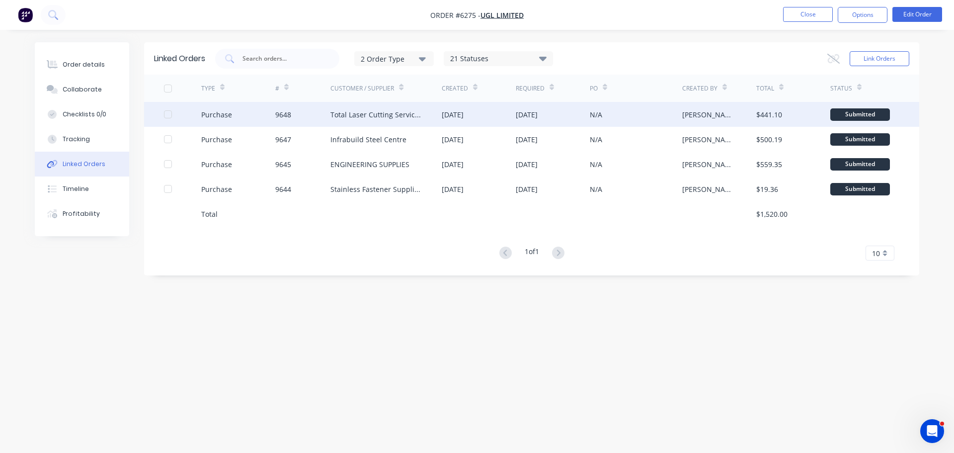
click at [418, 116] on div "Total Laser Cutting Services" at bounding box center [376, 114] width 91 height 10
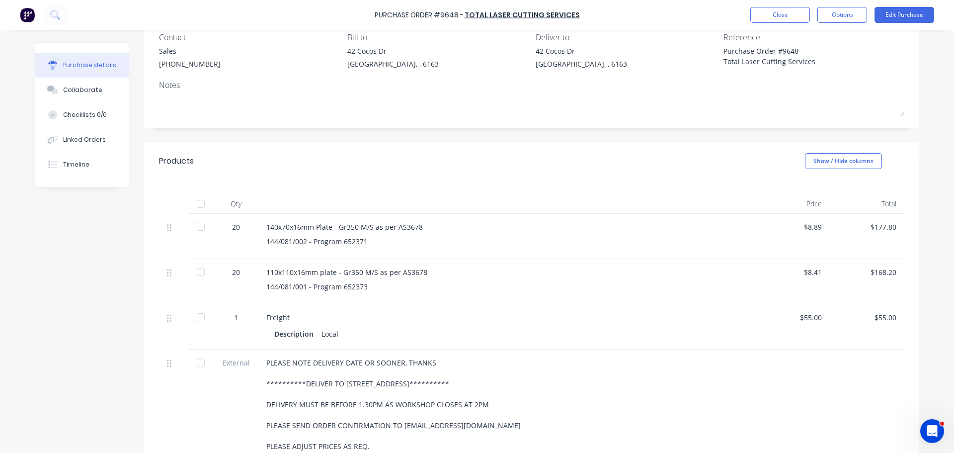
scroll to position [149, 0]
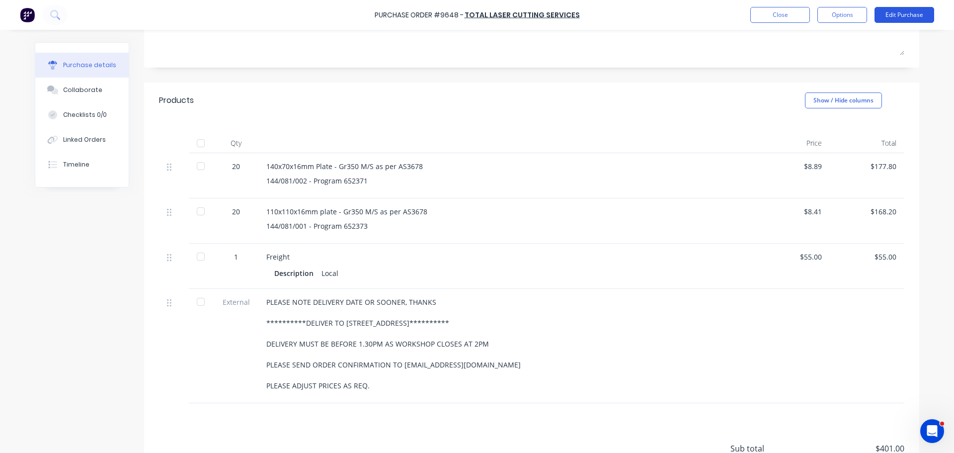
click at [904, 17] on button "Edit Purchase" at bounding box center [905, 15] width 60 height 16
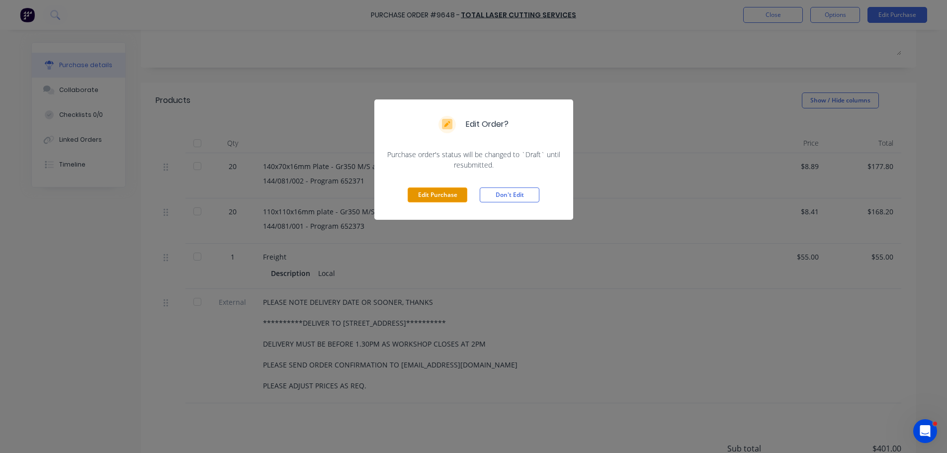
click at [439, 201] on button "Edit Purchase" at bounding box center [438, 194] width 60 height 15
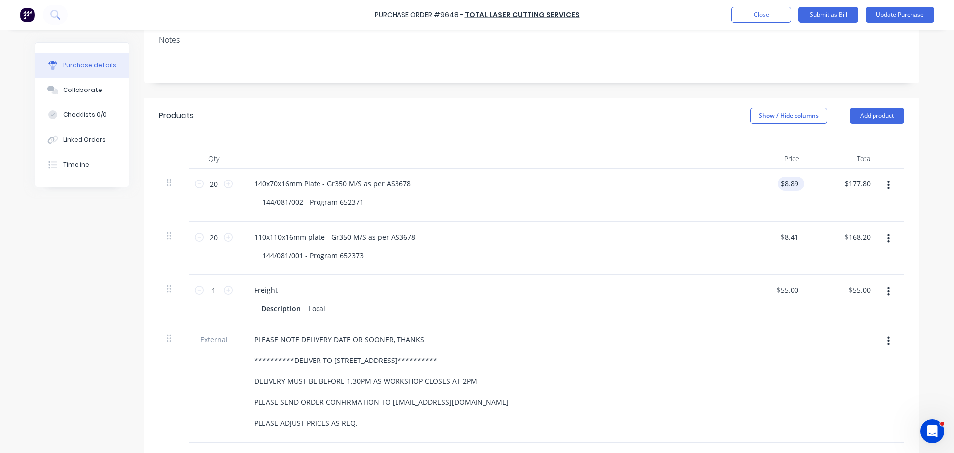
click at [796, 187] on div "$8.89 $8.89" at bounding box center [789, 183] width 23 height 14
click at [604, 149] on div at bounding box center [487, 159] width 497 height 20
click at [916, 13] on button "Update Purchase" at bounding box center [900, 15] width 69 height 16
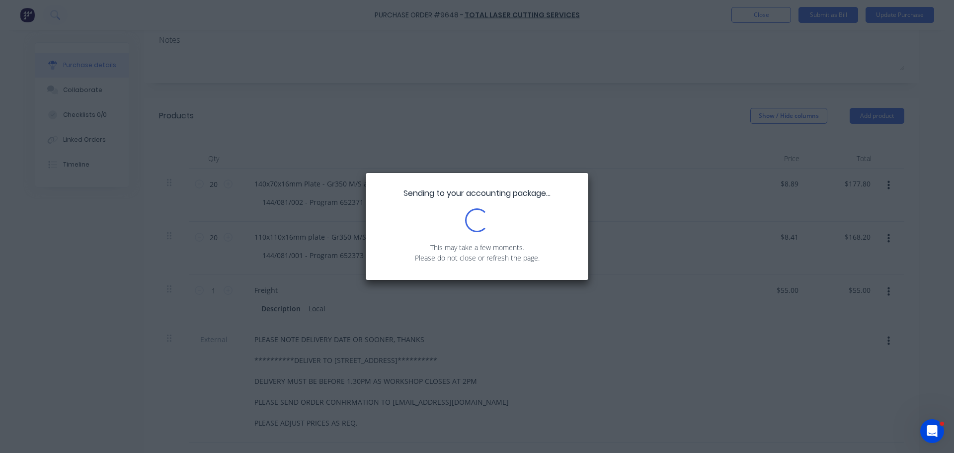
scroll to position [0, 0]
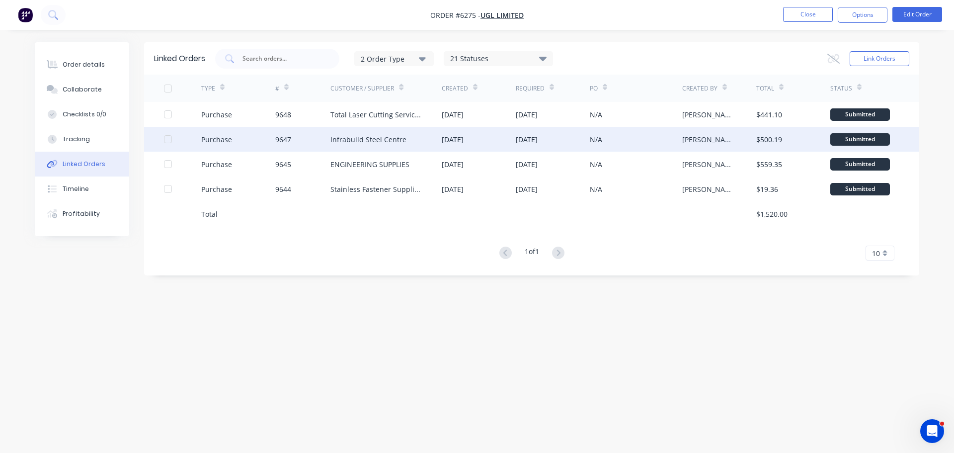
click at [307, 143] on div "9647" at bounding box center [303, 139] width 56 height 25
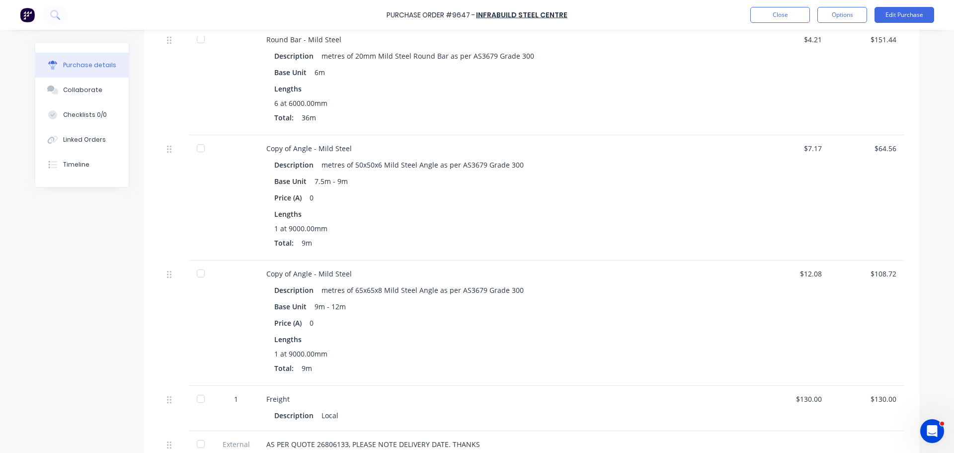
scroll to position [248, 0]
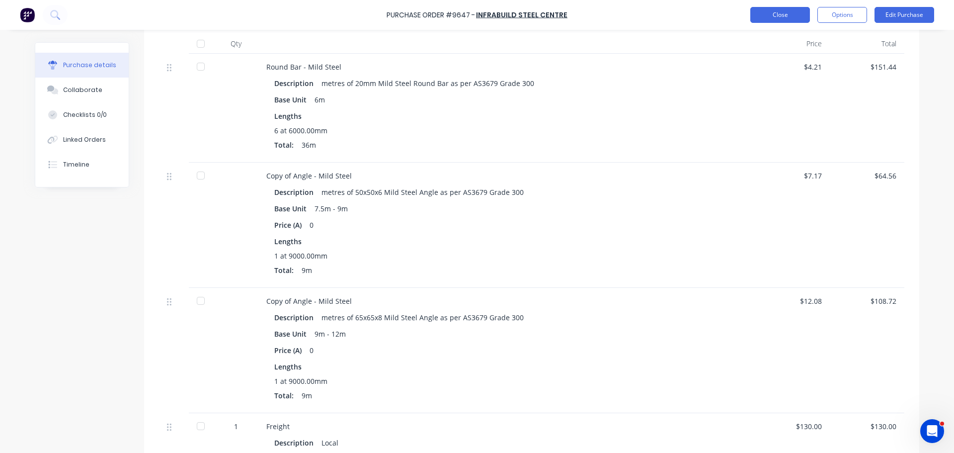
click at [780, 11] on button "Close" at bounding box center [780, 15] width 60 height 16
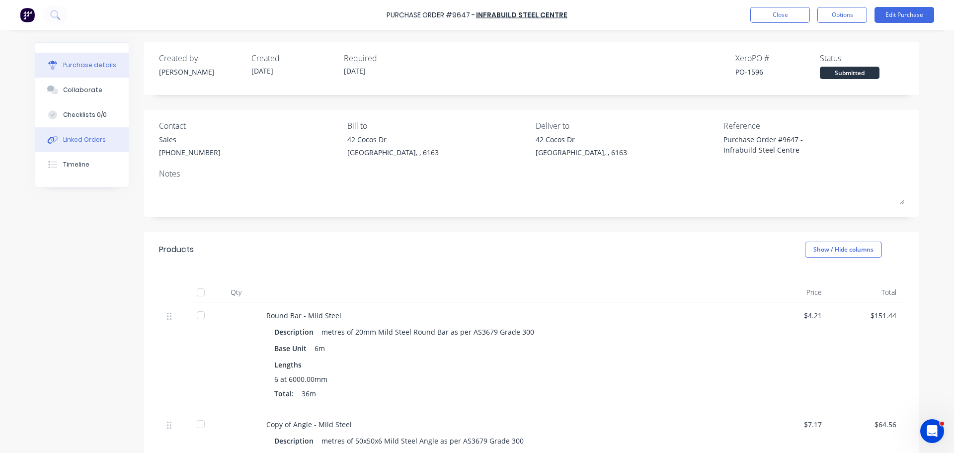
click at [66, 140] on div "Linked Orders" at bounding box center [84, 139] width 43 height 9
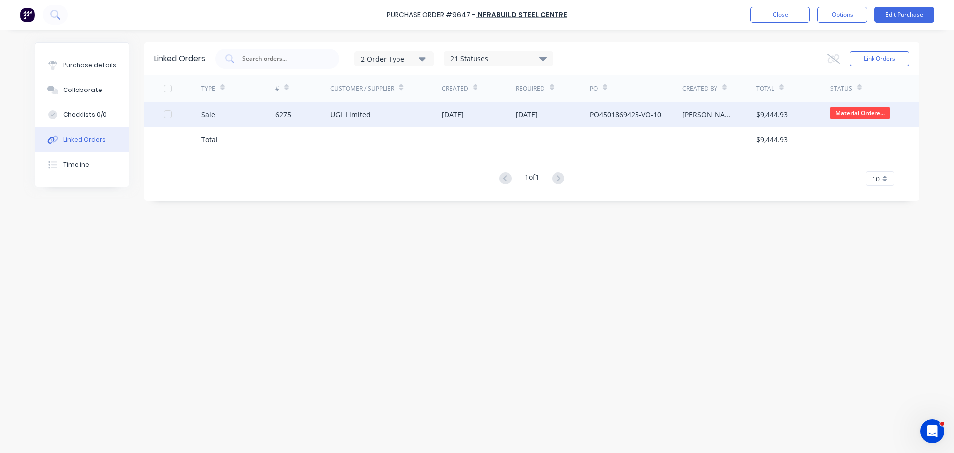
click at [343, 121] on div "UGL Limited" at bounding box center [386, 114] width 111 height 25
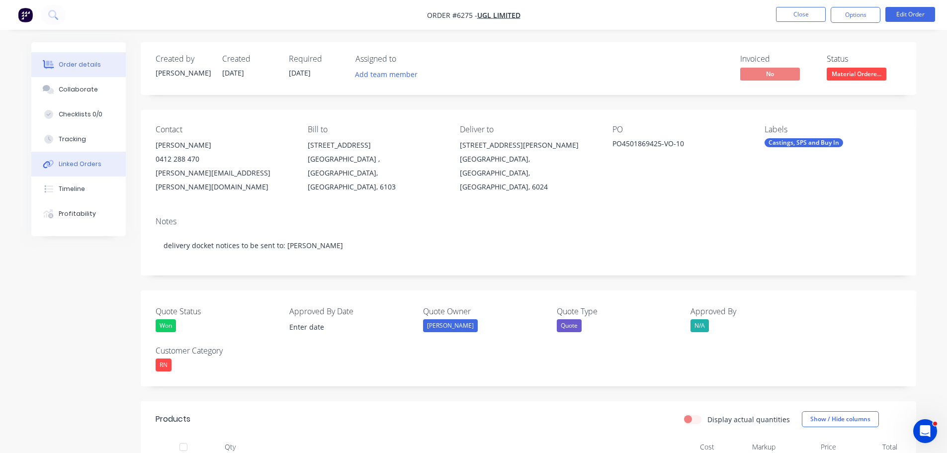
click at [77, 167] on div "Linked Orders" at bounding box center [80, 164] width 43 height 9
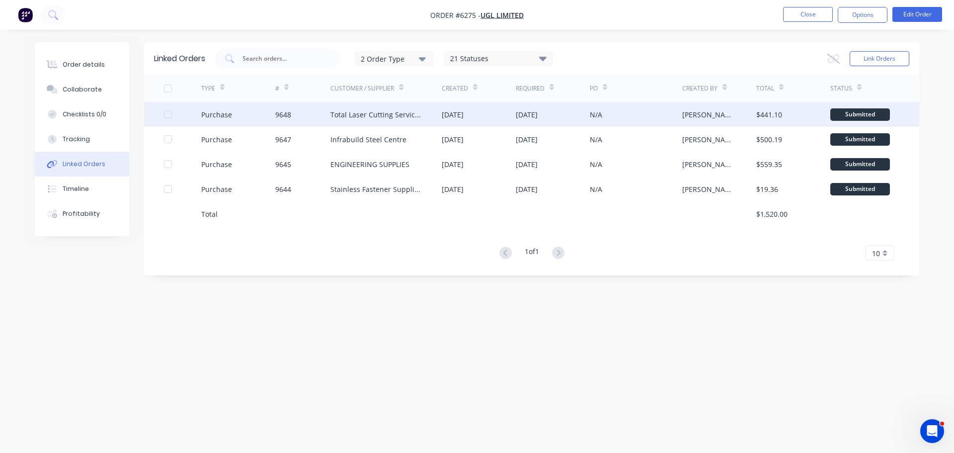
click at [308, 114] on div "9648" at bounding box center [303, 114] width 56 height 25
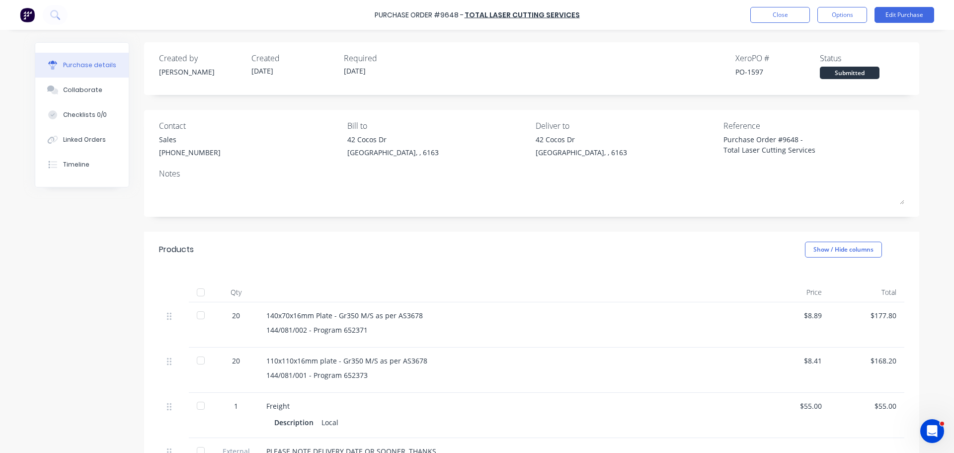
type textarea "x"
click at [770, 16] on button "Close" at bounding box center [780, 15] width 60 height 16
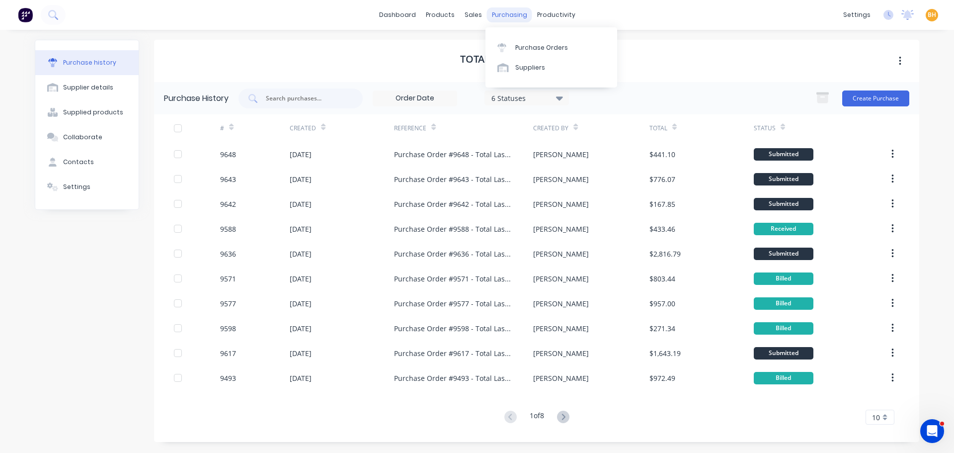
click at [508, 18] on div "purchasing" at bounding box center [509, 14] width 45 height 15
click at [535, 51] on div "Purchase Orders" at bounding box center [541, 47] width 53 height 9
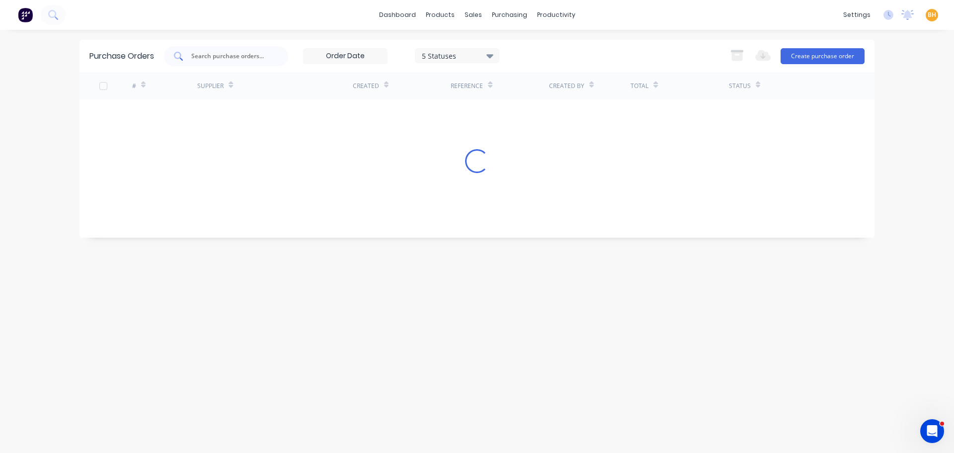
click at [229, 63] on div at bounding box center [226, 56] width 124 height 20
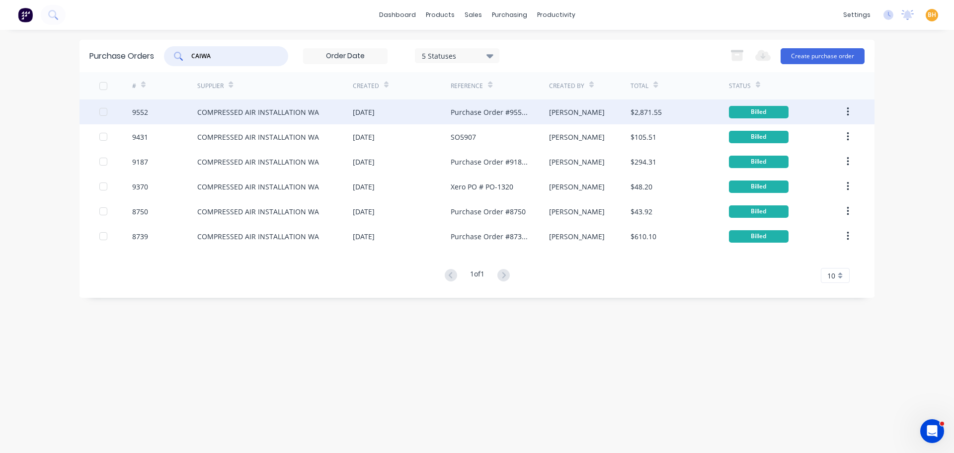
type input "CAIWA"
click at [267, 108] on div "COMPRESSED AIR INSTALLATION WA" at bounding box center [258, 112] width 122 height 10
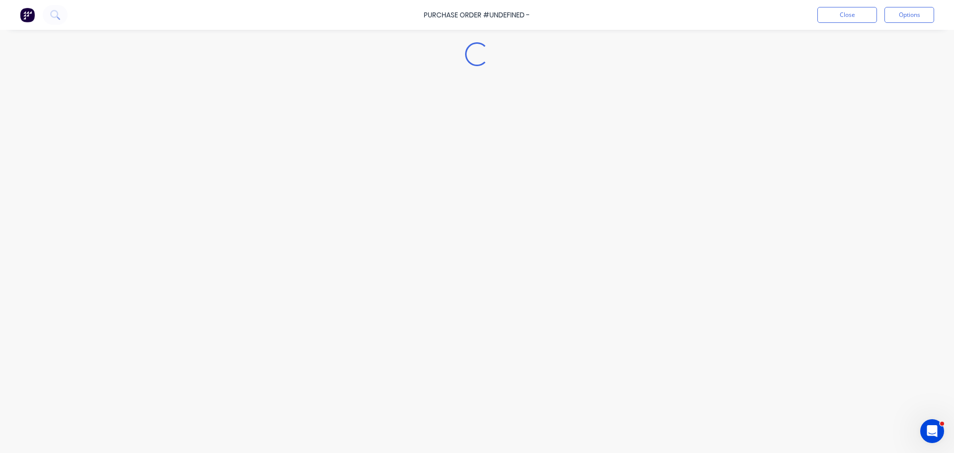
type textarea "x"
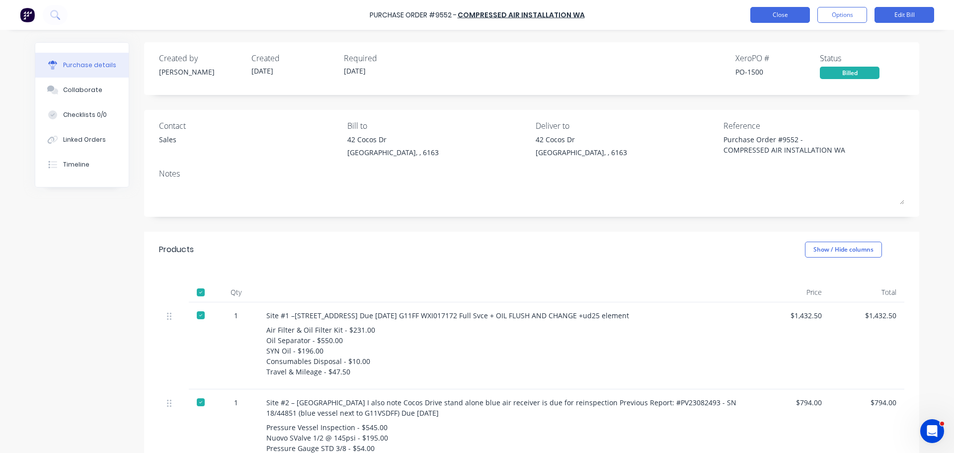
click at [774, 10] on button "Close" at bounding box center [780, 15] width 60 height 16
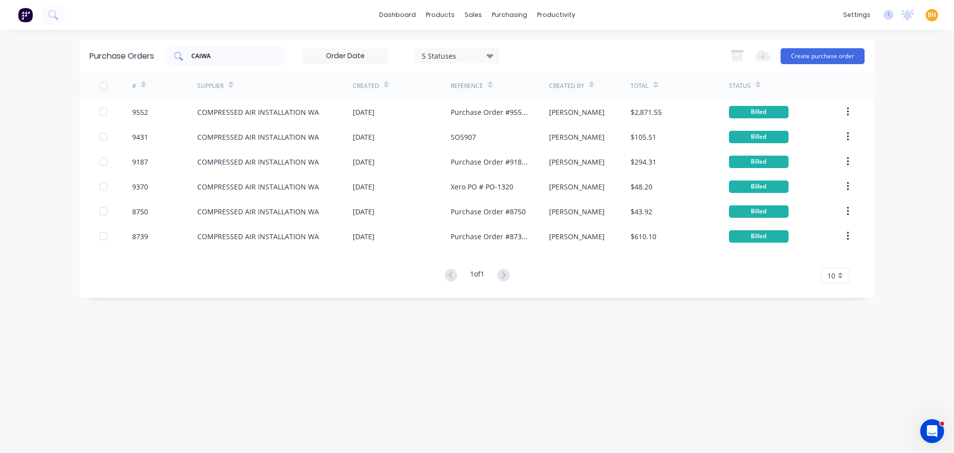
click at [226, 54] on input "CAIWA" at bounding box center [231, 56] width 83 height 10
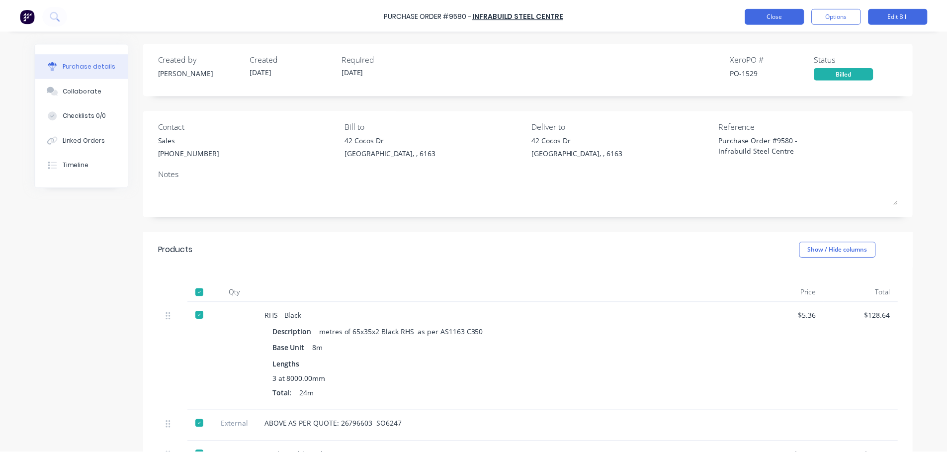
scroll to position [530, 0]
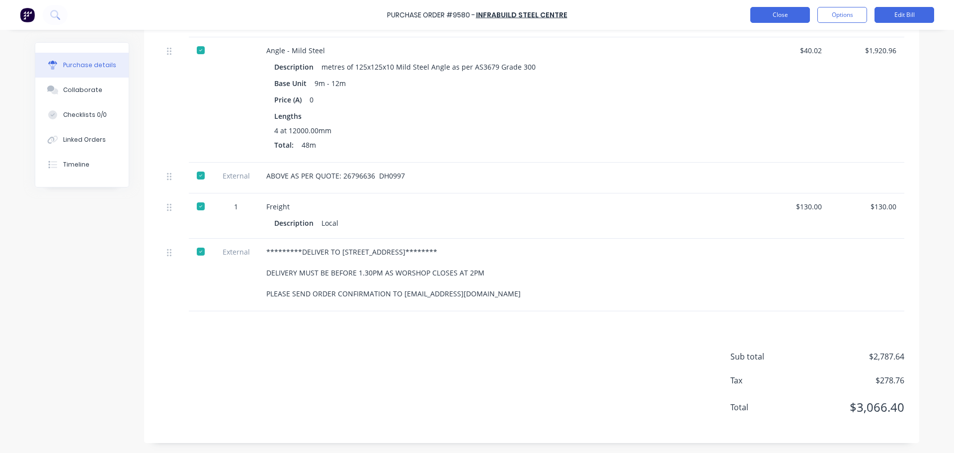
click at [766, 10] on button "Close" at bounding box center [780, 15] width 60 height 16
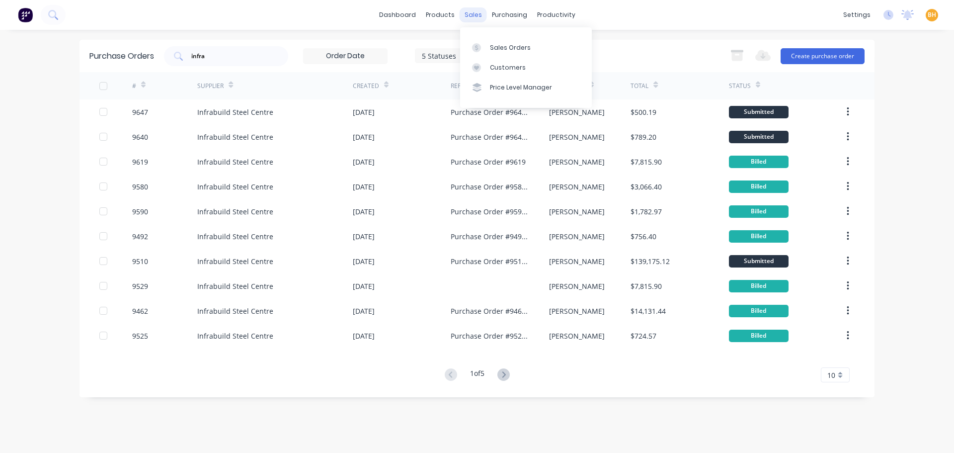
click at [479, 18] on div "sales" at bounding box center [473, 14] width 27 height 15
click at [514, 51] on div "Sales Orders" at bounding box center [510, 47] width 41 height 9
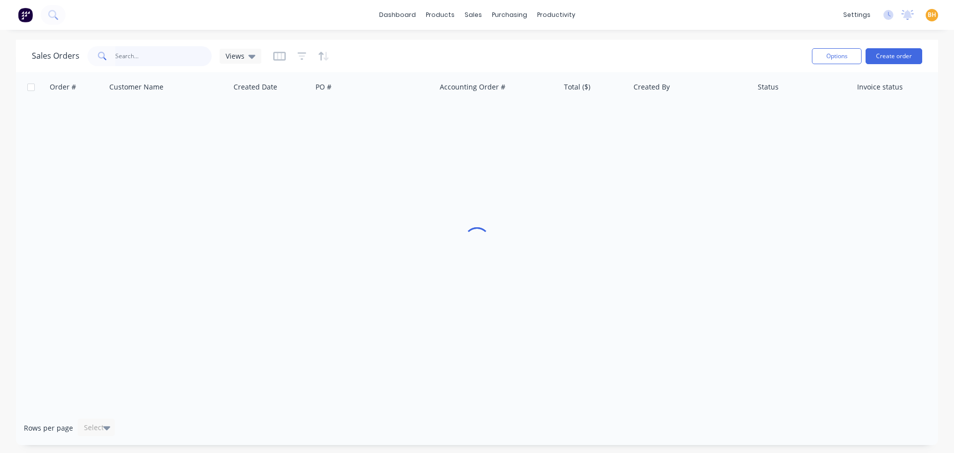
click at [130, 50] on input "text" at bounding box center [163, 56] width 97 height 20
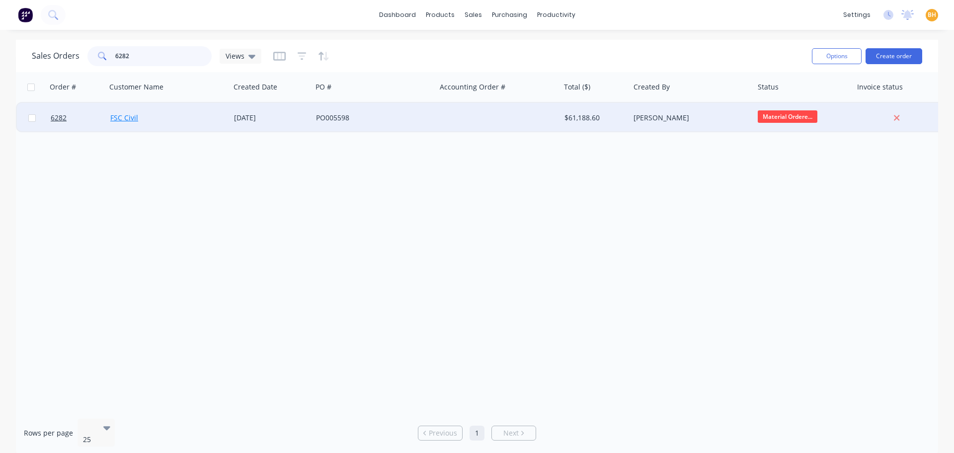
type input "6282"
click at [112, 115] on link "FSC Civil" at bounding box center [124, 117] width 28 height 9
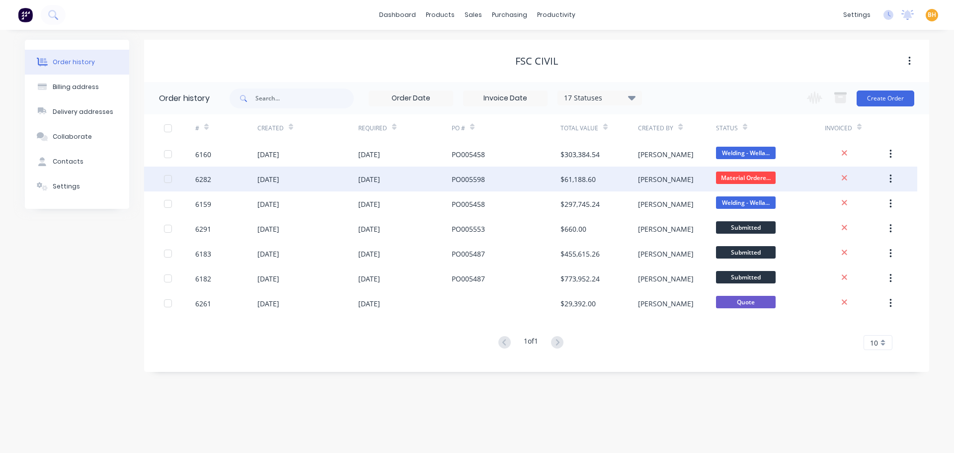
click at [209, 180] on div "6282" at bounding box center [203, 179] width 16 height 10
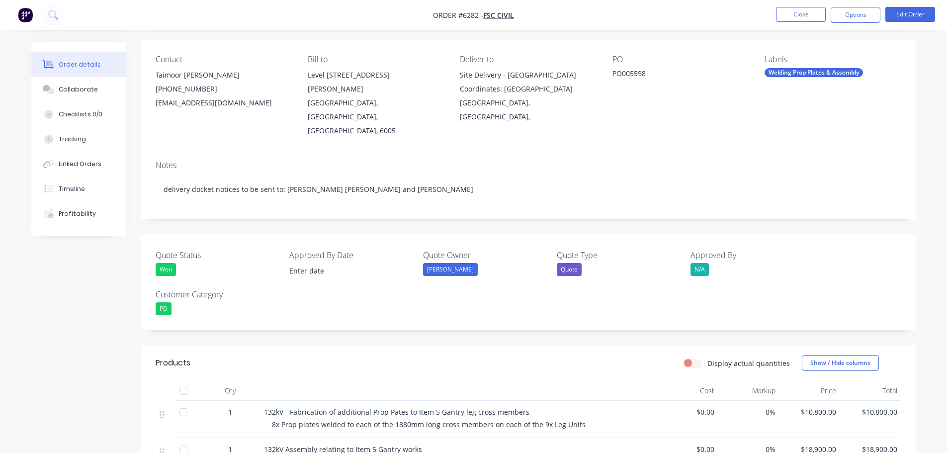
scroll to position [149, 0]
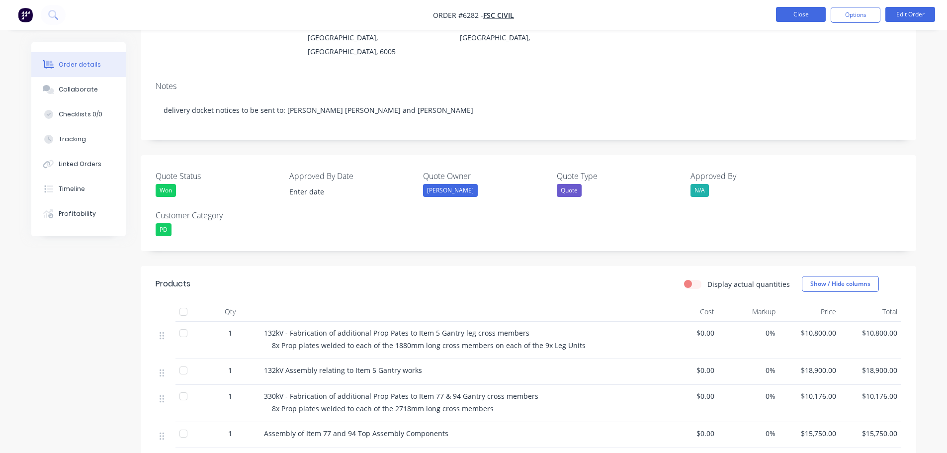
click at [813, 13] on button "Close" at bounding box center [801, 14] width 50 height 15
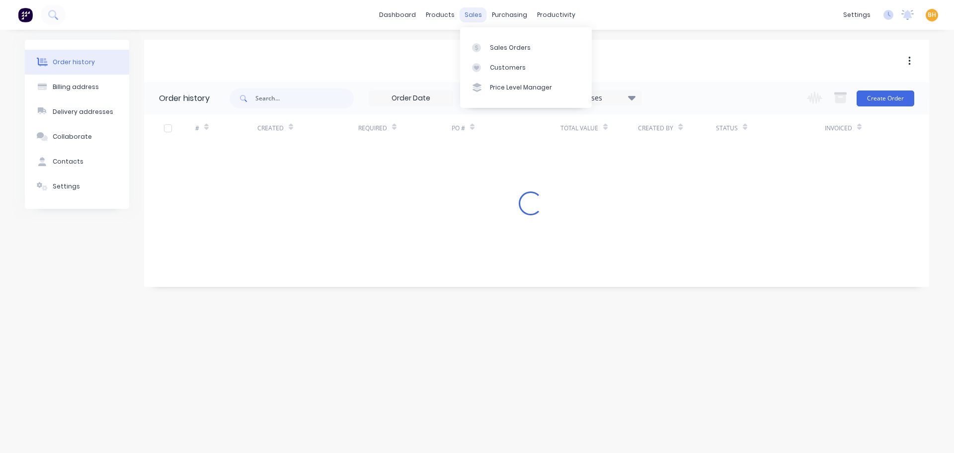
click at [472, 12] on div "sales" at bounding box center [473, 14] width 27 height 15
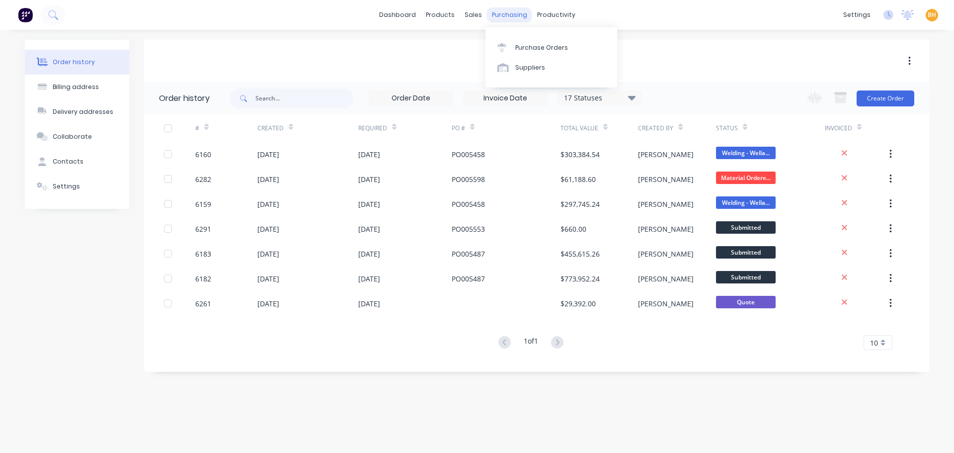
click at [513, 9] on div "purchasing" at bounding box center [509, 14] width 45 height 15
click at [521, 54] on link "Purchase Orders" at bounding box center [552, 47] width 132 height 20
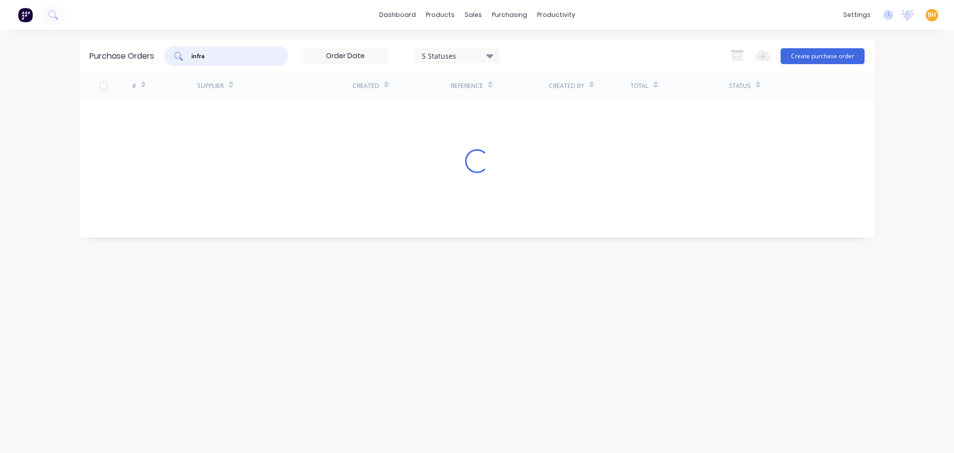
click at [224, 56] on input "infra" at bounding box center [231, 56] width 83 height 10
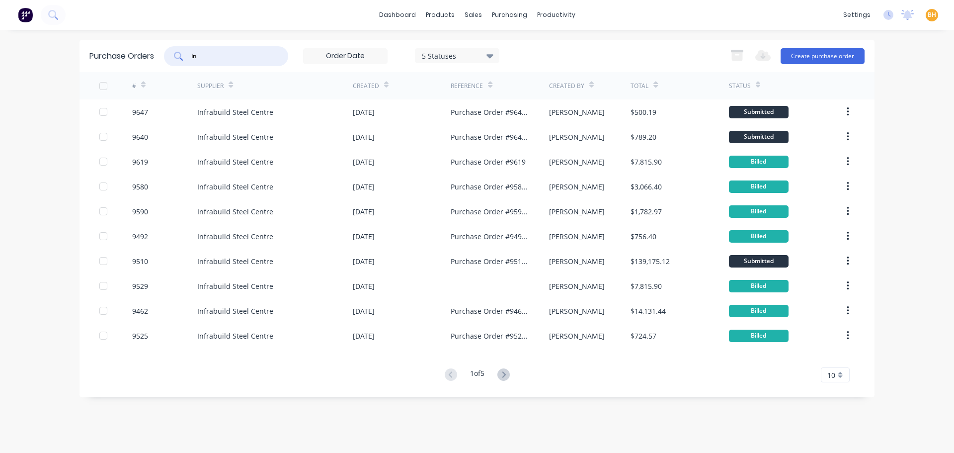
type input "i"
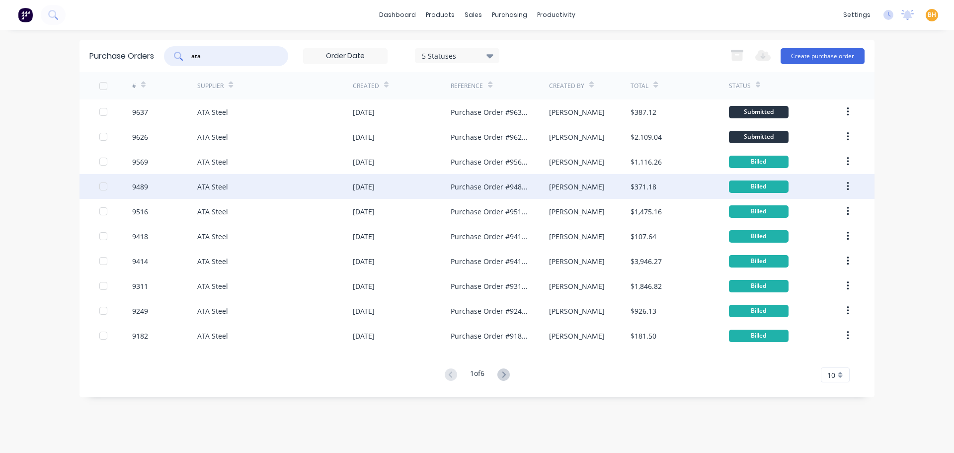
type input "ata"
click at [222, 188] on div "ATA Steel" at bounding box center [212, 186] width 31 height 10
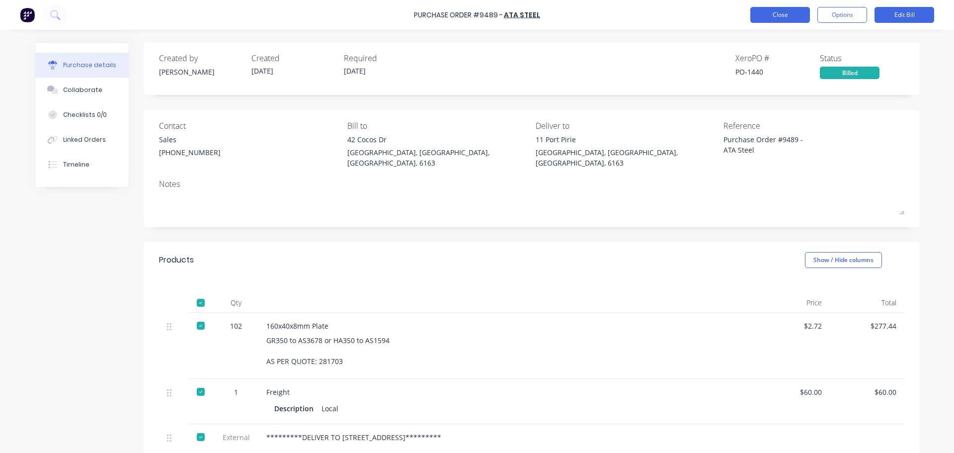
click at [769, 20] on button "Close" at bounding box center [780, 15] width 60 height 16
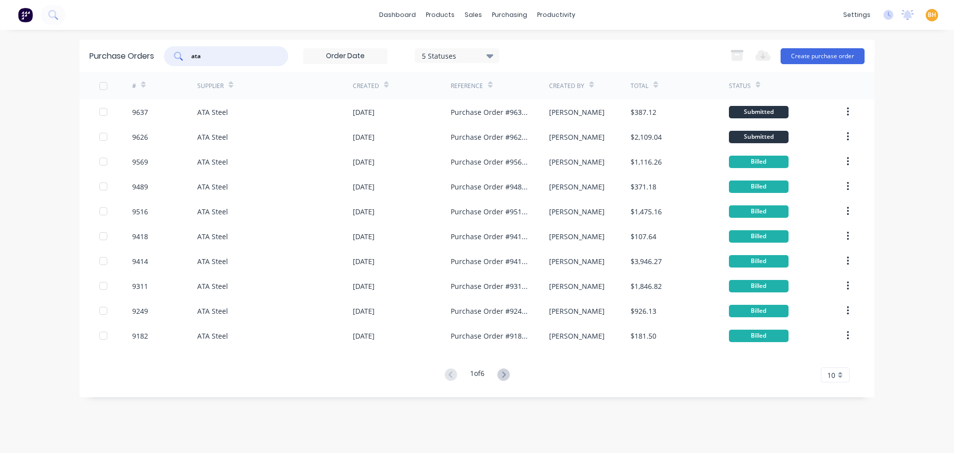
click at [215, 53] on input "ata" at bounding box center [231, 56] width 83 height 10
type input "a"
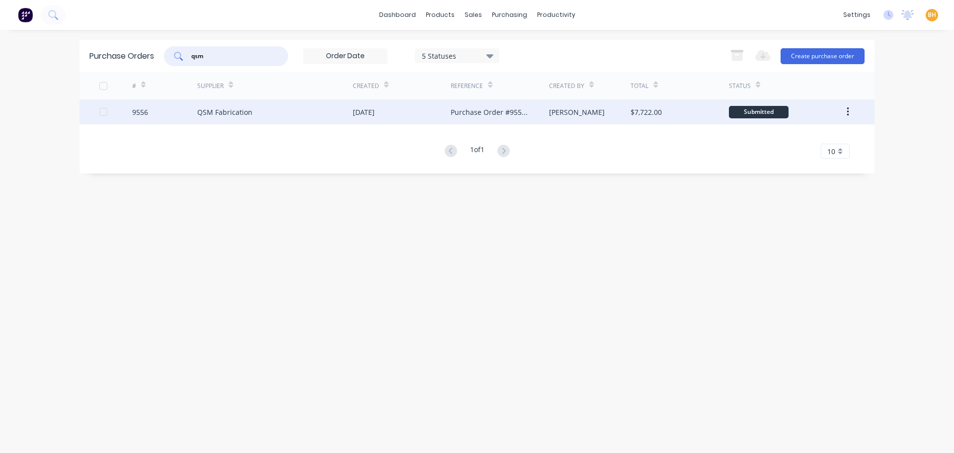
type input "qsm"
click at [221, 109] on div "QSM Fabrication" at bounding box center [224, 112] width 55 height 10
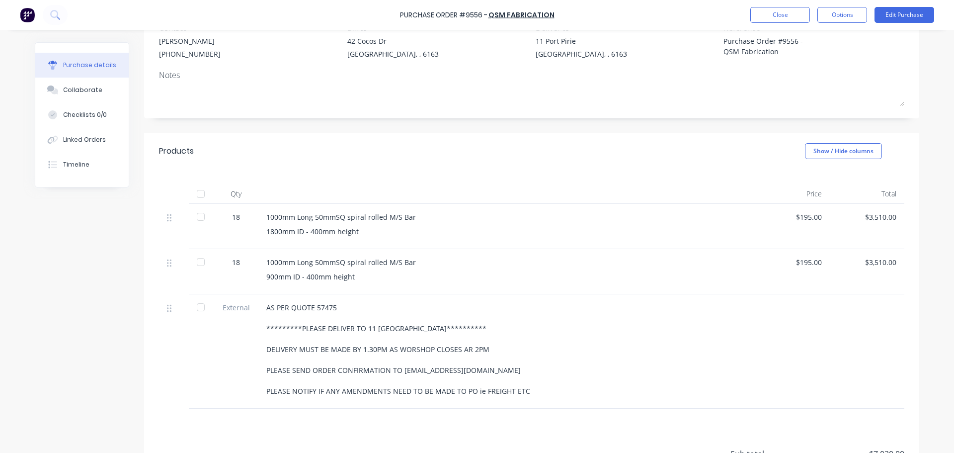
scroll to position [99, 0]
click at [59, 141] on button "Linked Orders" at bounding box center [81, 139] width 93 height 25
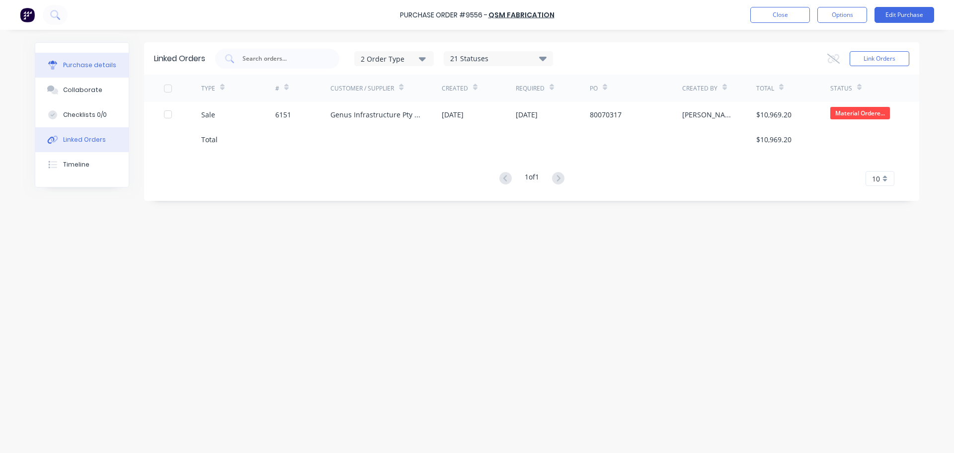
click at [67, 64] on div "Purchase details" at bounding box center [89, 65] width 53 height 9
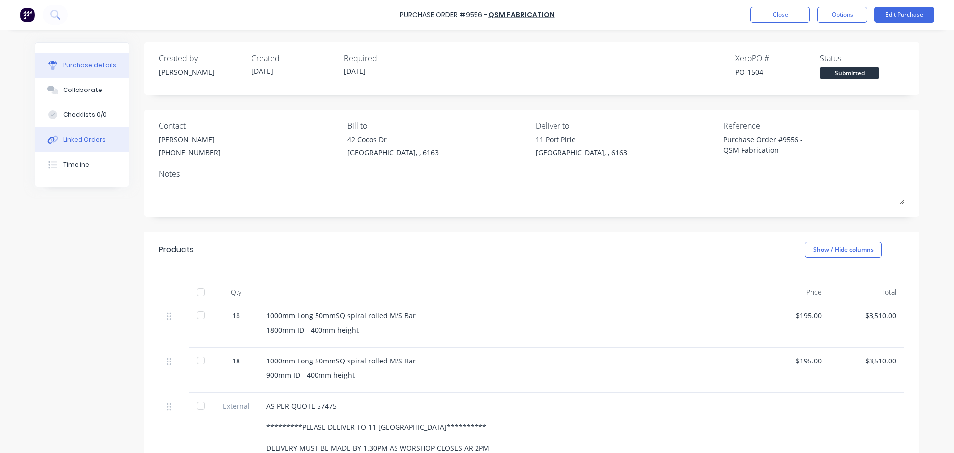
click at [55, 138] on div at bounding box center [52, 139] width 15 height 9
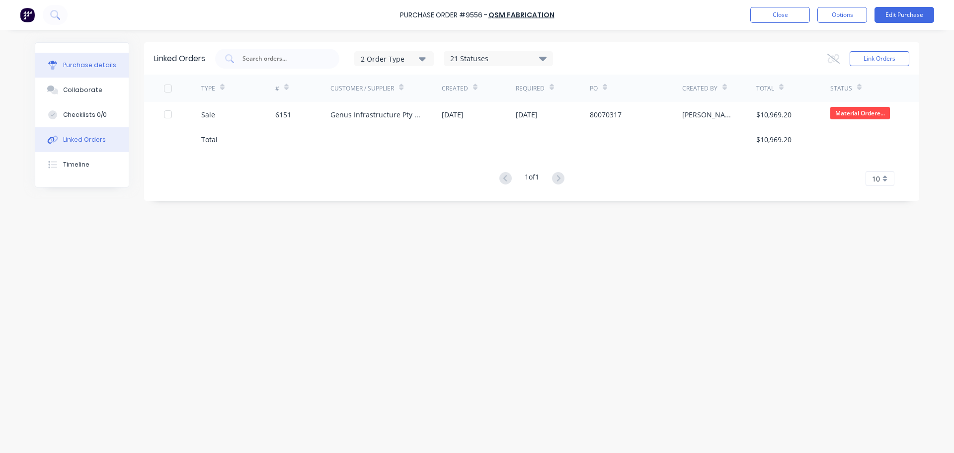
click at [72, 63] on div "Purchase details" at bounding box center [89, 65] width 53 height 9
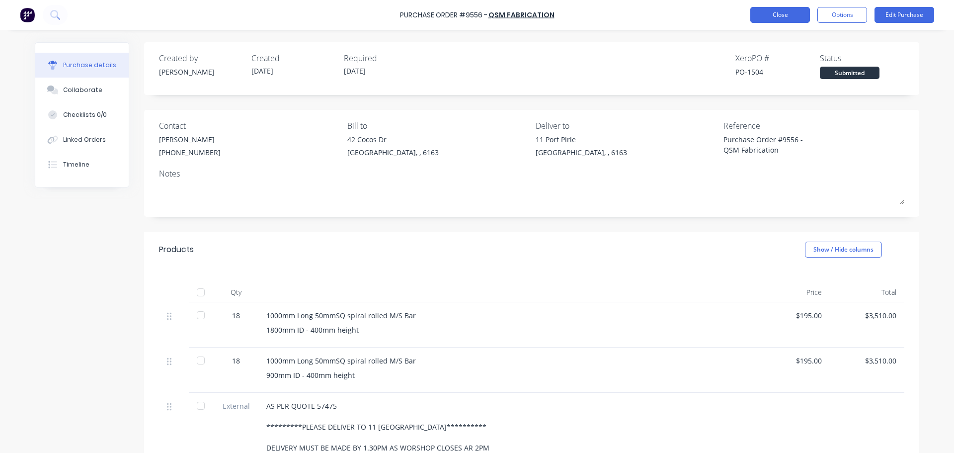
click at [775, 11] on button "Close" at bounding box center [780, 15] width 60 height 16
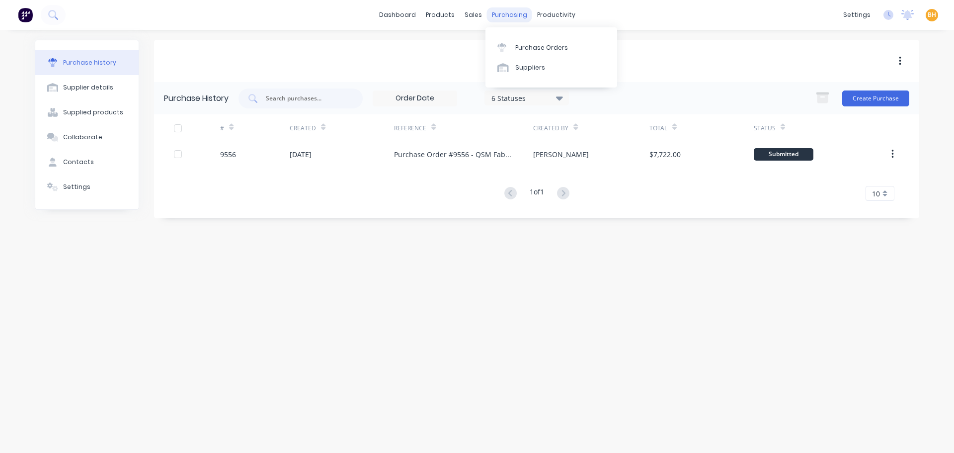
click at [506, 15] on div "purchasing" at bounding box center [509, 14] width 45 height 15
click at [528, 46] on div "Purchase Orders" at bounding box center [541, 47] width 53 height 9
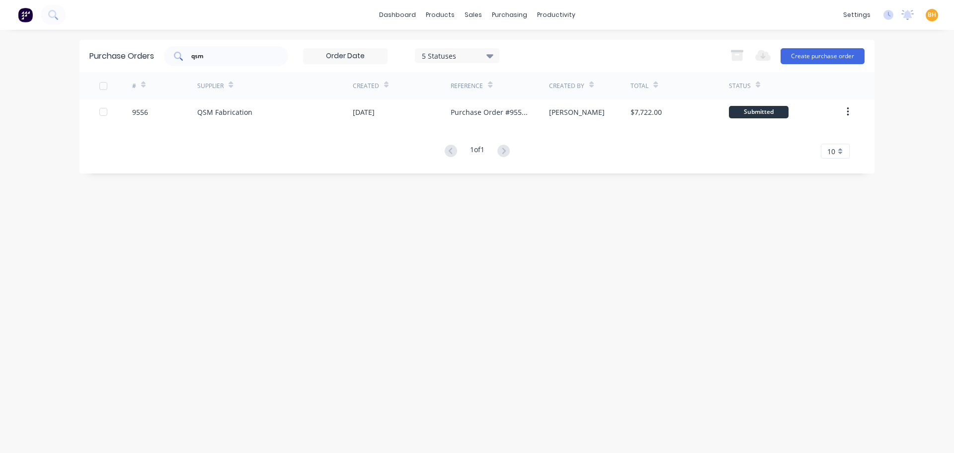
click at [252, 53] on input "qsm" at bounding box center [231, 56] width 83 height 10
type input "q"
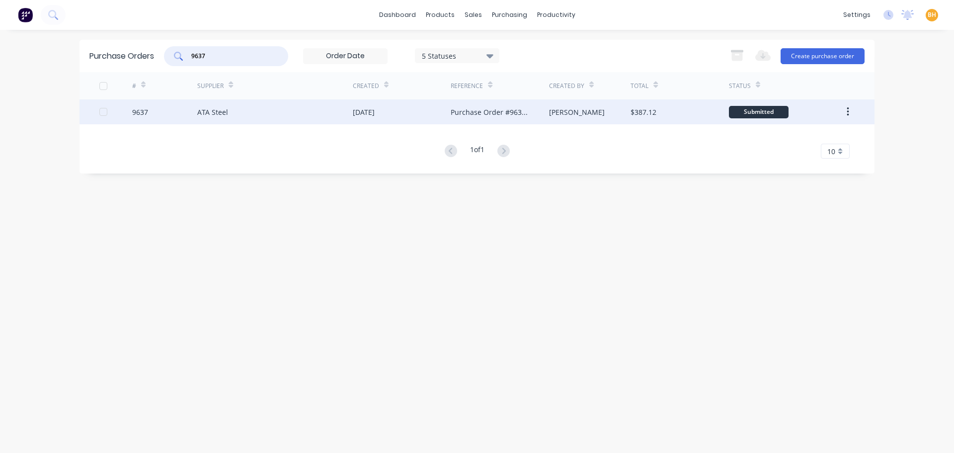
type input "9637"
click at [202, 123] on div "ATA Steel" at bounding box center [275, 111] width 156 height 25
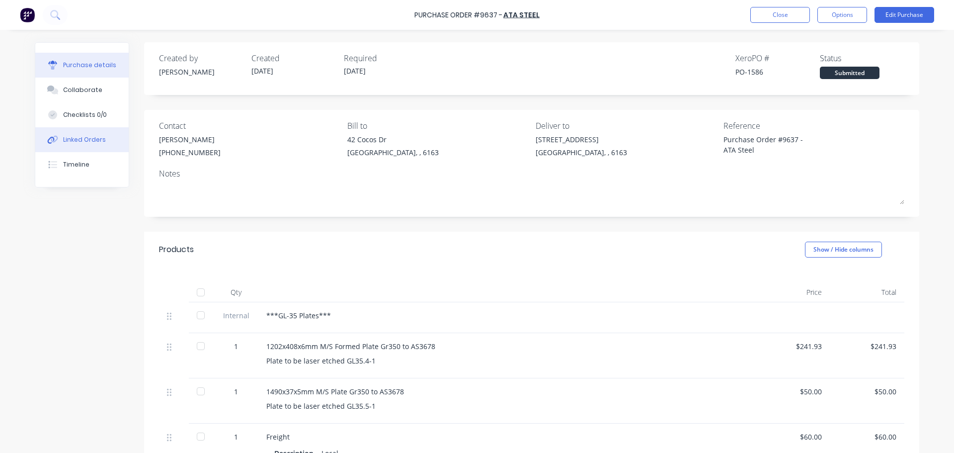
click at [94, 146] on button "Linked Orders" at bounding box center [81, 139] width 93 height 25
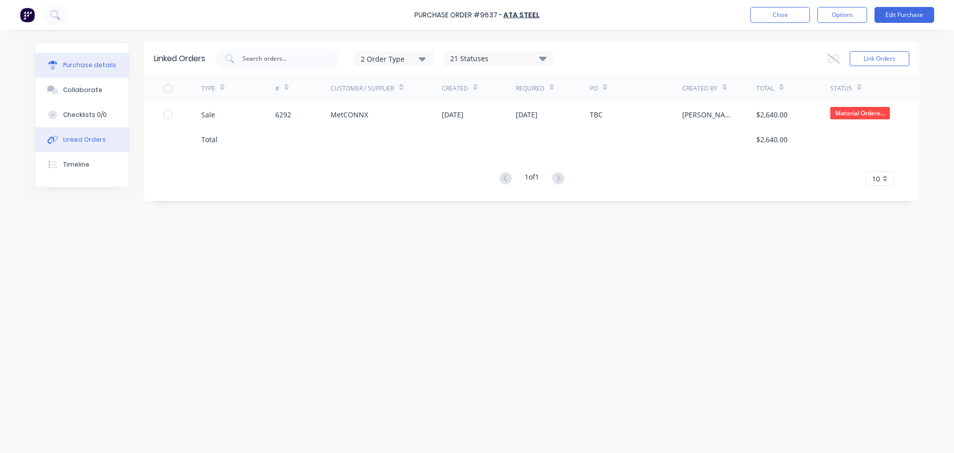
click at [83, 66] on div "Purchase details" at bounding box center [89, 65] width 53 height 9
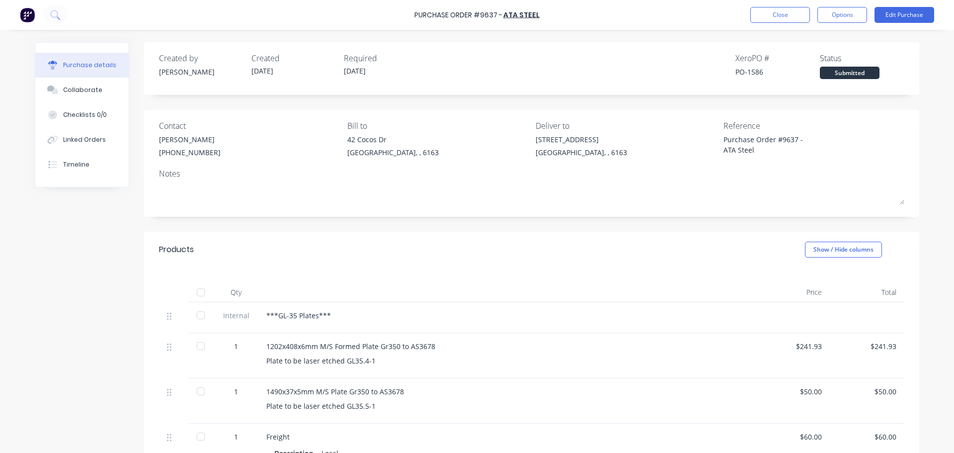
scroll to position [50, 0]
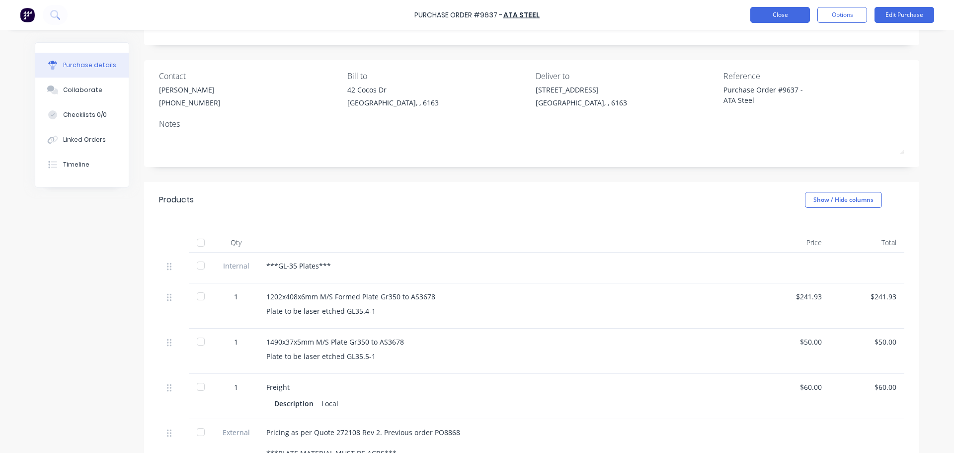
click at [770, 7] on button "Close" at bounding box center [780, 15] width 60 height 16
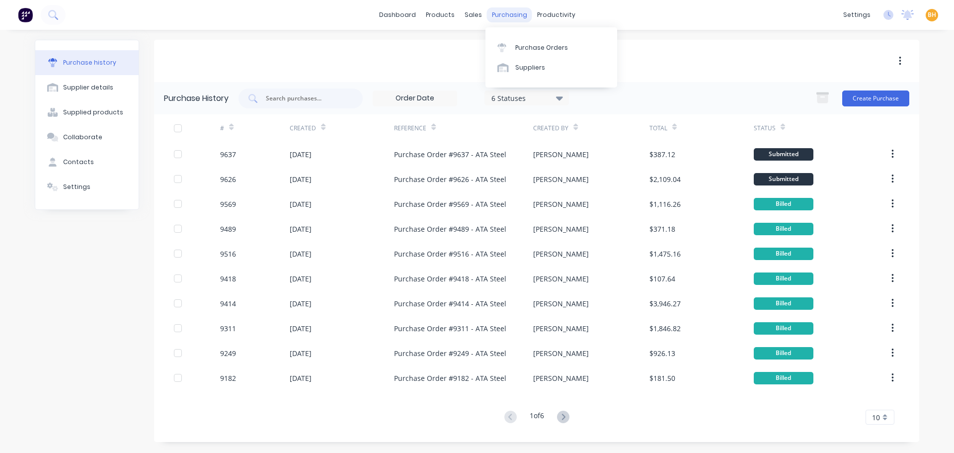
click at [491, 17] on div "purchasing" at bounding box center [509, 14] width 45 height 15
click at [526, 43] on link "Purchase Orders" at bounding box center [552, 47] width 132 height 20
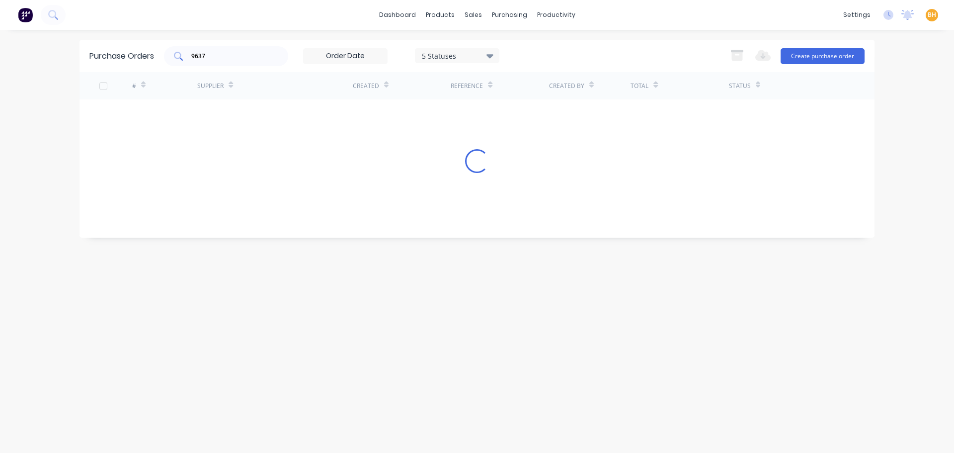
click at [231, 54] on input "9637" at bounding box center [231, 56] width 83 height 10
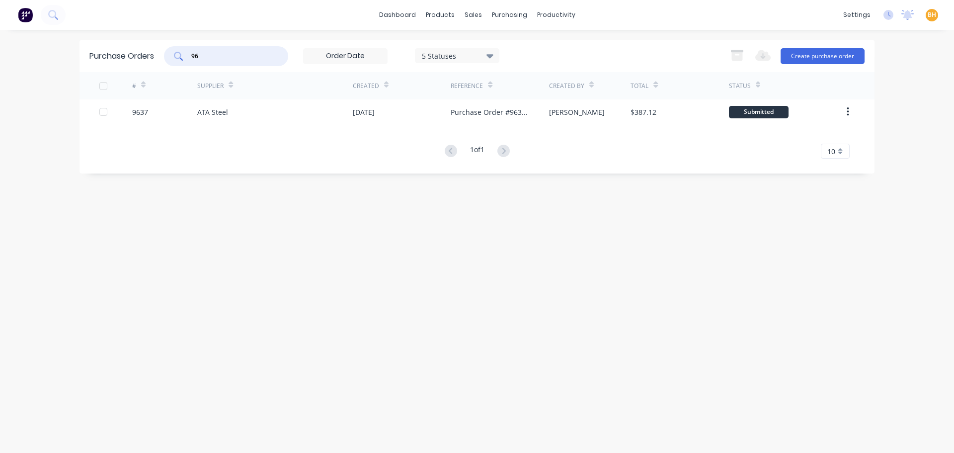
type input "9"
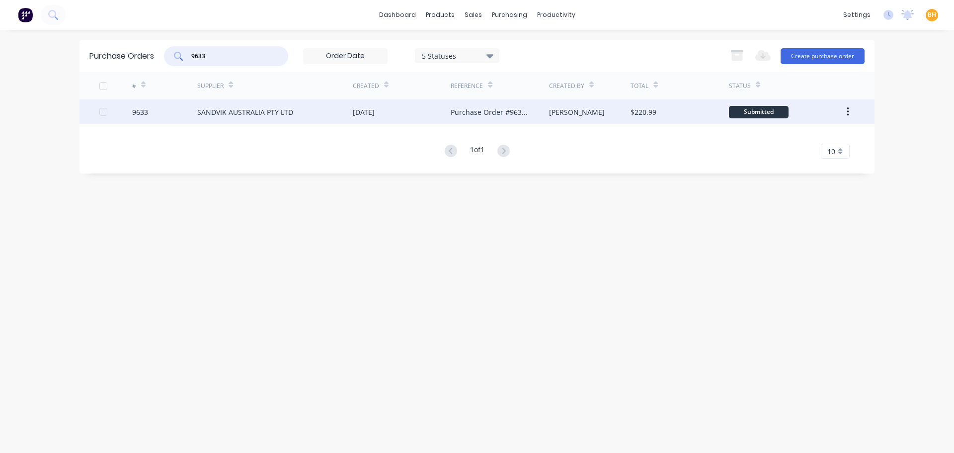
type input "9633"
click at [254, 115] on div "SANDVIK AUSTRALIA PTY LTD" at bounding box center [245, 112] width 96 height 10
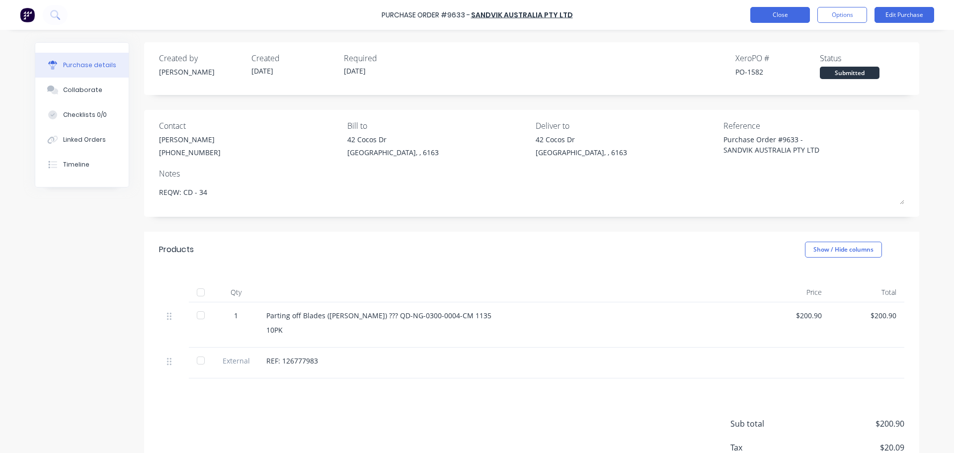
click at [774, 16] on button "Close" at bounding box center [780, 15] width 60 height 16
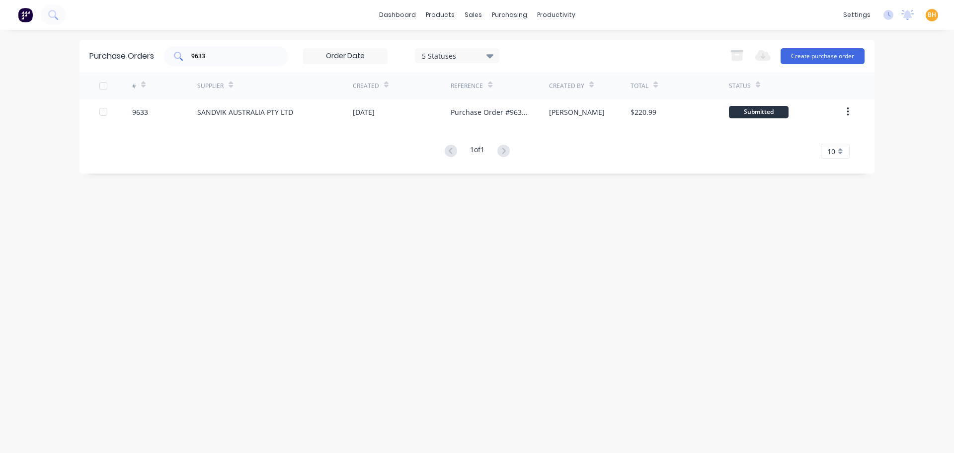
click at [232, 59] on input "9633" at bounding box center [231, 56] width 83 height 10
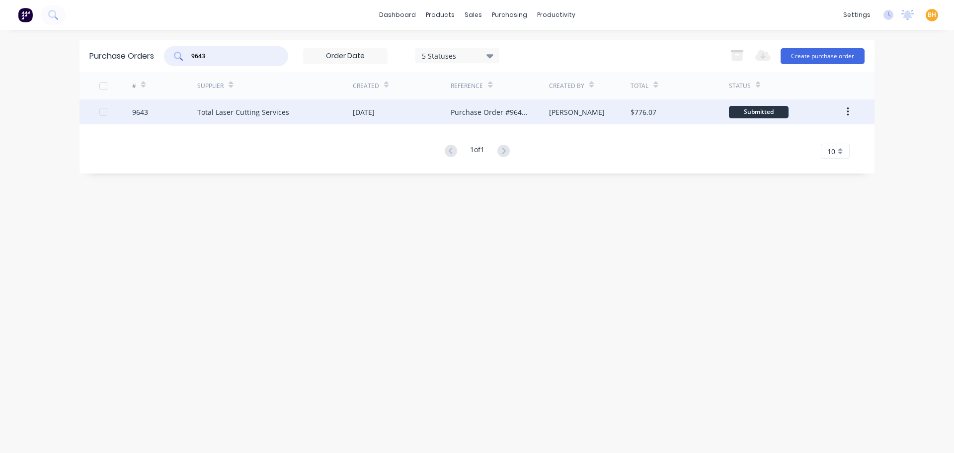
type input "9643"
click at [237, 113] on div "Total Laser Cutting Services" at bounding box center [243, 112] width 92 height 10
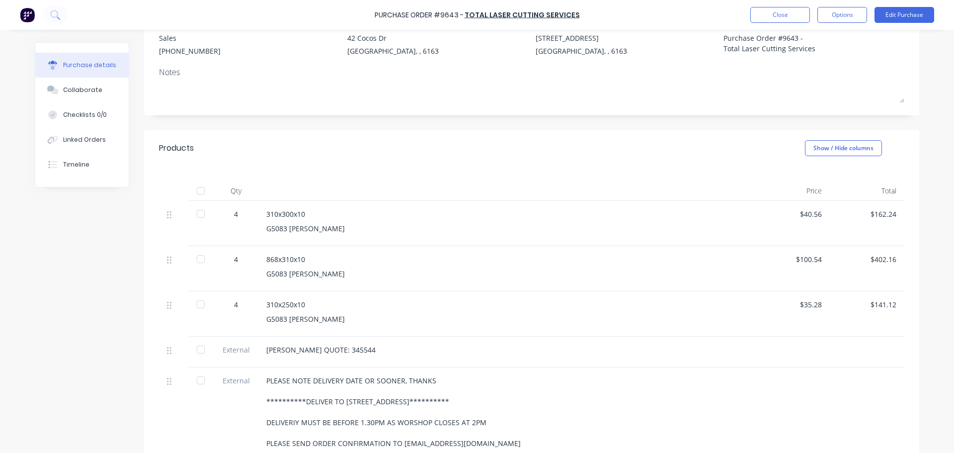
scroll to position [99, 0]
click at [72, 134] on button "Linked Orders" at bounding box center [81, 139] width 93 height 25
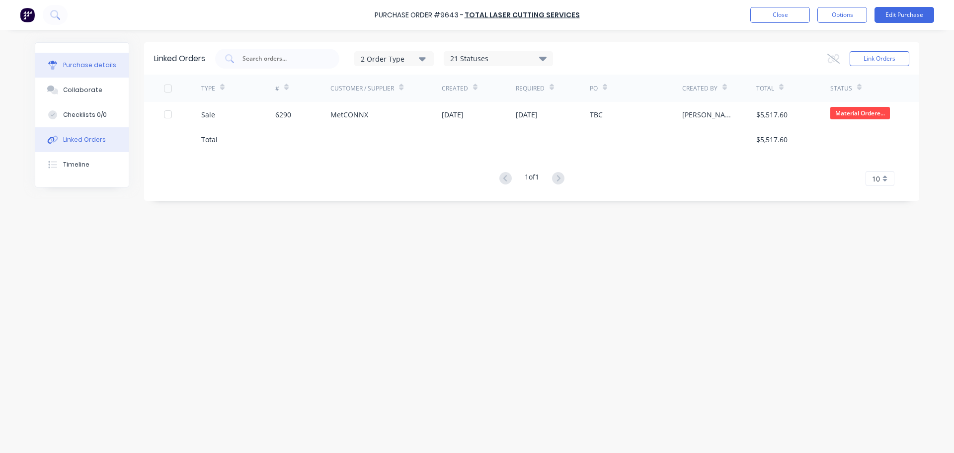
click at [74, 64] on div "Purchase details" at bounding box center [89, 65] width 53 height 9
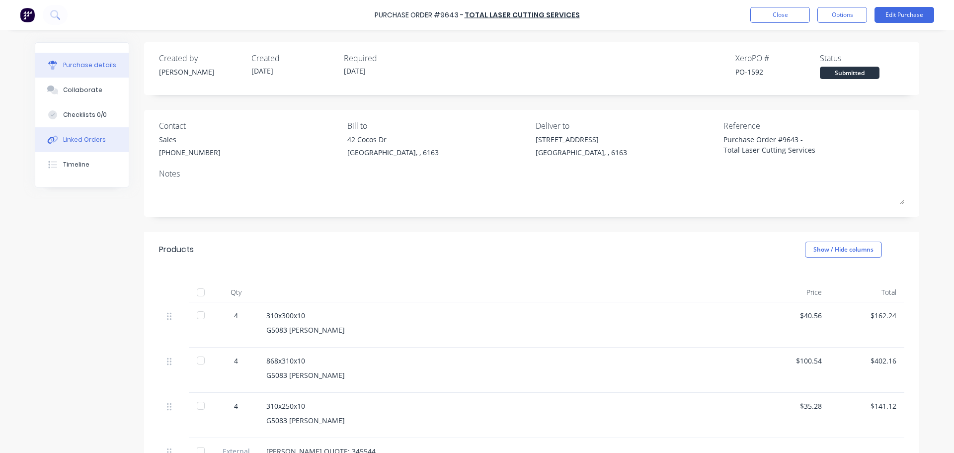
click at [79, 141] on div "Linked Orders" at bounding box center [84, 139] width 43 height 9
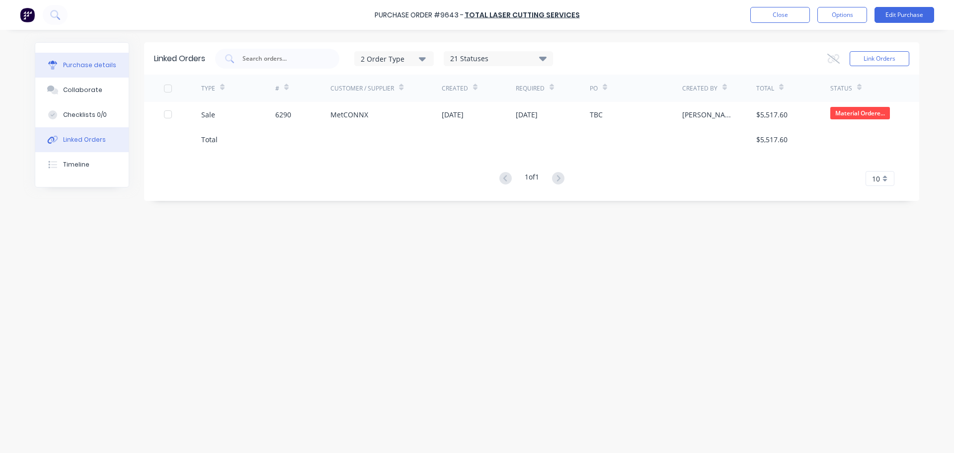
click at [81, 62] on div "Purchase details" at bounding box center [89, 65] width 53 height 9
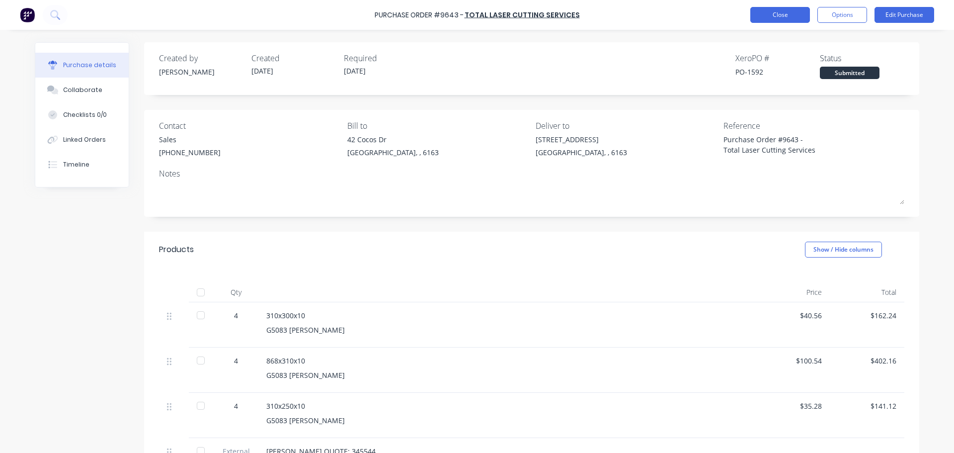
click at [770, 9] on button "Close" at bounding box center [780, 15] width 60 height 16
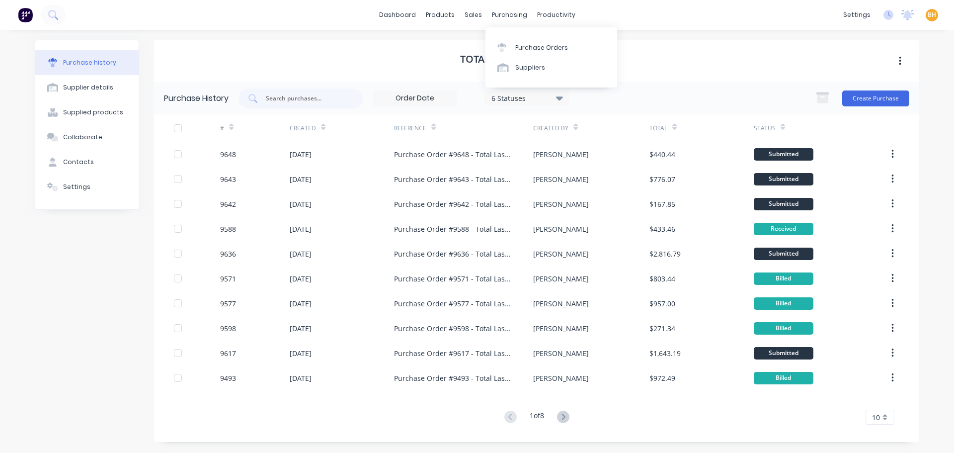
drag, startPoint x: 496, startPoint y: 10, endPoint x: 513, endPoint y: 29, distance: 25.3
click at [497, 10] on div "purchasing" at bounding box center [509, 14] width 45 height 15
click at [533, 47] on div "Purchase Orders" at bounding box center [541, 47] width 53 height 9
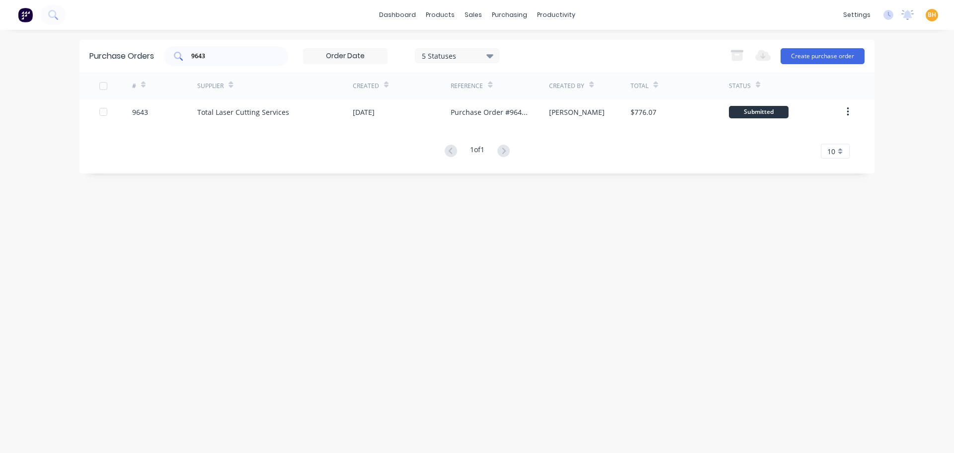
click at [213, 55] on input "9643" at bounding box center [231, 56] width 83 height 10
click at [473, 14] on div "sales" at bounding box center [473, 14] width 27 height 15
click at [491, 45] on div "Sales Orders" at bounding box center [510, 47] width 41 height 9
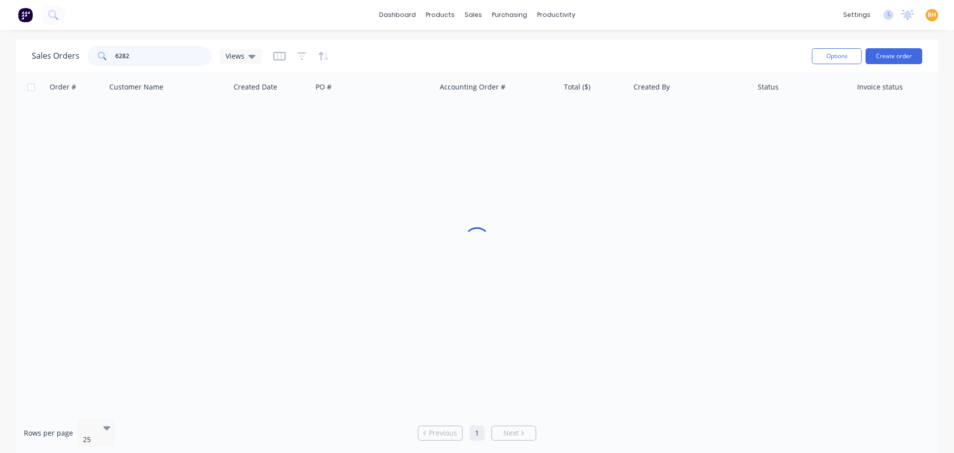
click at [162, 57] on input "6282" at bounding box center [163, 56] width 97 height 20
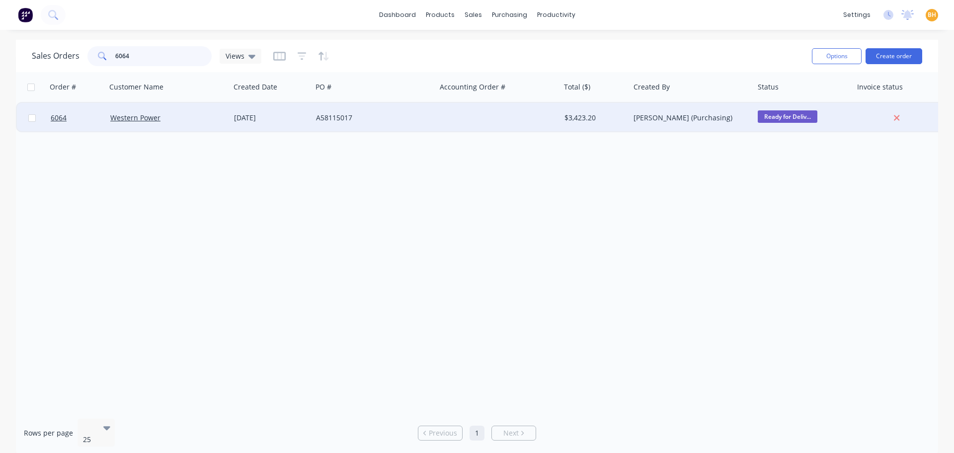
type input "6064"
click at [142, 124] on div "Western Power" at bounding box center [168, 118] width 124 height 30
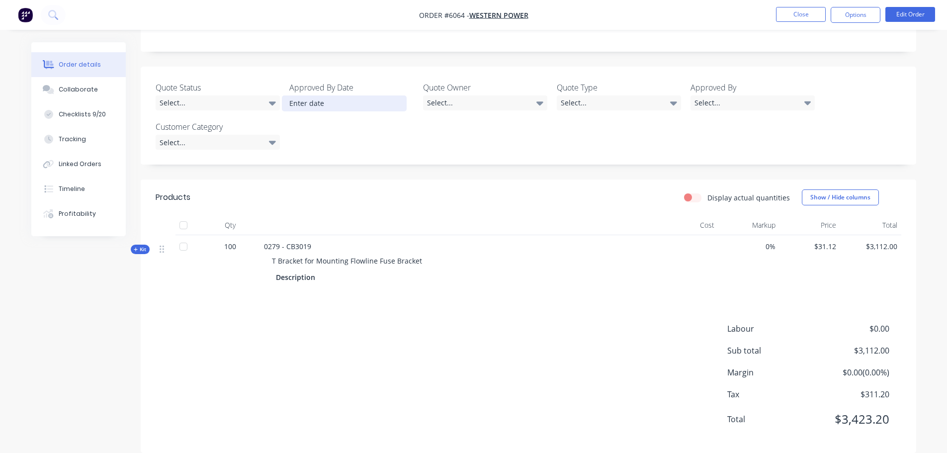
scroll to position [225, 0]
click at [182, 236] on div at bounding box center [183, 246] width 20 height 20
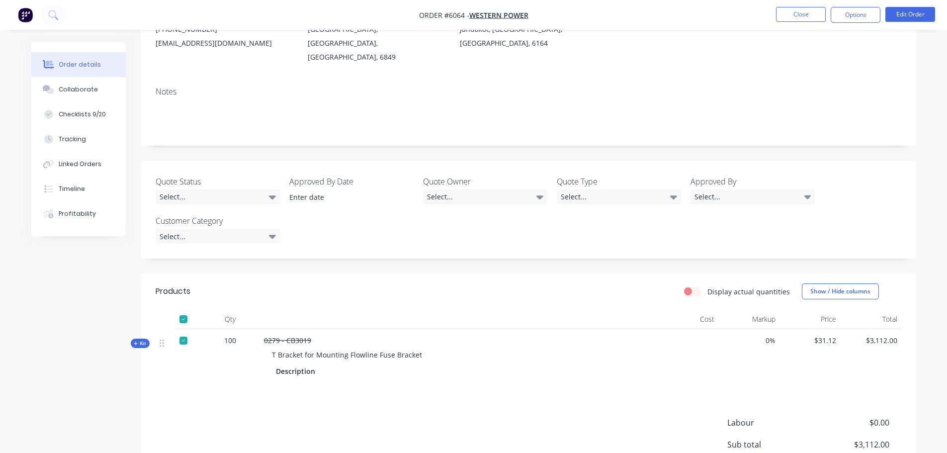
scroll to position [0, 0]
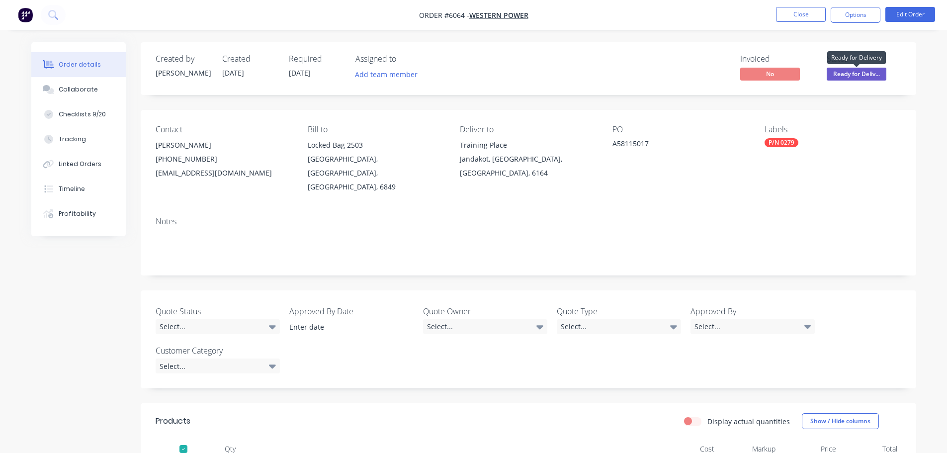
click at [859, 74] on span "Ready for Deliv..." at bounding box center [857, 74] width 60 height 12
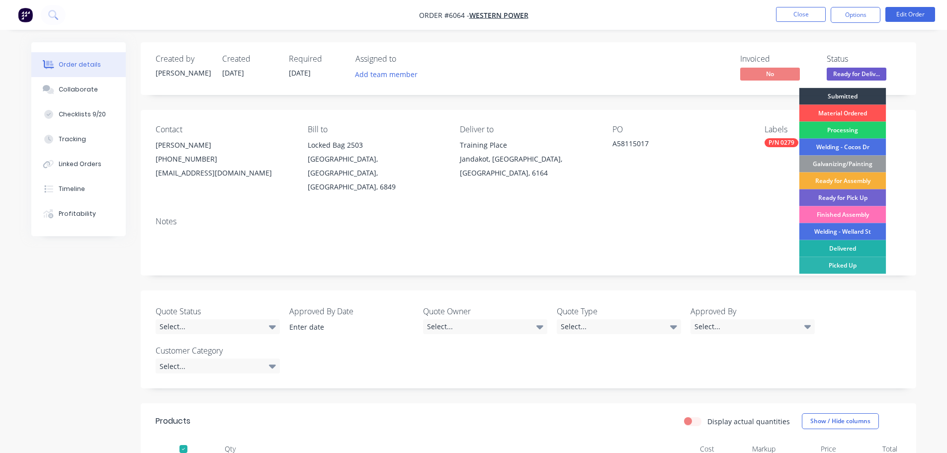
click at [842, 246] on div "Delivered" at bounding box center [842, 248] width 87 height 17
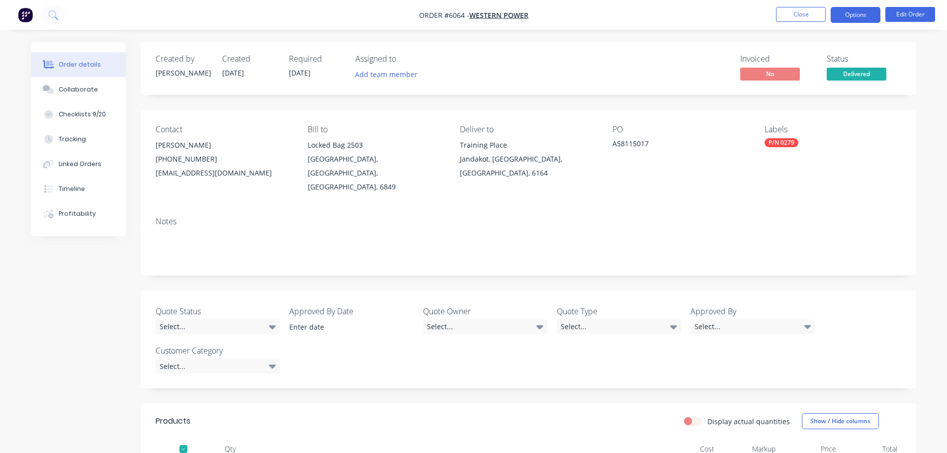
click at [855, 13] on button "Options" at bounding box center [855, 15] width 50 height 16
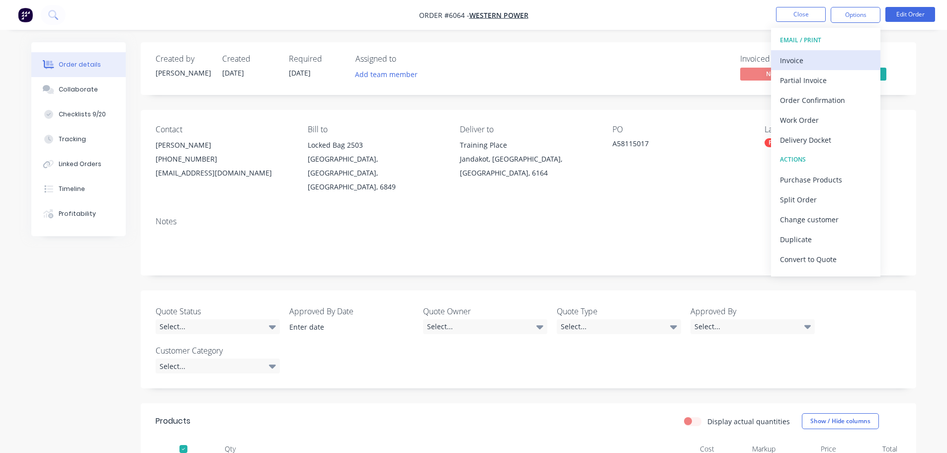
click at [801, 60] on div "Invoice" at bounding box center [825, 60] width 91 height 14
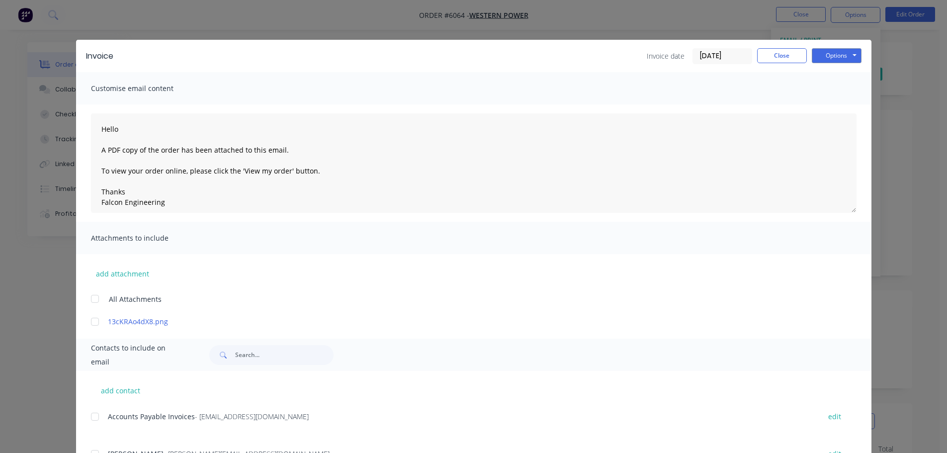
scroll to position [197, 0]
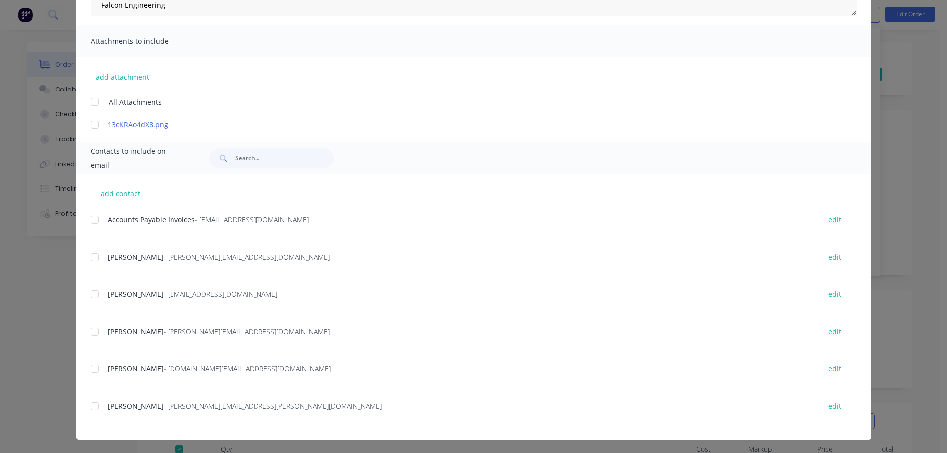
click at [94, 219] on div at bounding box center [95, 220] width 20 height 20
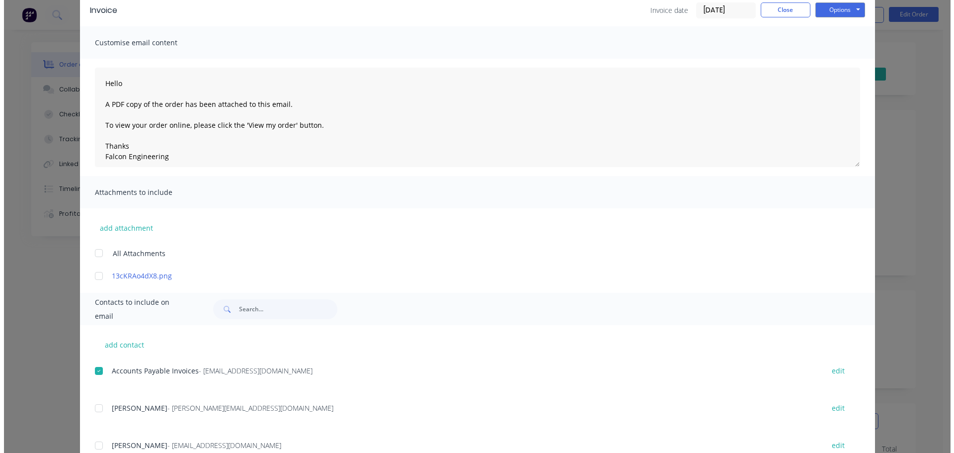
scroll to position [0, 0]
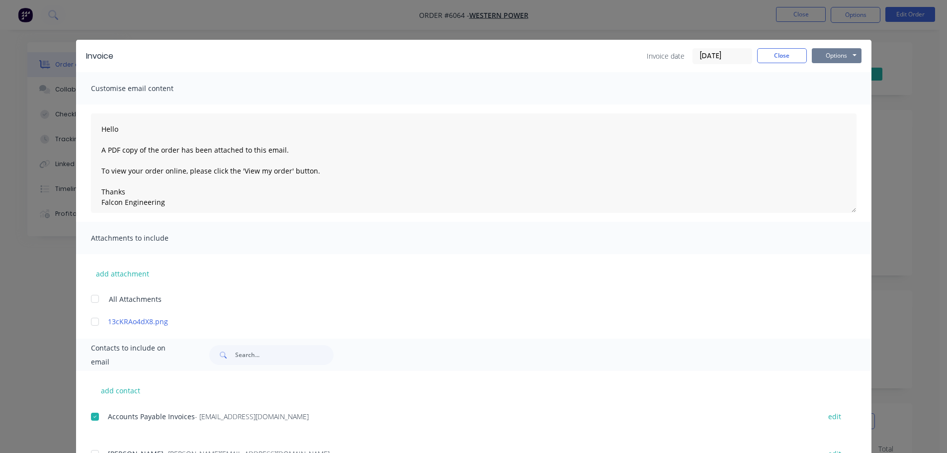
click at [827, 56] on button "Options" at bounding box center [837, 55] width 50 height 15
click at [836, 103] on button "Email" at bounding box center [844, 106] width 64 height 16
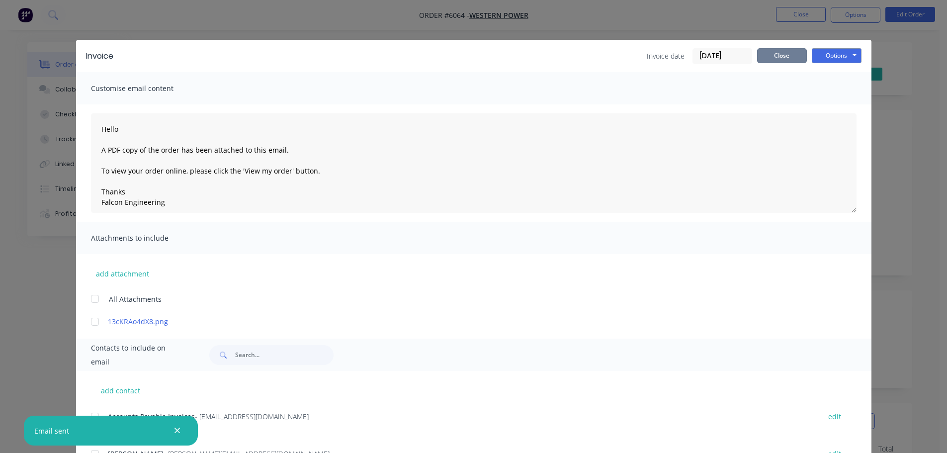
click at [772, 56] on button "Close" at bounding box center [782, 55] width 50 height 15
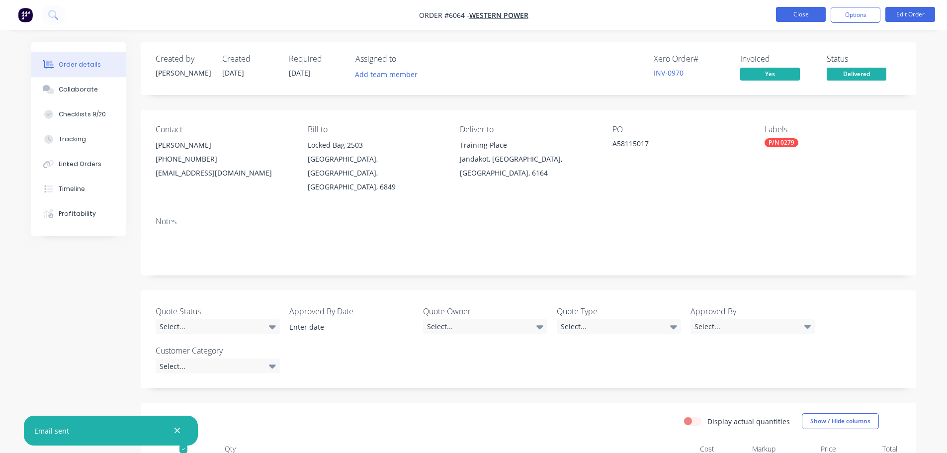
click at [784, 16] on button "Close" at bounding box center [801, 14] width 50 height 15
